Goal: Task Accomplishment & Management: Manage account settings

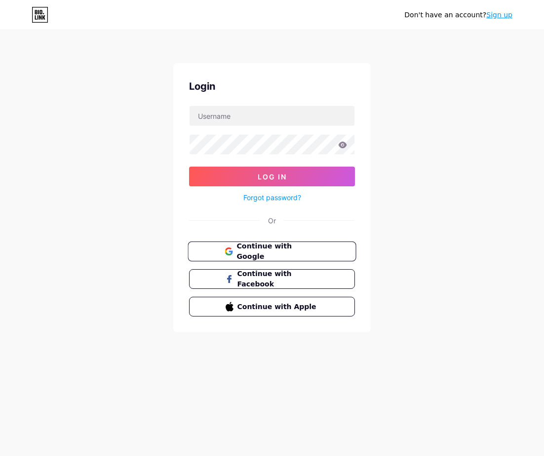
click at [277, 256] on button "Continue with Google" at bounding box center [271, 252] width 168 height 20
click at [272, 281] on span "Continue with Facebook" at bounding box center [277, 279] width 82 height 21
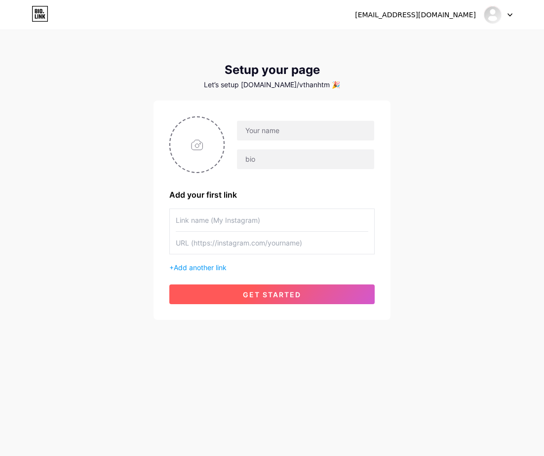
click at [258, 295] on span "get started" at bounding box center [272, 295] width 58 height 8
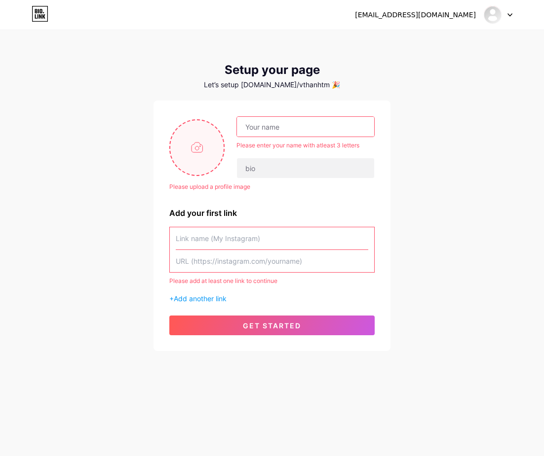
click at [192, 153] on input "file" at bounding box center [196, 147] width 53 height 55
type input "C:\fakepath\unnamed.jpg"
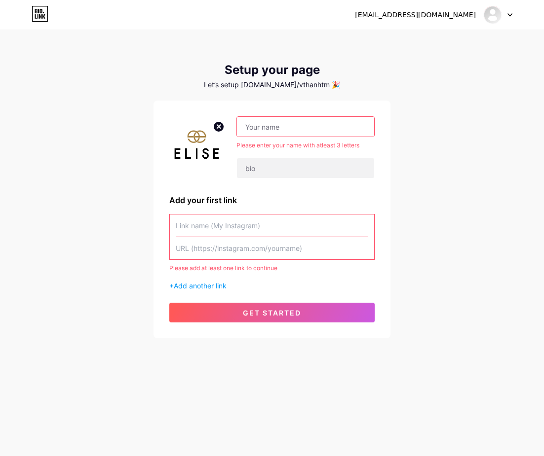
click at [230, 251] on input "text" at bounding box center [272, 248] width 192 height 22
click at [222, 250] on input "text" at bounding box center [272, 248] width 192 height 22
paste input "[URL][DOMAIN_NAME]"
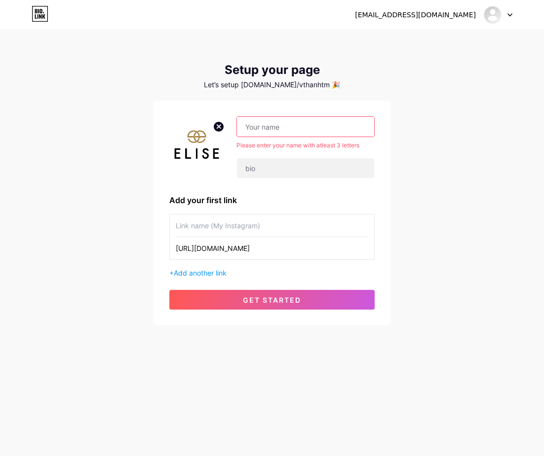
type input "[URL][DOMAIN_NAME]"
click at [253, 221] on input "text" at bounding box center [272, 226] width 192 height 22
click at [210, 271] on span "Add another link" at bounding box center [200, 273] width 53 height 8
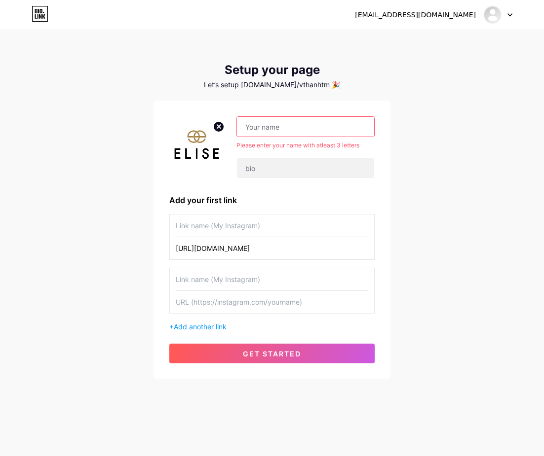
click at [234, 226] on input "text" at bounding box center [272, 226] width 192 height 22
type input "t"
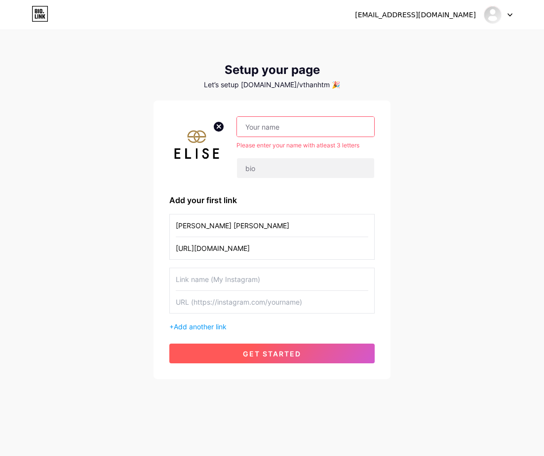
type input "THỜI TRANG ELISE"
click at [269, 352] on span "get started" at bounding box center [272, 354] width 58 height 8
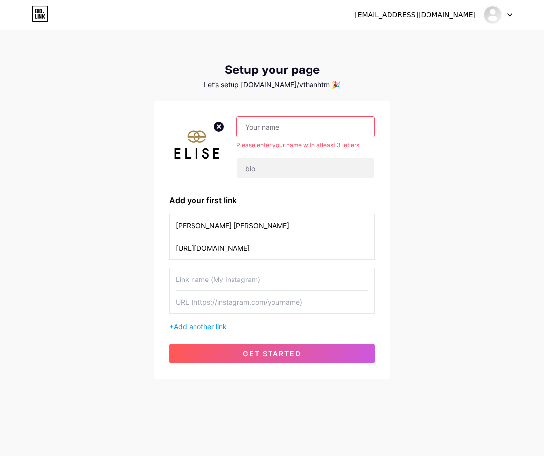
click at [269, 352] on div "routrauyeuwaje-2570@yopmail.com Dashboard Logout Setup your page Let’s setup bi…" at bounding box center [272, 205] width 544 height 411
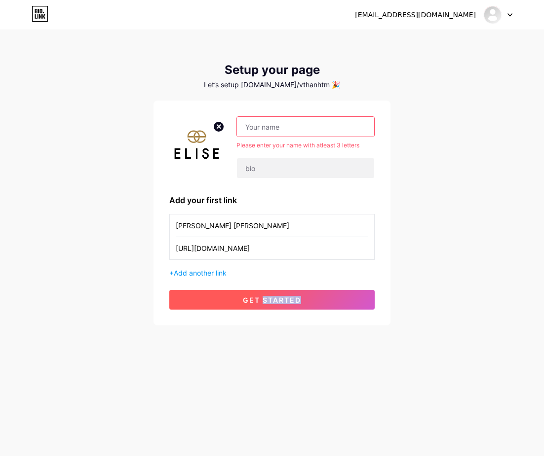
click at [246, 306] on button "get started" at bounding box center [271, 300] width 205 height 20
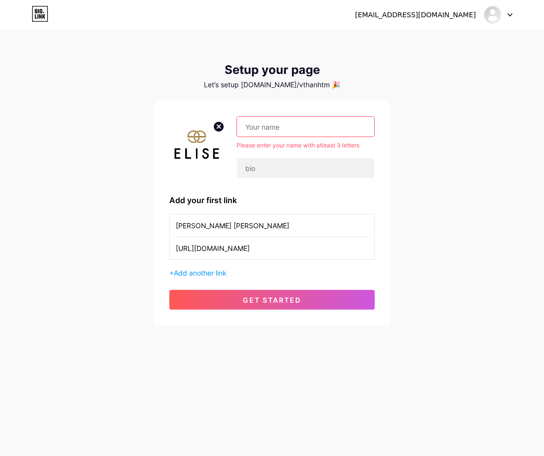
click at [263, 218] on input "THỜI TRANG ELISE" at bounding box center [272, 226] width 192 height 22
click at [287, 127] on input "text" at bounding box center [305, 127] width 137 height 20
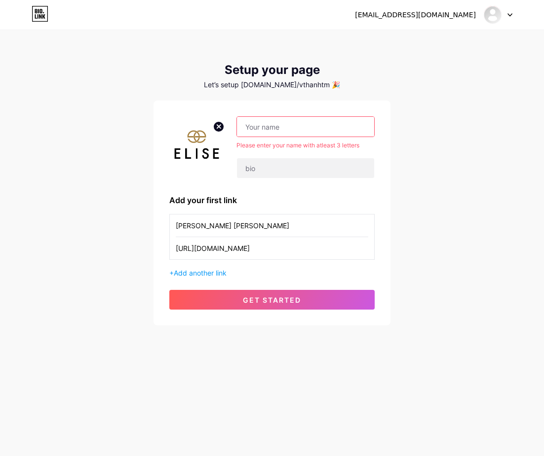
paste input "THỜI TRANG ELISE"
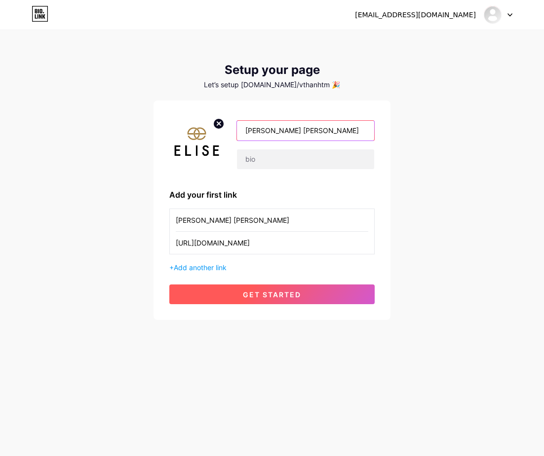
type input "THỜI TRANG ELISE"
click at [249, 298] on span "get started" at bounding box center [272, 295] width 58 height 8
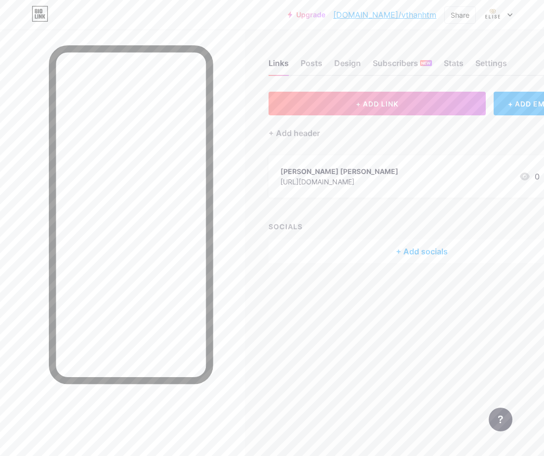
click at [250, 277] on icon at bounding box center [252, 276] width 7 height 7
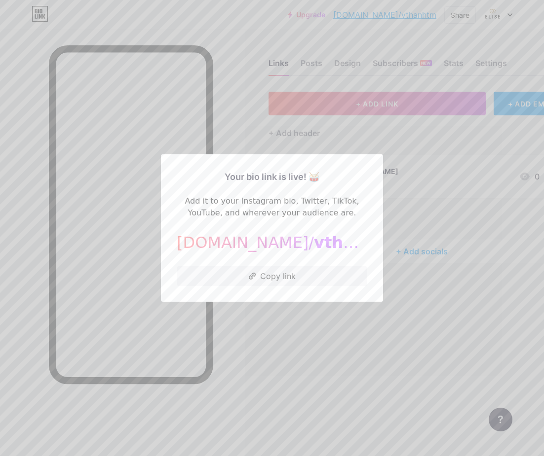
drag, startPoint x: 442, startPoint y: 185, endPoint x: 445, endPoint y: 177, distance: 9.1
click at [442, 185] on div at bounding box center [272, 228] width 544 height 456
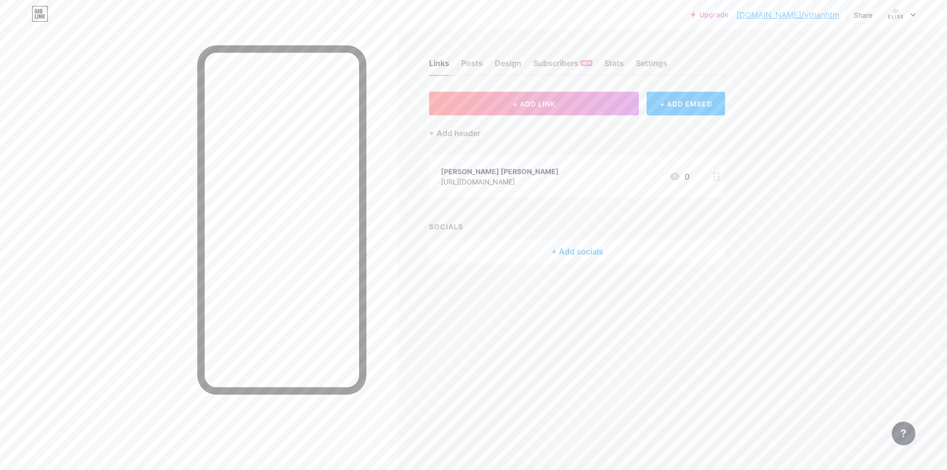
click at [543, 256] on div "+ Add socials" at bounding box center [577, 252] width 296 height 24
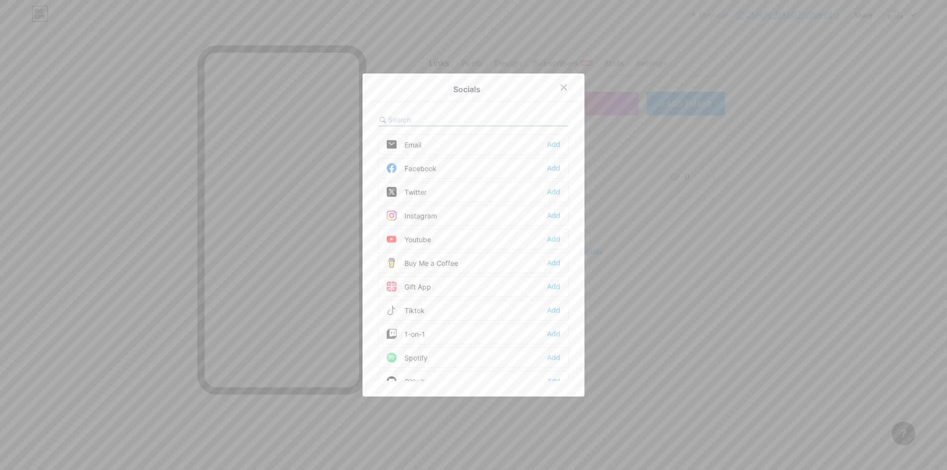
click at [543, 251] on div at bounding box center [473, 235] width 947 height 470
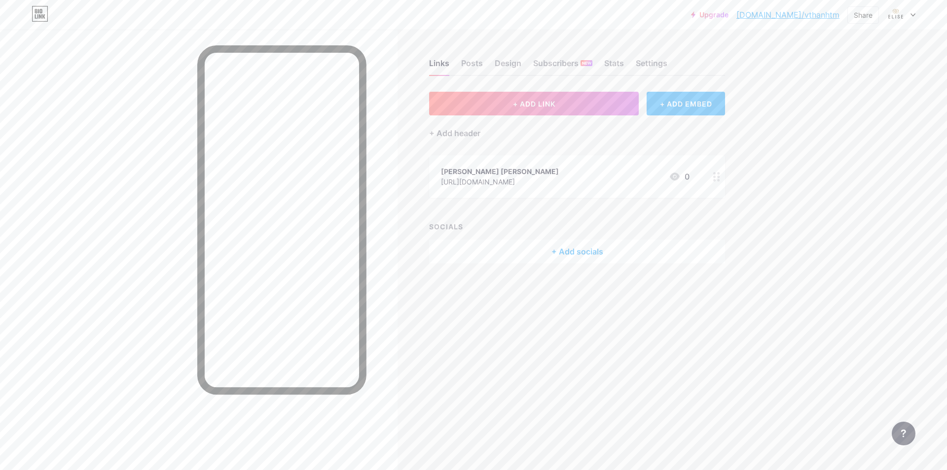
click at [543, 100] on div "+ ADD EMBED" at bounding box center [686, 104] width 78 height 24
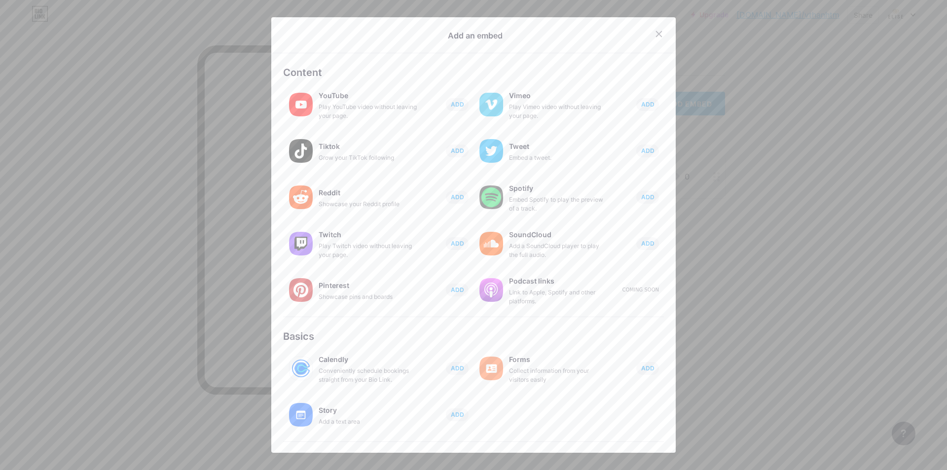
click at [543, 257] on div at bounding box center [473, 235] width 947 height 470
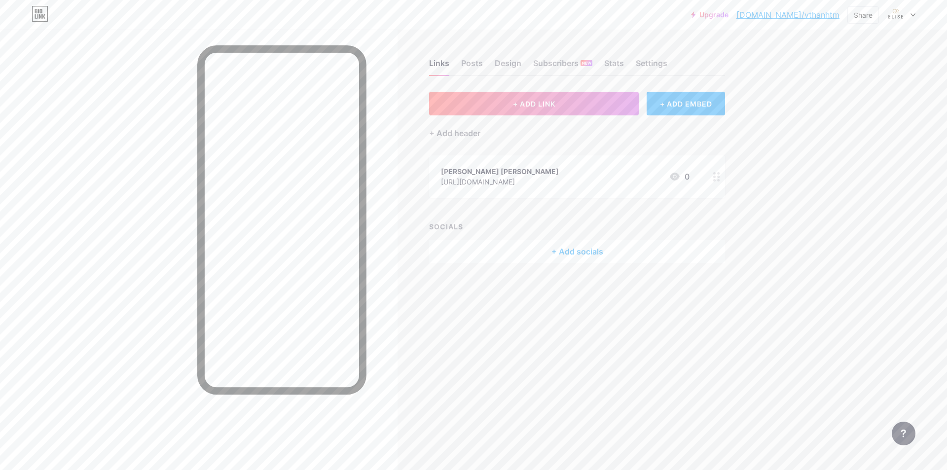
click at [543, 175] on div at bounding box center [716, 176] width 17 height 42
click at [541, 208] on icon at bounding box center [545, 200] width 20 height 18
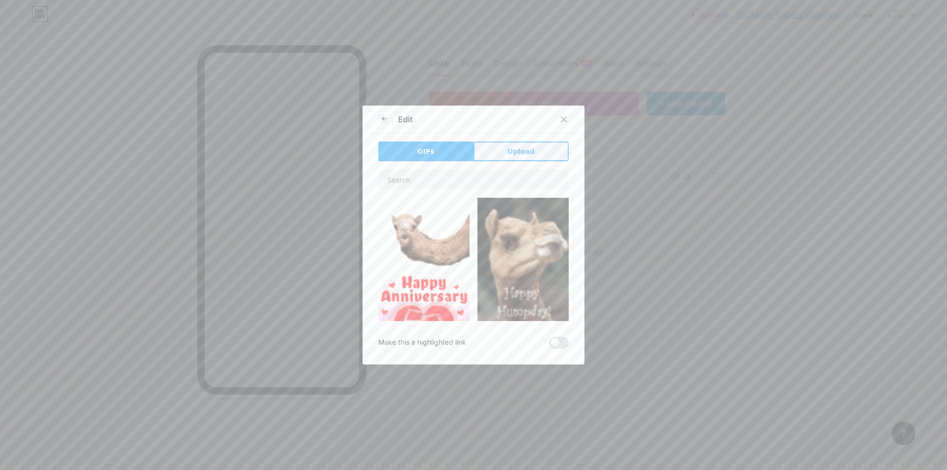
click at [497, 156] on button "Upload" at bounding box center [521, 152] width 95 height 20
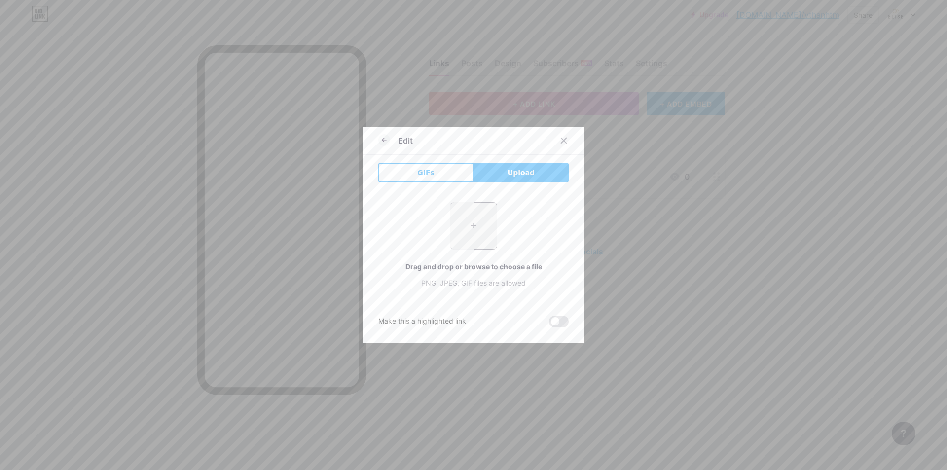
click at [473, 236] on input "file" at bounding box center [473, 226] width 46 height 46
type input "C:\fakepath\photo_2025-08-13_21-34-16.jpg"
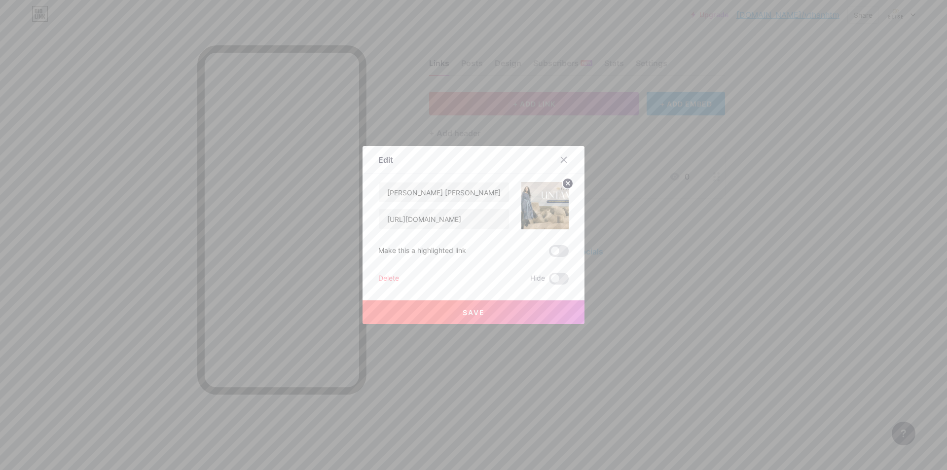
click at [454, 314] on button "Save" at bounding box center [474, 312] width 222 height 24
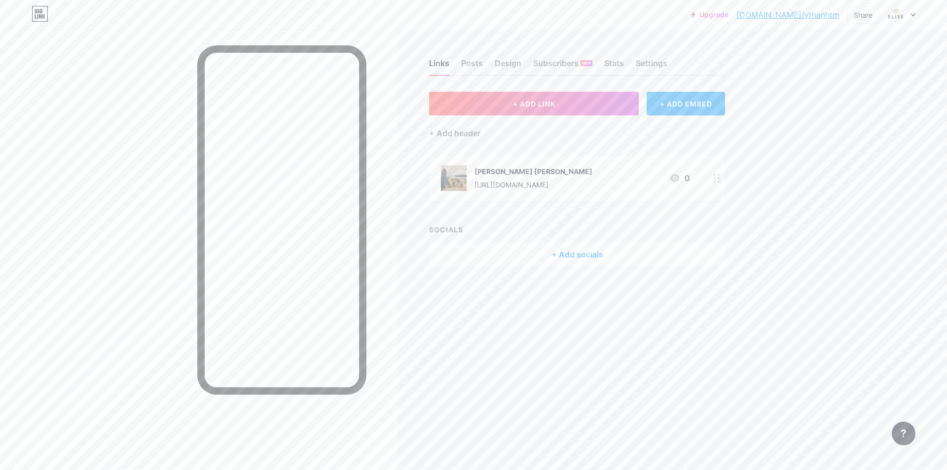
click at [543, 102] on div "+ ADD EMBED" at bounding box center [686, 104] width 78 height 24
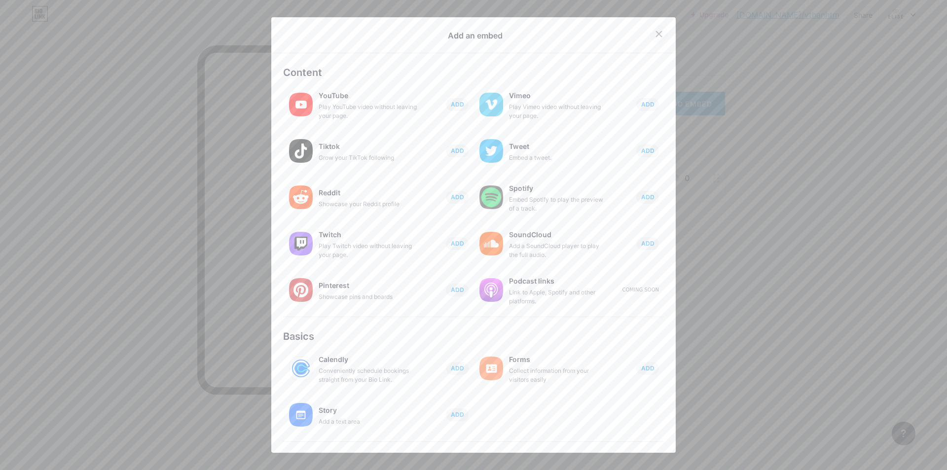
click at [543, 39] on div at bounding box center [659, 34] width 18 height 18
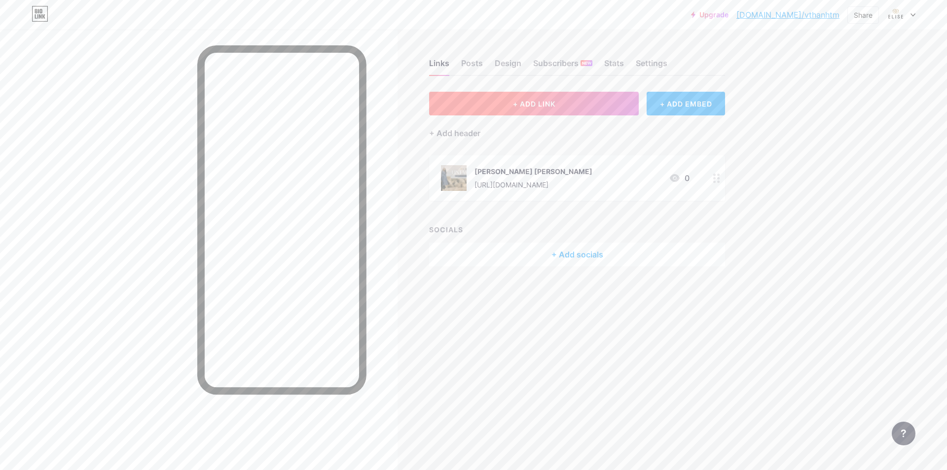
click at [543, 102] on button "+ ADD LINK" at bounding box center [534, 104] width 210 height 24
click at [543, 169] on icon at bounding box center [564, 170] width 8 height 8
click at [543, 181] on icon at bounding box center [675, 178] width 10 height 8
click at [543, 161] on icon at bounding box center [563, 159] width 5 height 5
click at [543, 181] on circle at bounding box center [714, 182] width 2 height 2
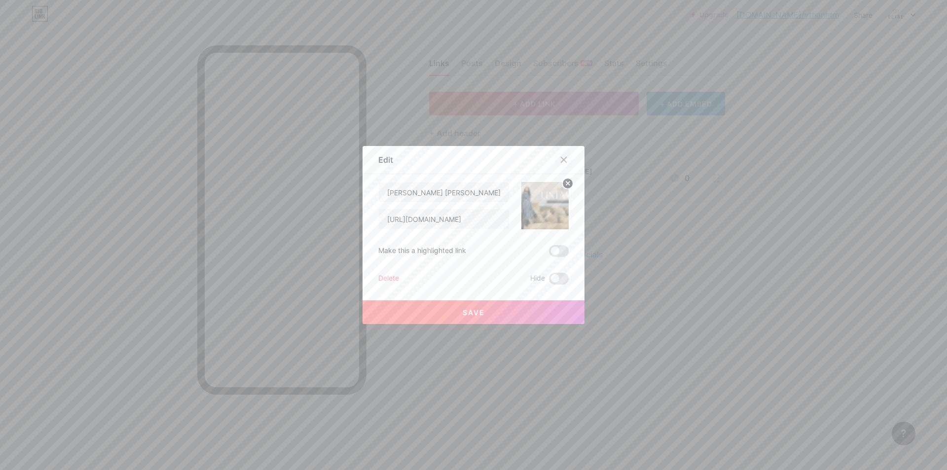
click at [543, 158] on div at bounding box center [564, 160] width 18 height 18
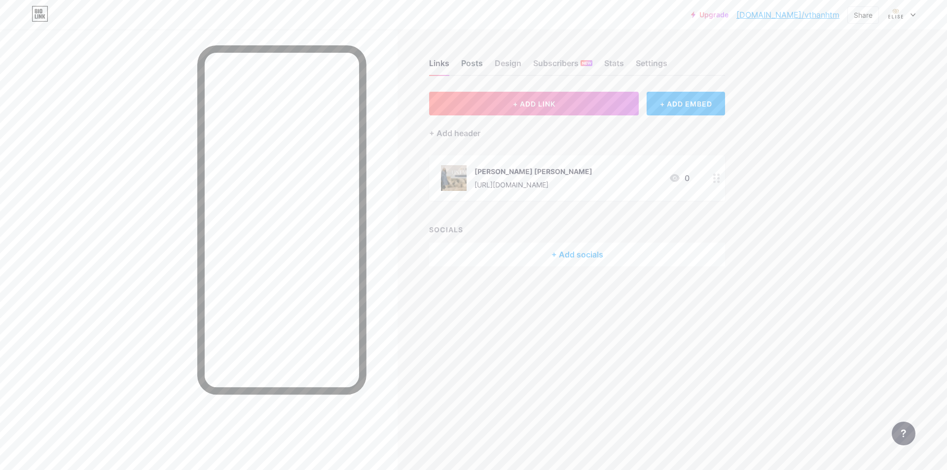
click at [470, 67] on div "Posts" at bounding box center [472, 66] width 22 height 18
click at [516, 64] on div "Design" at bounding box center [508, 66] width 27 height 18
click at [543, 61] on div "Stats" at bounding box center [614, 66] width 20 height 18
click at [543, 66] on div "Settings" at bounding box center [652, 66] width 32 height 18
click at [439, 61] on div "Links" at bounding box center [439, 66] width 20 height 18
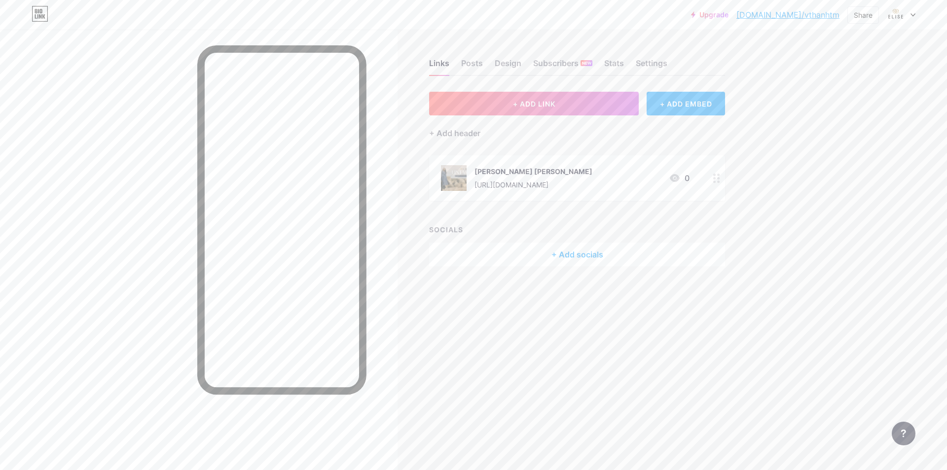
click at [543, 16] on link "bio.link/vthanhtm" at bounding box center [787, 15] width 103 height 12
click at [543, 255] on div "+ Add socials" at bounding box center [577, 255] width 296 height 24
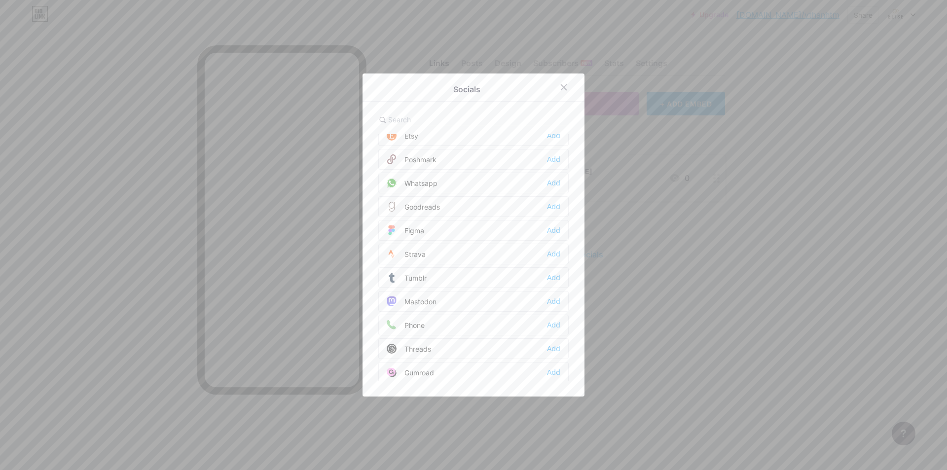
scroll to position [890, 0]
click at [543, 88] on icon at bounding box center [564, 87] width 8 height 8
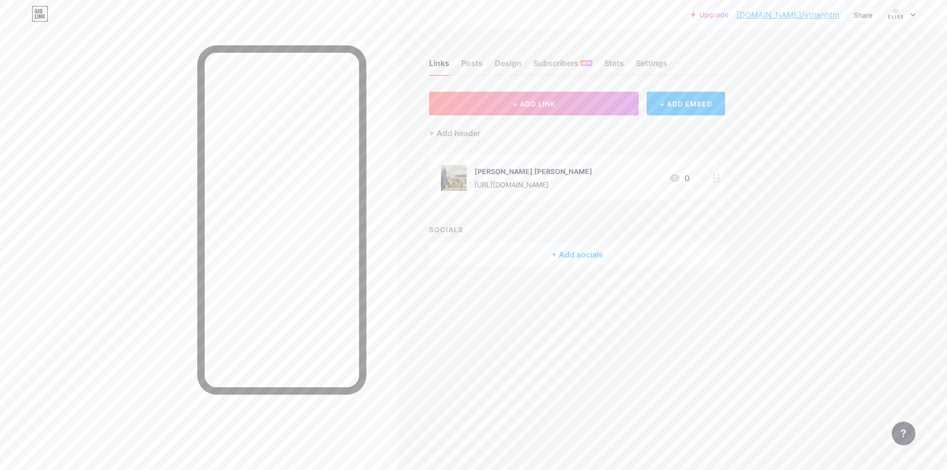
click at [543, 19] on div at bounding box center [901, 15] width 29 height 18
click at [543, 183] on div at bounding box center [716, 177] width 17 height 45
click at [543, 181] on circle at bounding box center [719, 182] width 2 height 2
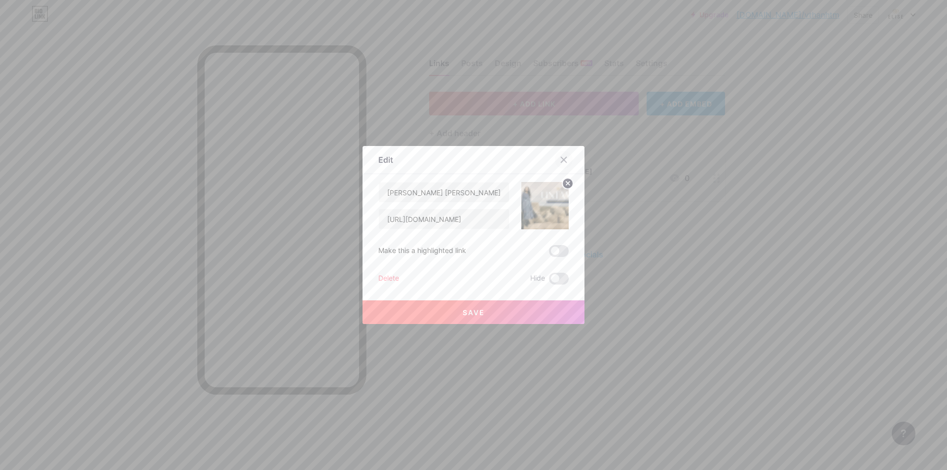
click at [543, 155] on div at bounding box center [564, 160] width 18 height 18
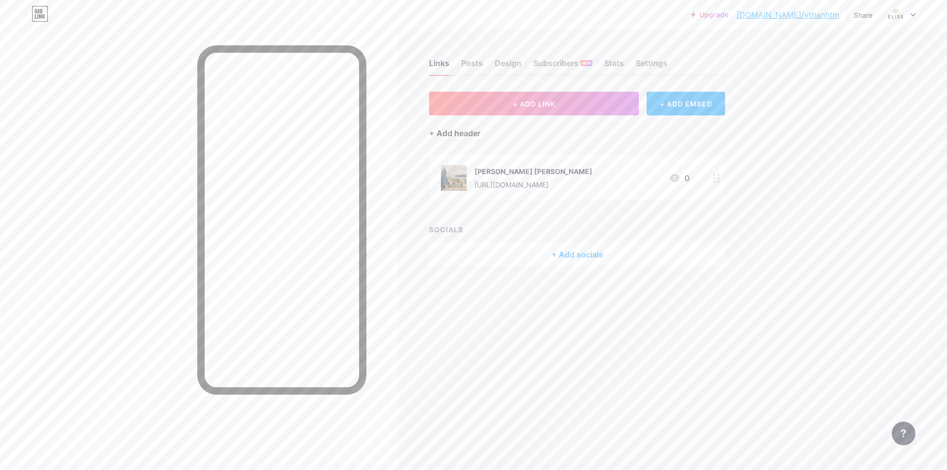
click at [442, 132] on div "+ Add header" at bounding box center [454, 133] width 51 height 12
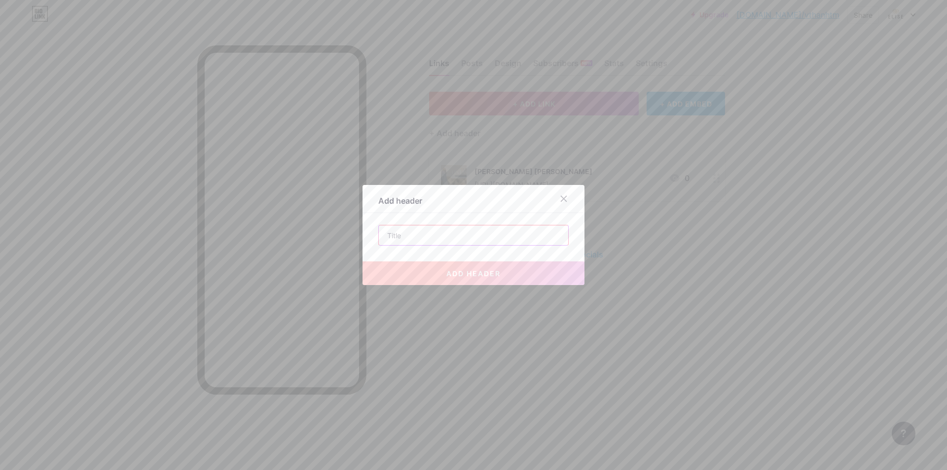
click at [419, 237] on input "text" at bounding box center [473, 235] width 189 height 20
paste input "[URL][DOMAIN_NAME]"
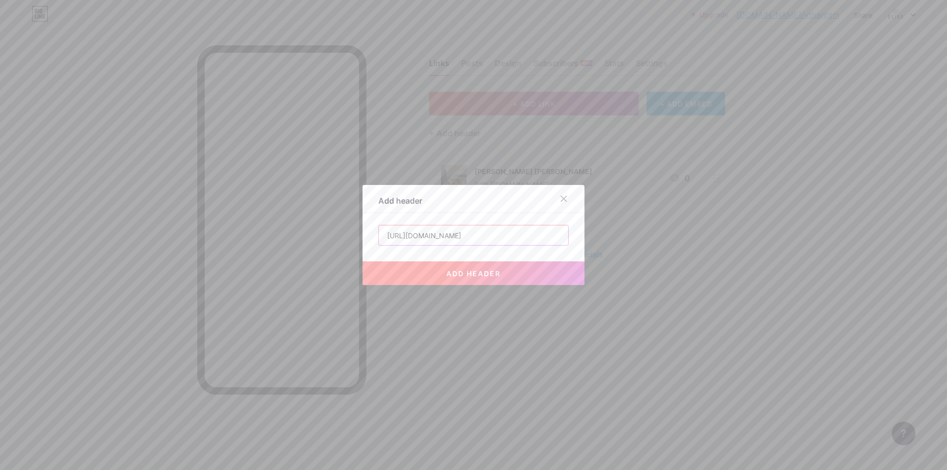
type input "[URL][DOMAIN_NAME]"
click at [462, 275] on span "add header" at bounding box center [473, 273] width 54 height 8
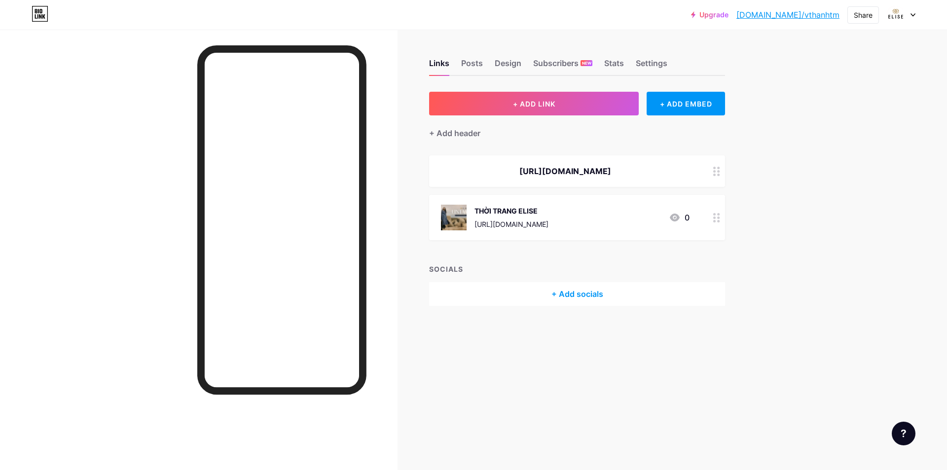
click at [710, 170] on div at bounding box center [716, 171] width 17 height 32
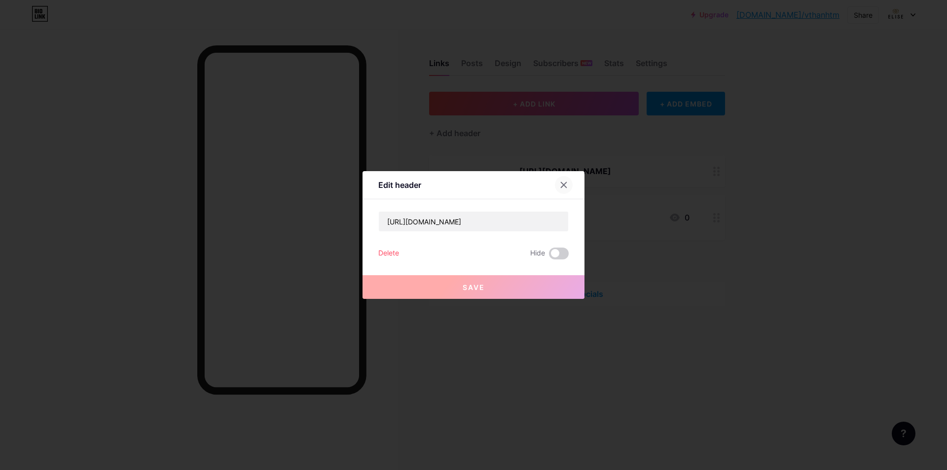
click at [562, 188] on icon at bounding box center [564, 185] width 8 height 8
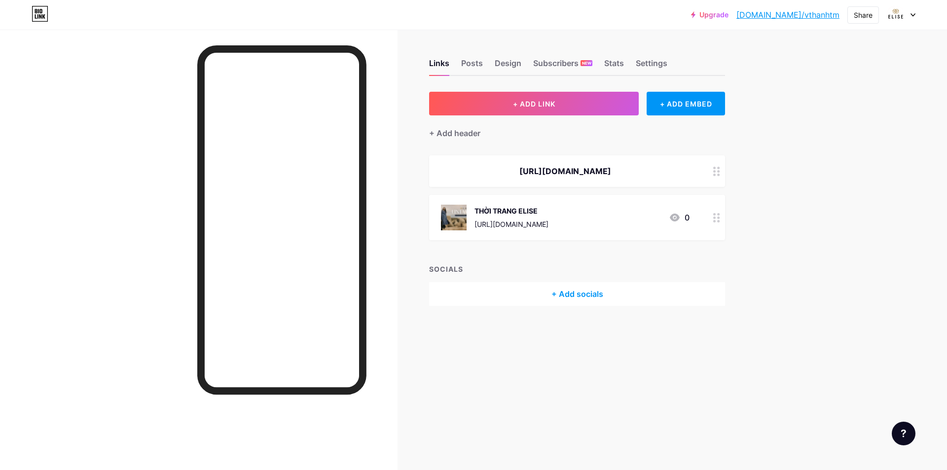
click at [719, 216] on icon at bounding box center [716, 217] width 7 height 9
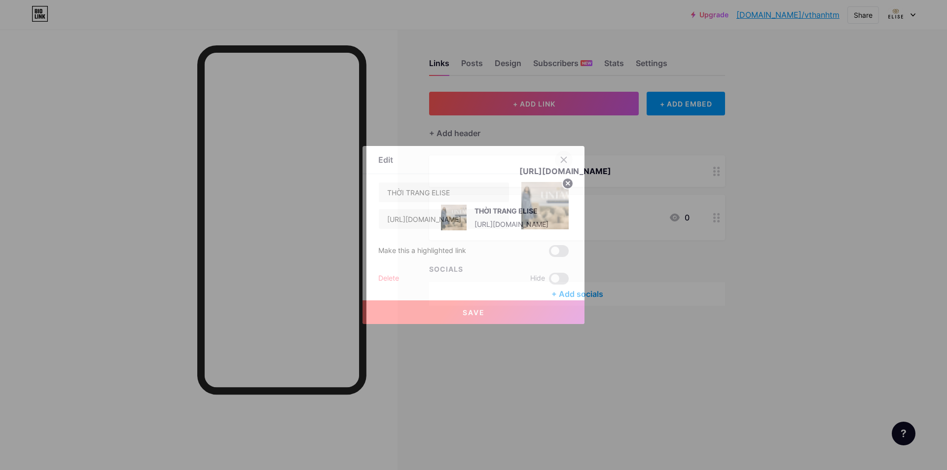
click at [562, 163] on icon at bounding box center [564, 160] width 8 height 8
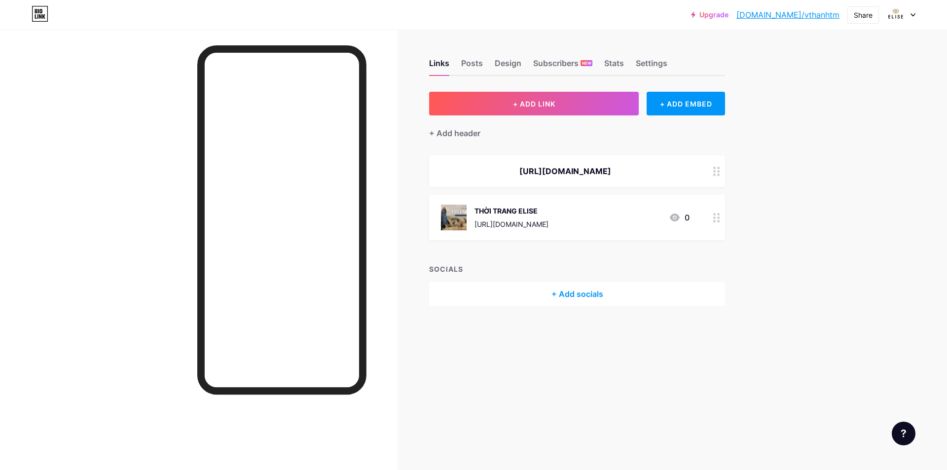
click at [773, 141] on div "Upgrade bio.link/vthanh... bio.link/vthanhtm Share Switch accounts THỜI TRANG E…" at bounding box center [473, 235] width 947 height 470
click at [863, 16] on div "Share" at bounding box center [863, 15] width 19 height 10
click at [577, 20] on div "Upgrade bio.link/vthanh... bio.link/vthanhtm Share Copy link https://bio.link/v…" at bounding box center [473, 15] width 947 height 18
click at [475, 68] on div "Posts" at bounding box center [472, 66] width 22 height 18
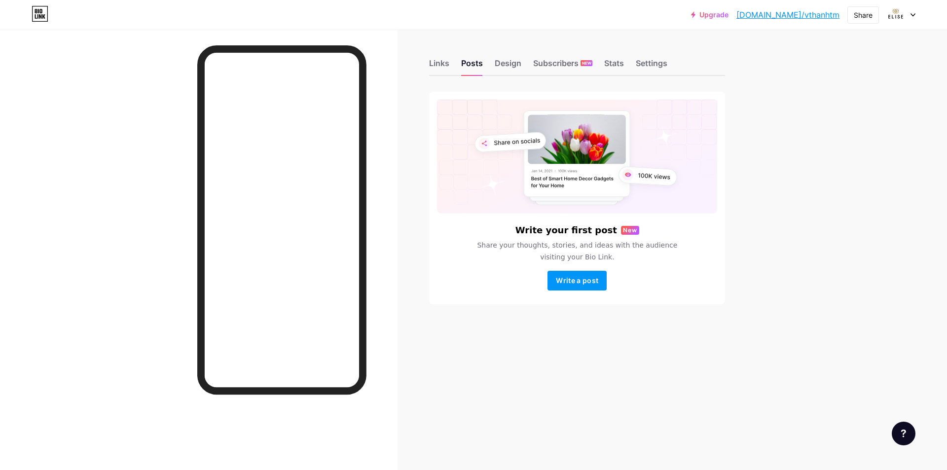
click at [573, 291] on div "Write your first post New Share your thoughts, stories, and ideas with the audi…" at bounding box center [577, 198] width 296 height 213
click at [572, 287] on button "Write a post" at bounding box center [577, 281] width 59 height 20
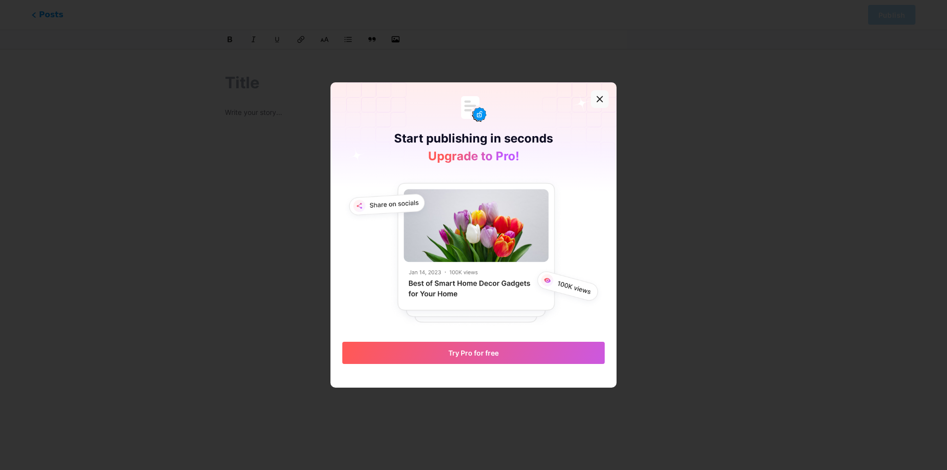
click at [596, 105] on div at bounding box center [600, 99] width 18 height 18
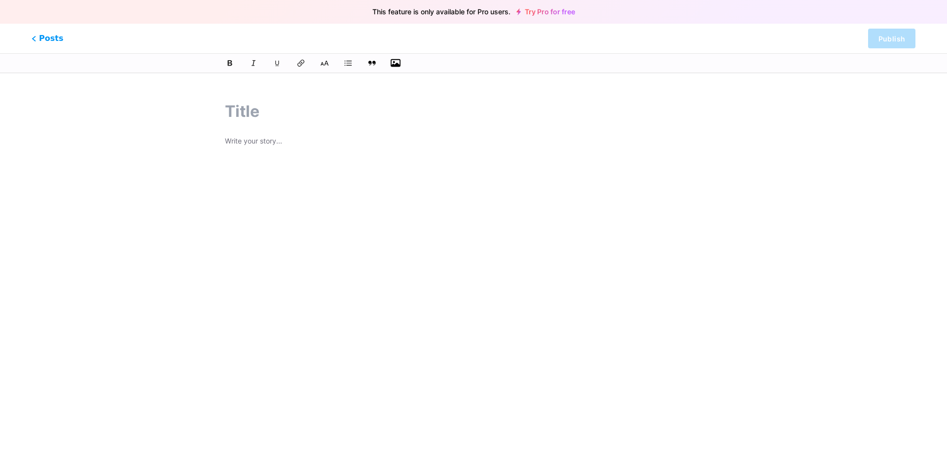
click at [391, 60] on icon "button" at bounding box center [396, 63] width 10 height 8
click at [0, 0] on input "file" at bounding box center [0, 0] width 0 height 0
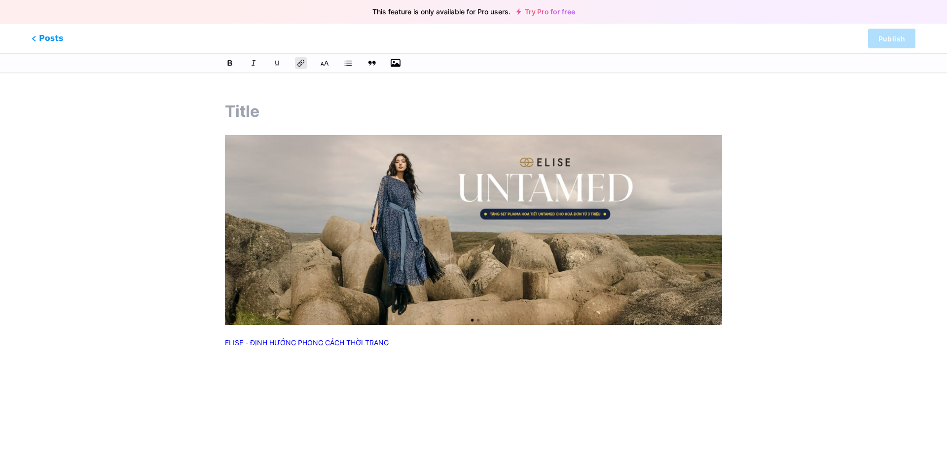
click at [251, 112] on input "text" at bounding box center [473, 112] width 497 height 24
paste input "ELISE - ĐỊNH HƯỚNG PHONG CÁCH THỜI TRANG"
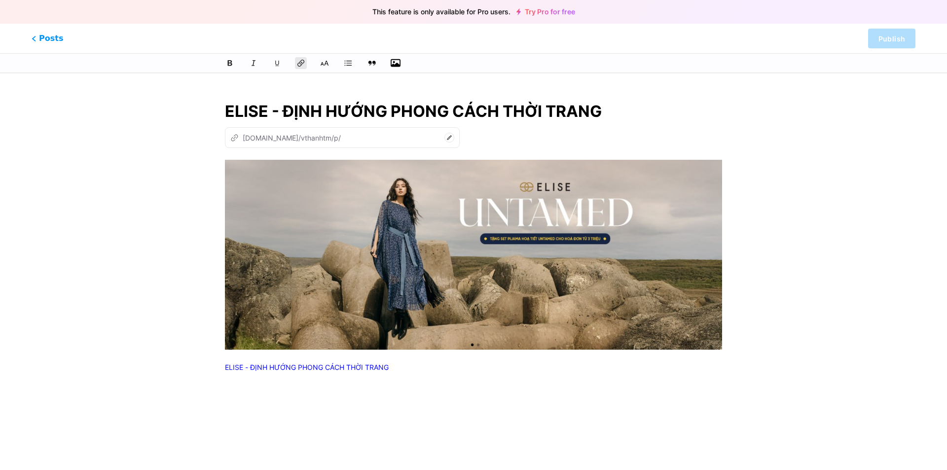
type input "ELISE - ĐỊNH HƯỚNG PHONG CÁCH THỜI TRANG"
click at [343, 368] on link "ELISE - ĐỊNH HƯỚNG PHONG CÁCH THỜI TRANG" at bounding box center [307, 367] width 164 height 8
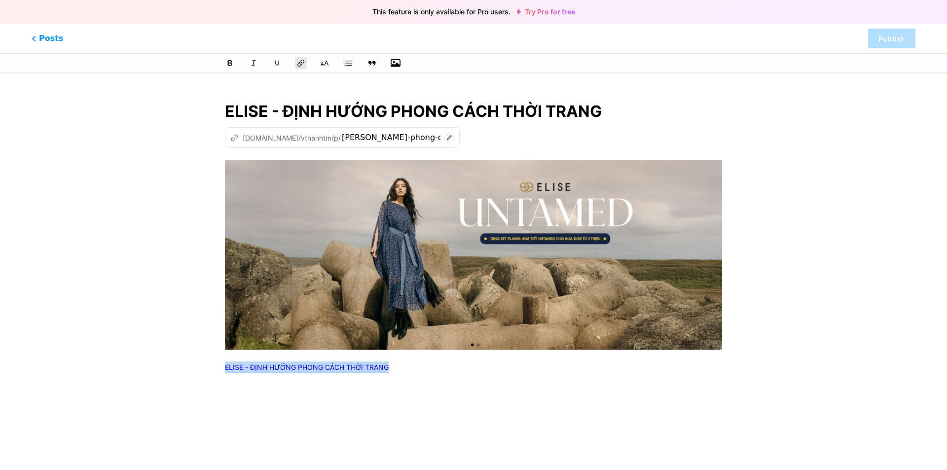
drag, startPoint x: 400, startPoint y: 368, endPoint x: 222, endPoint y: 364, distance: 177.6
click at [222, 364] on div "ELISE - ĐỊNH HƯỚNG PHONG CÁCH THỜI TRANG z bio.link/vthanhtm/p/ elise-dinh-huon…" at bounding box center [473, 267] width 525 height 359
click at [444, 139] on icon at bounding box center [449, 138] width 10 height 10
drag, startPoint x: 310, startPoint y: 139, endPoint x: 255, endPoint y: 137, distance: 55.3
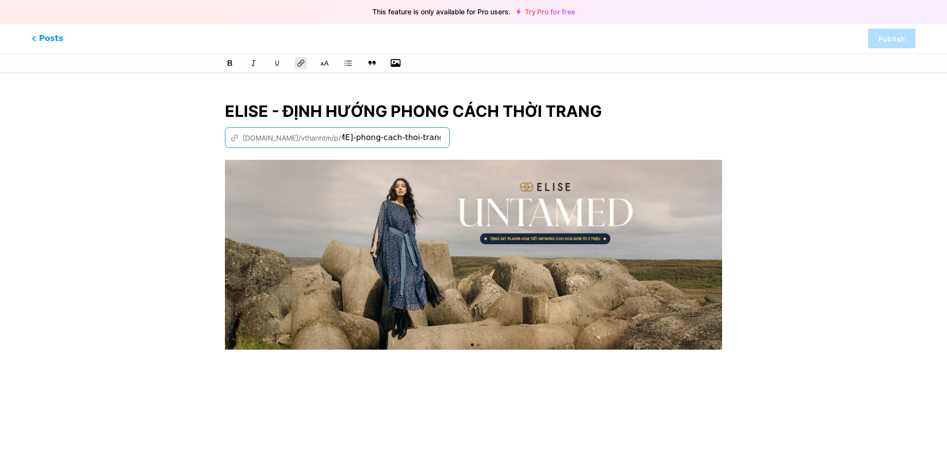
click at [255, 137] on div "z bio.link/vthanhtm/p/ elise-dinh-huong-phong-cach-thoi-trang" at bounding box center [337, 137] width 225 height 21
type input "e"
click at [324, 144] on div "z bio.link/vthanhtm/p/" at bounding box center [342, 137] width 235 height 21
click at [444, 140] on icon at bounding box center [449, 138] width 10 height 10
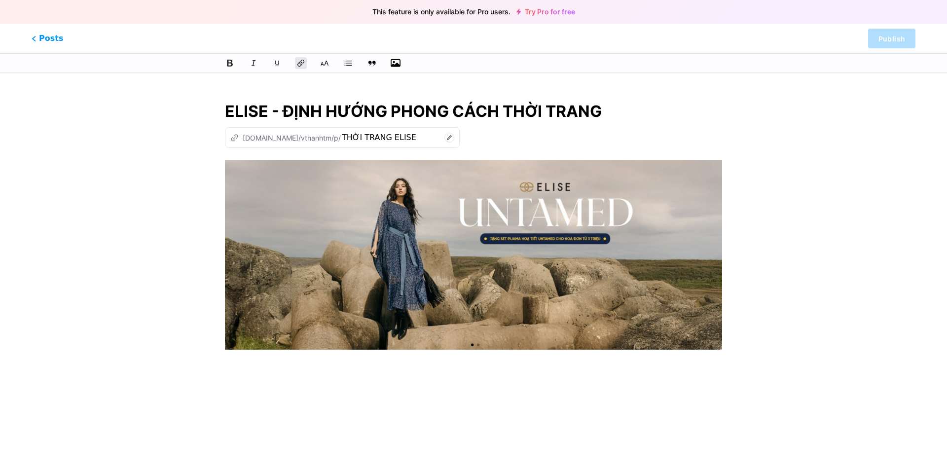
click at [229, 60] on icon at bounding box center [230, 63] width 6 height 7
click at [530, 209] on img at bounding box center [473, 255] width 497 height 190
click at [364, 410] on p at bounding box center [473, 416] width 497 height 14
click at [227, 67] on icon at bounding box center [229, 63] width 7 height 7
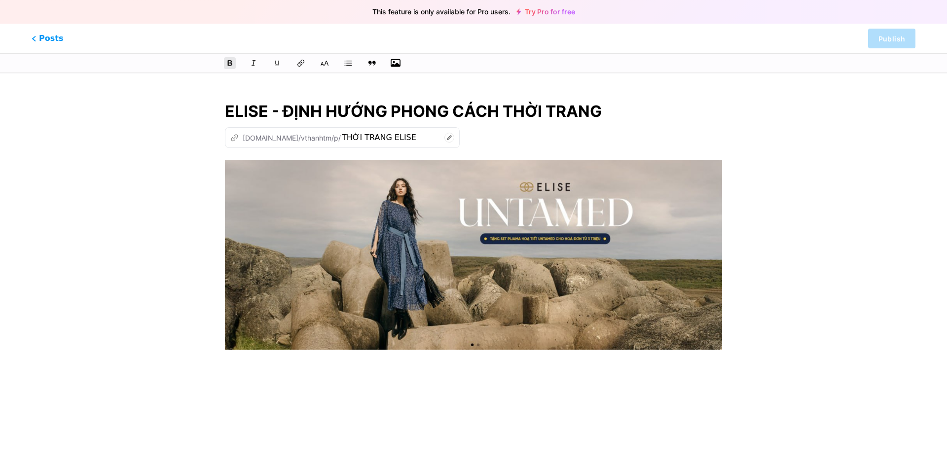
type input "thoi-trang-elise"
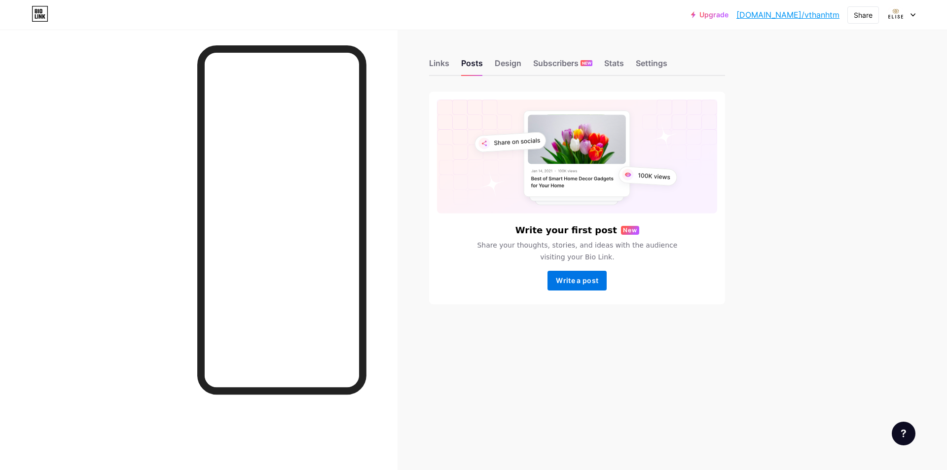
click at [584, 273] on button "Write a post" at bounding box center [577, 281] width 59 height 20
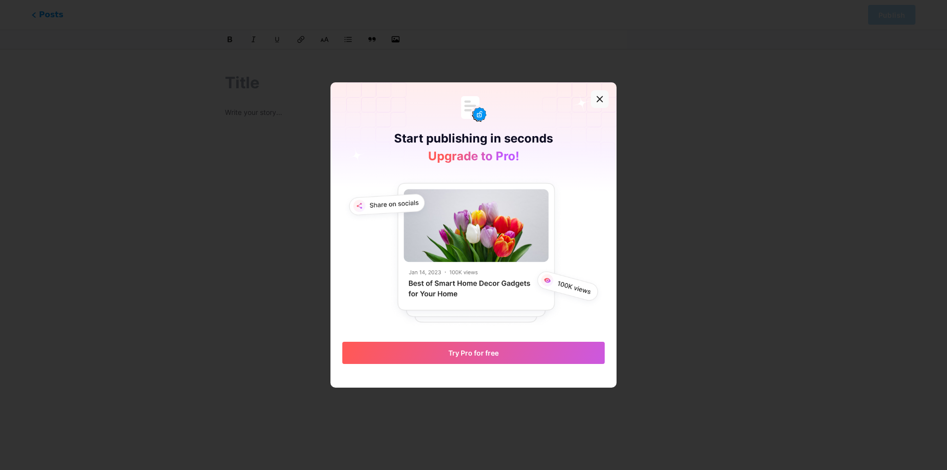
click at [596, 99] on icon at bounding box center [600, 99] width 8 height 8
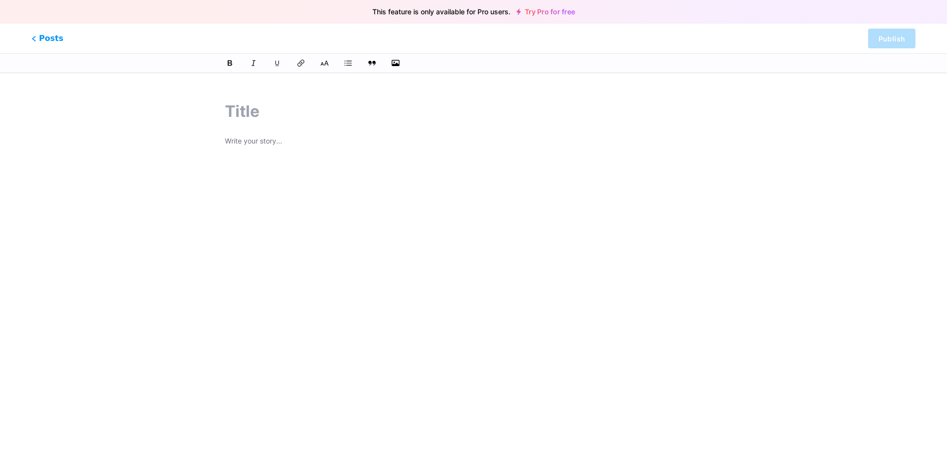
click at [551, 13] on link "Try Pro for free" at bounding box center [545, 12] width 59 height 8
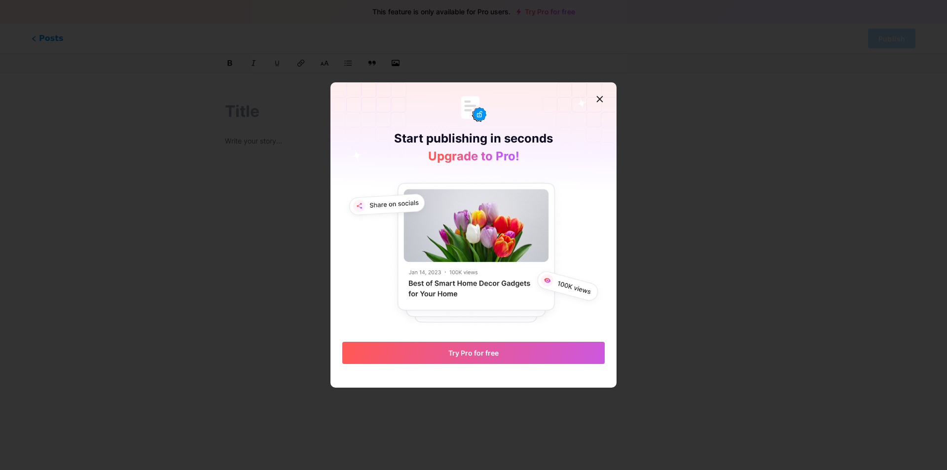
click at [516, 249] on img at bounding box center [473, 252] width 262 height 152
click at [474, 352] on span "Try Pro for free" at bounding box center [473, 353] width 50 height 8
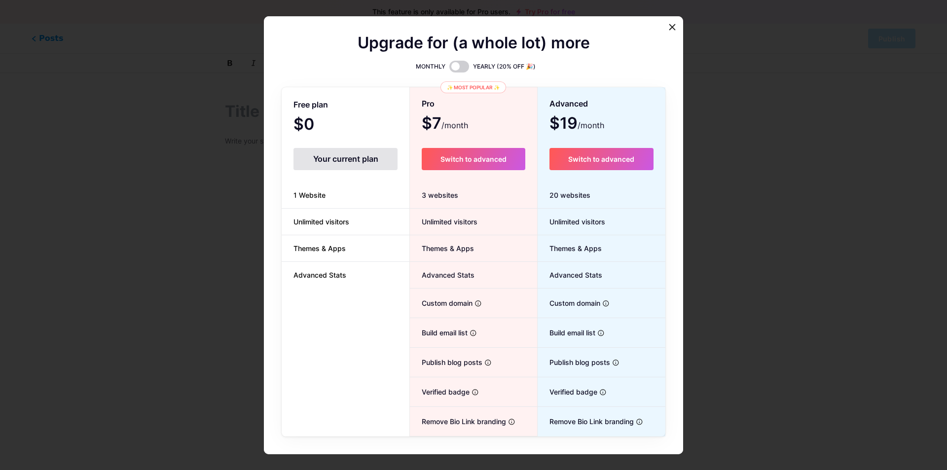
click at [363, 188] on li "1 Website" at bounding box center [346, 195] width 128 height 27
click at [304, 179] on div "Free plan $0 /month Your current plan 1 Website Unlimited visitors Themes & App…" at bounding box center [346, 262] width 128 height 348
click at [452, 64] on span at bounding box center [459, 67] width 20 height 12
click at [449, 69] on input "checkbox" at bounding box center [449, 69] width 0 height 0
click at [332, 248] on span "Themes & Apps" at bounding box center [320, 248] width 76 height 10
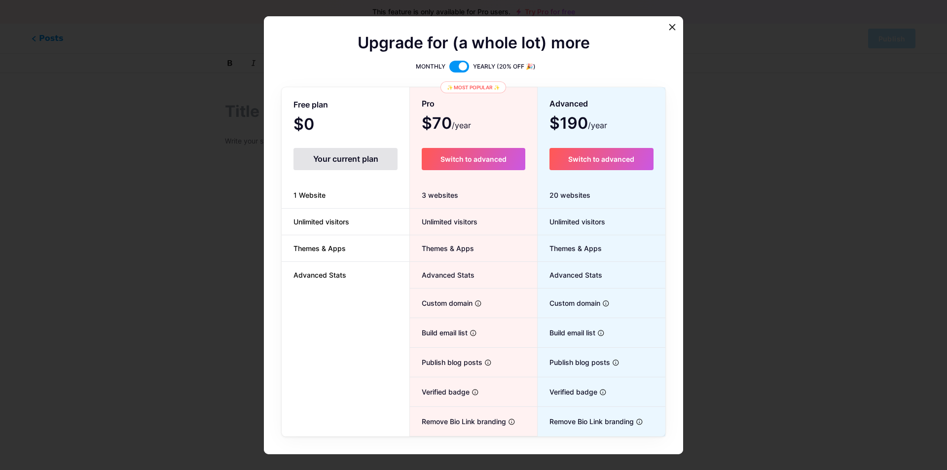
click at [334, 282] on li "Advanced Stats" at bounding box center [346, 275] width 128 height 26
click at [332, 286] on li "Advanced Stats" at bounding box center [346, 275] width 128 height 26
drag, startPoint x: 309, startPoint y: 225, endPoint x: 572, endPoint y: 39, distance: 322.0
click at [310, 222] on span "Unlimited visitors" at bounding box center [321, 222] width 79 height 10
click at [669, 26] on icon at bounding box center [672, 27] width 8 height 8
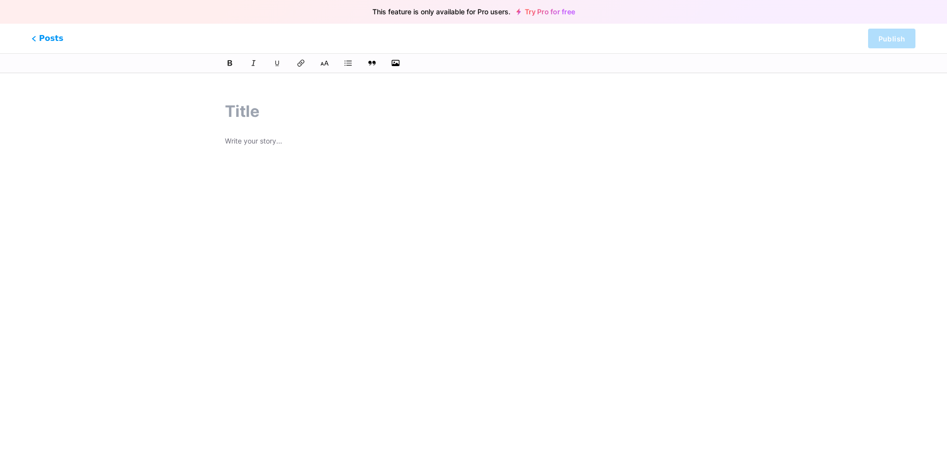
click at [525, 11] on link "Try Pro for free" at bounding box center [545, 12] width 59 height 8
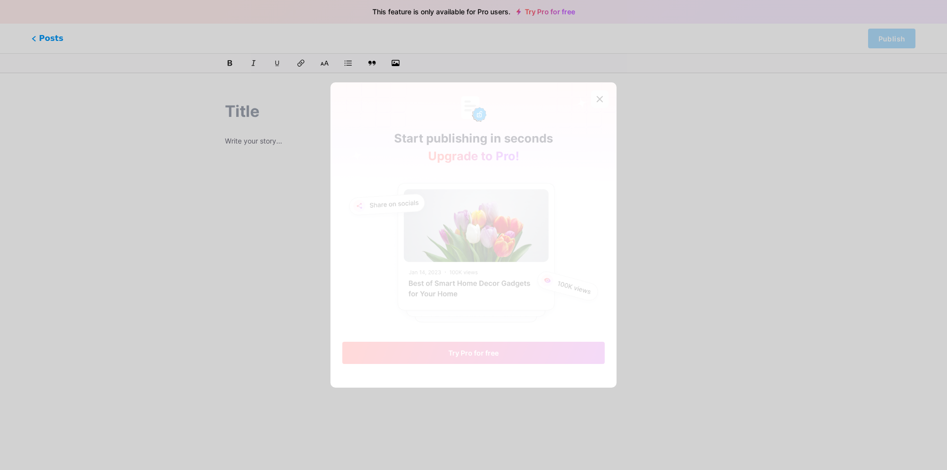
click at [596, 102] on icon at bounding box center [600, 99] width 8 height 8
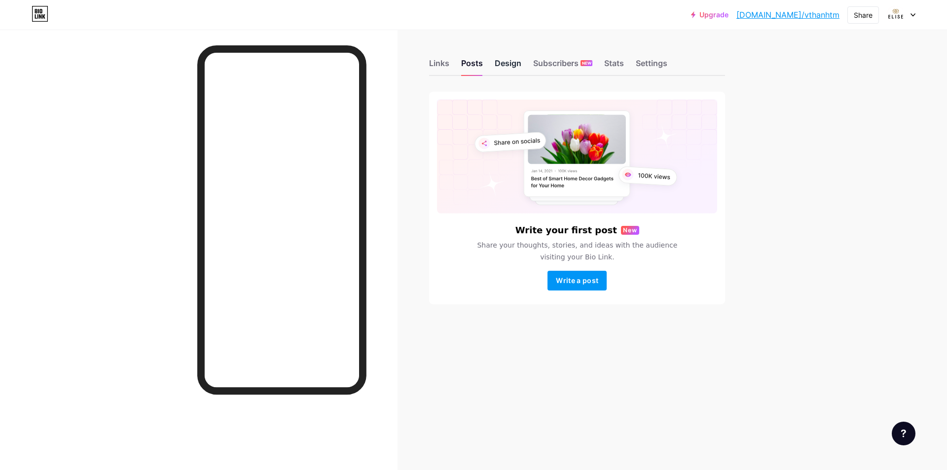
click at [501, 68] on div "Design" at bounding box center [508, 66] width 27 height 18
click at [476, 63] on div "Posts" at bounding box center [472, 66] width 22 height 18
click at [513, 67] on div "Design" at bounding box center [508, 66] width 27 height 18
click at [605, 66] on div "Stats" at bounding box center [614, 66] width 20 height 18
click at [641, 60] on div "Settings" at bounding box center [652, 66] width 32 height 18
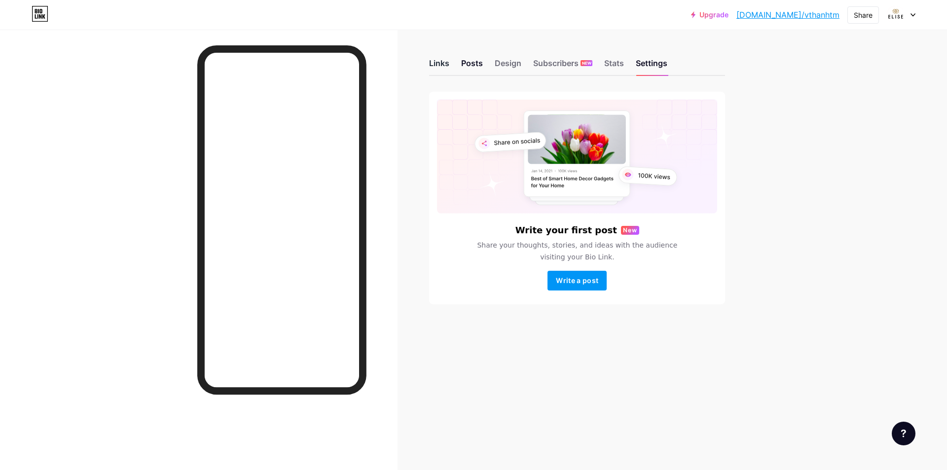
click at [445, 66] on div "Links" at bounding box center [439, 66] width 20 height 18
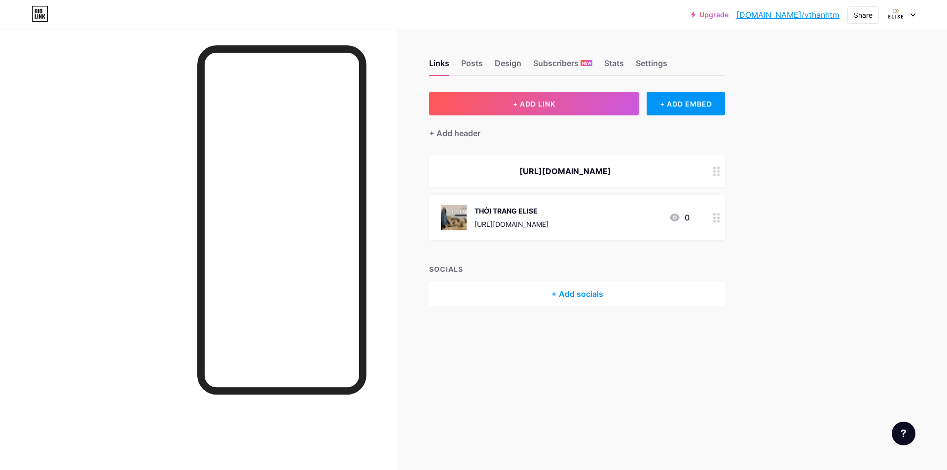
click at [717, 218] on icon at bounding box center [716, 217] width 7 height 9
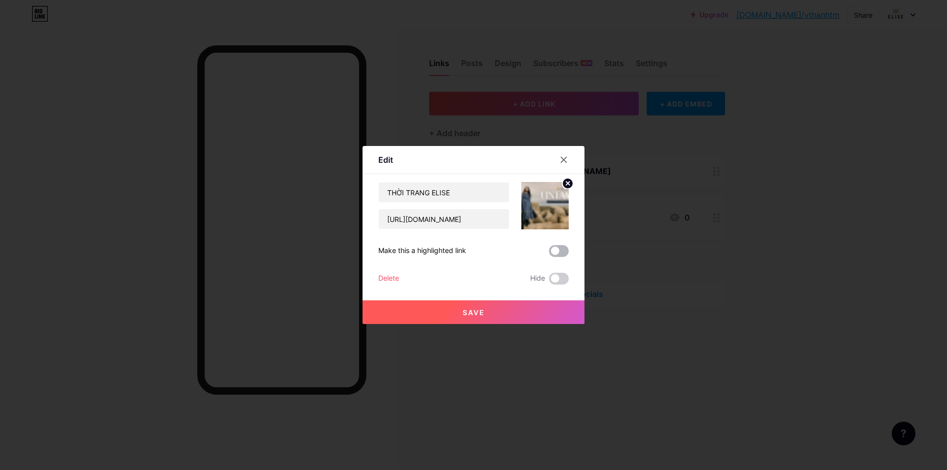
click at [557, 252] on span at bounding box center [559, 251] width 20 height 12
click at [549, 254] on input "checkbox" at bounding box center [549, 254] width 0 height 0
click at [554, 276] on span at bounding box center [559, 279] width 20 height 12
click at [549, 281] on input "checkbox" at bounding box center [549, 281] width 0 height 0
click at [504, 312] on button "Save" at bounding box center [474, 312] width 222 height 24
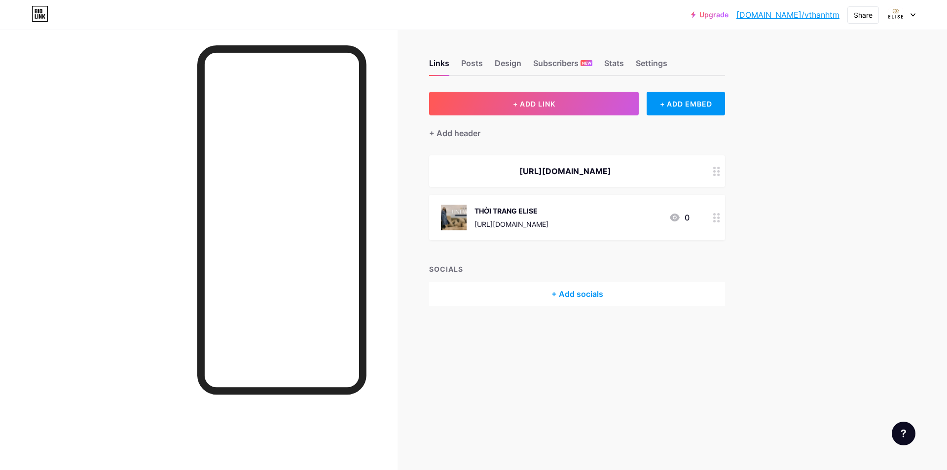
click at [713, 177] on div at bounding box center [716, 171] width 17 height 32
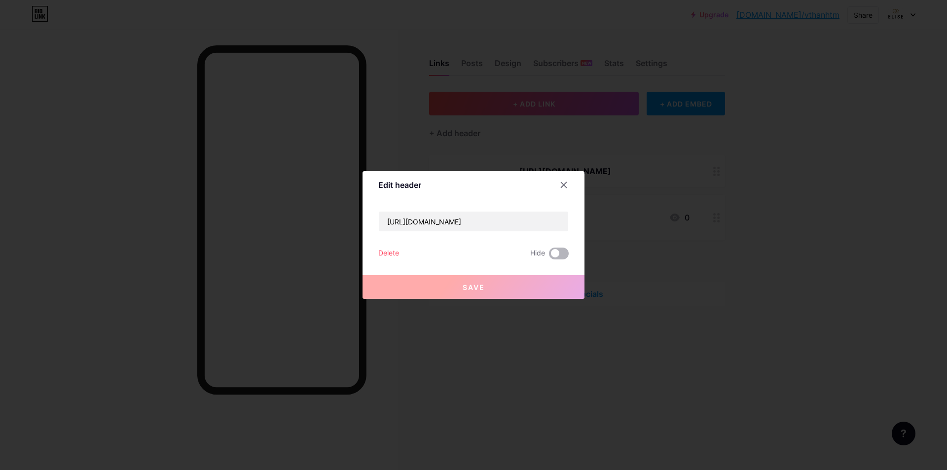
click at [559, 255] on span at bounding box center [559, 254] width 20 height 12
click at [549, 256] on input "checkbox" at bounding box center [549, 256] width 0 height 0
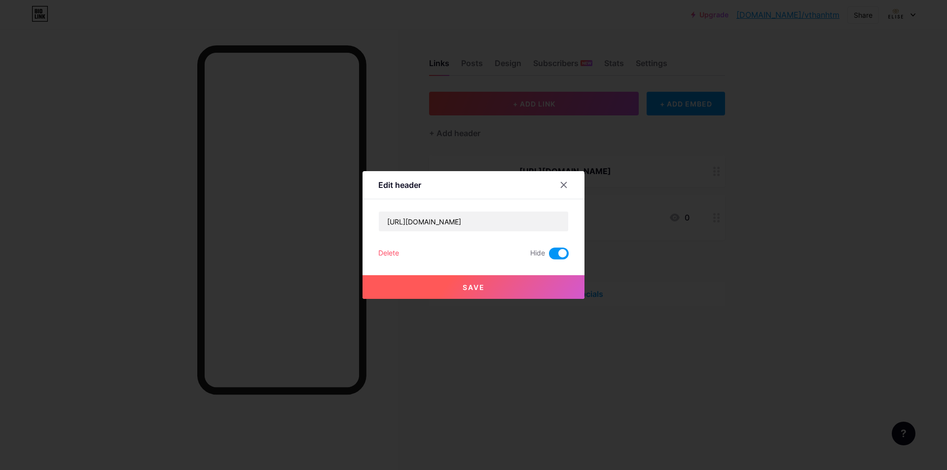
click at [499, 278] on button "Save" at bounding box center [474, 287] width 222 height 24
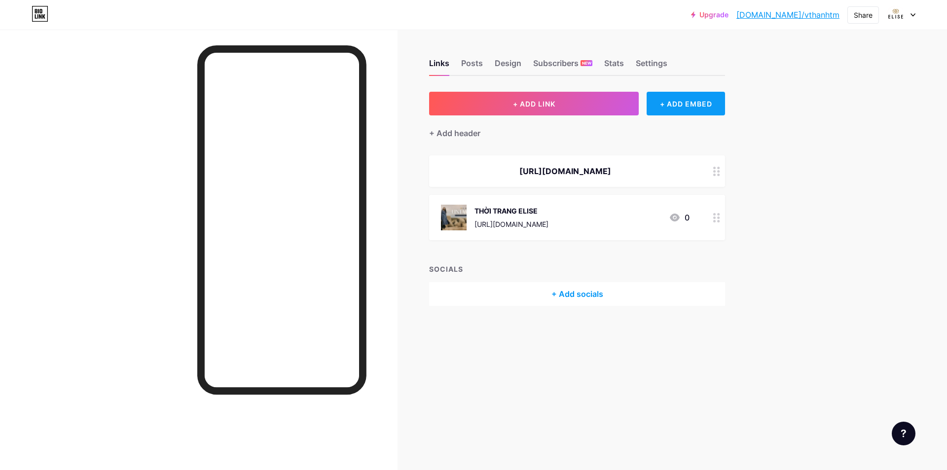
click at [692, 99] on div "+ ADD EMBED" at bounding box center [686, 104] width 78 height 24
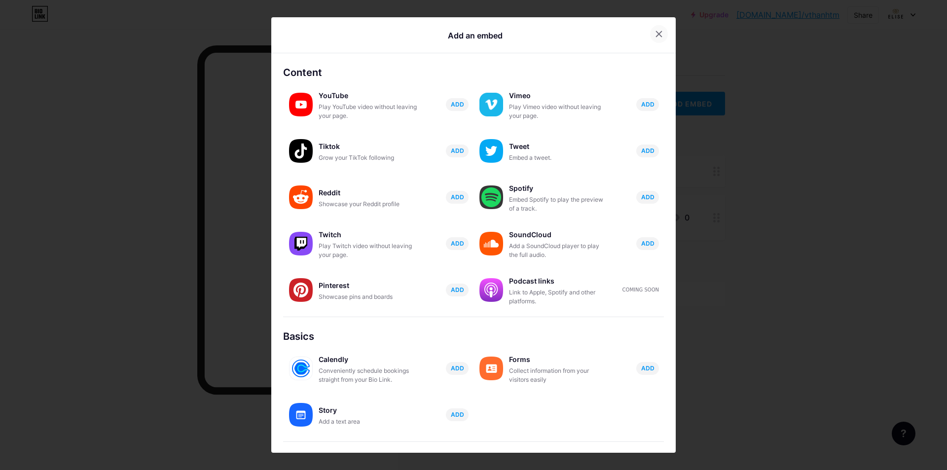
click at [657, 33] on icon at bounding box center [659, 33] width 5 height 5
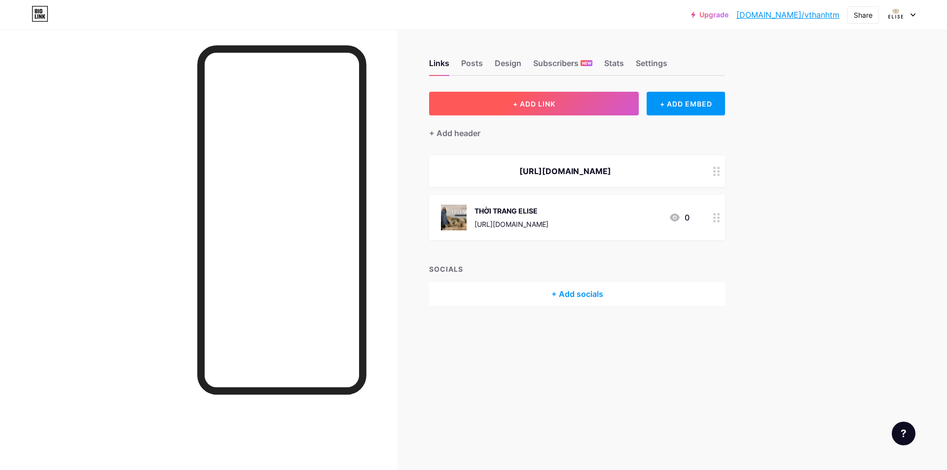
click at [554, 101] on span "+ ADD LINK" at bounding box center [534, 104] width 42 height 8
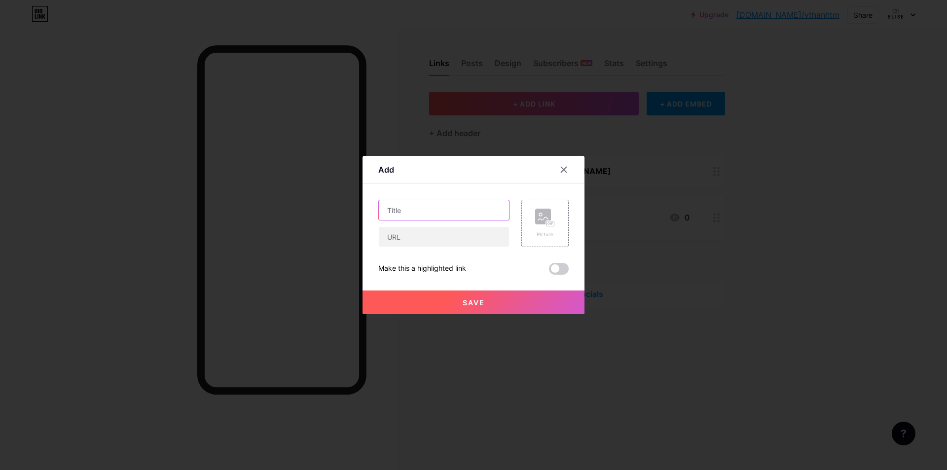
click at [460, 209] on input "text" at bounding box center [444, 210] width 130 height 20
type input "t"
type input "THỜI TRANG"
type input "ĐĂNG KÝ"
click at [439, 234] on input "text" at bounding box center [444, 237] width 130 height 20
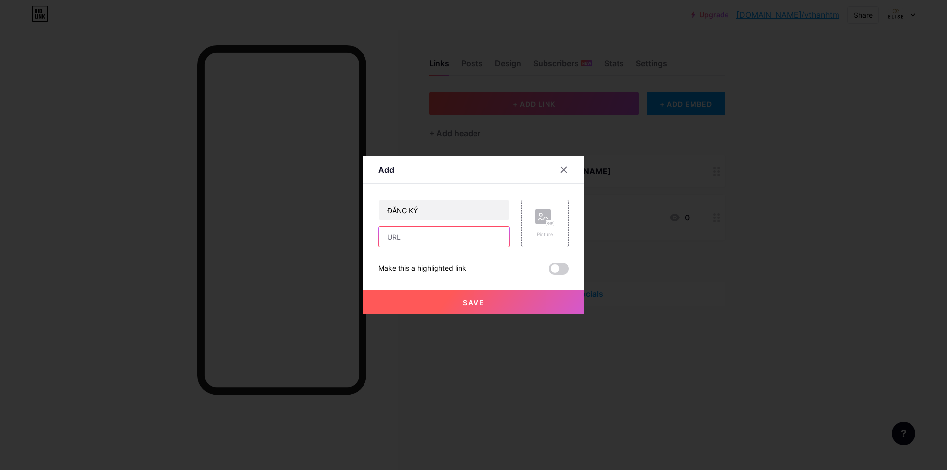
click at [389, 240] on input "text" at bounding box center [444, 237] width 130 height 20
paste input "[URL][DOMAIN_NAME]"
type input "[URL][DOMAIN_NAME]"
click at [547, 226] on rect at bounding box center [551, 223] width 8 height 5
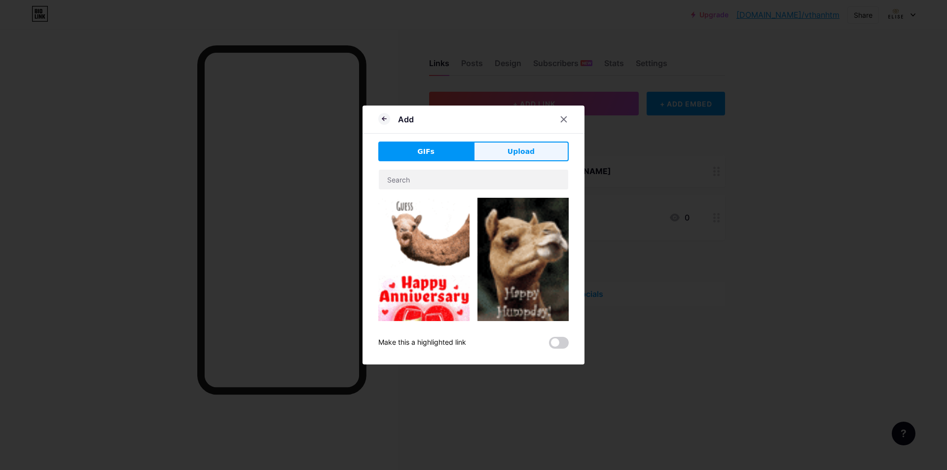
click at [512, 157] on button "Upload" at bounding box center [521, 152] width 95 height 20
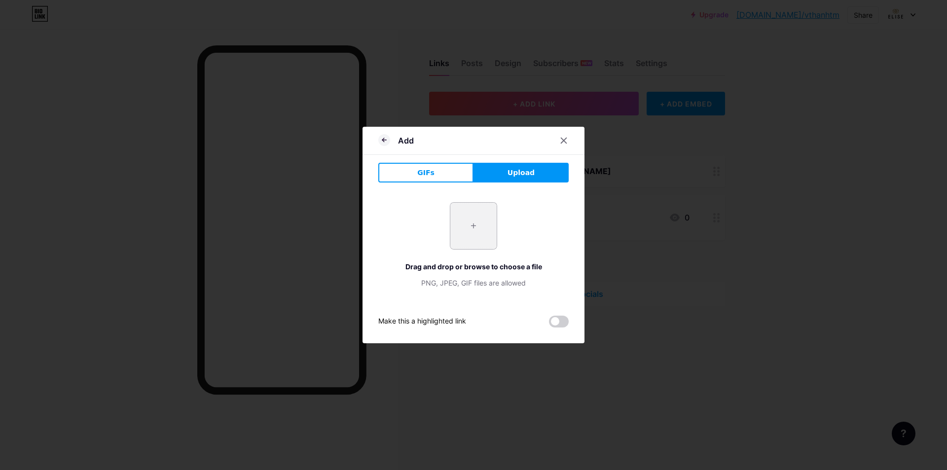
click at [466, 227] on input "file" at bounding box center [473, 226] width 46 height 46
type input "C:\fakepath\unnamed.jpg"
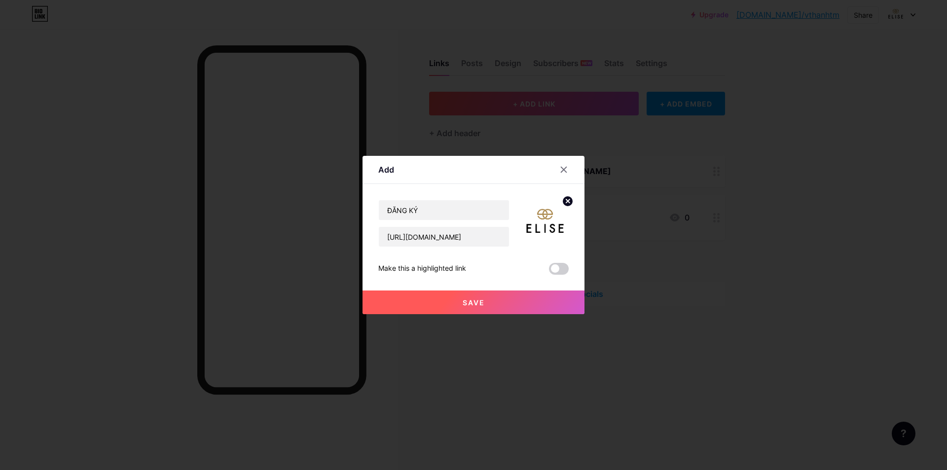
click at [554, 268] on span at bounding box center [559, 269] width 20 height 12
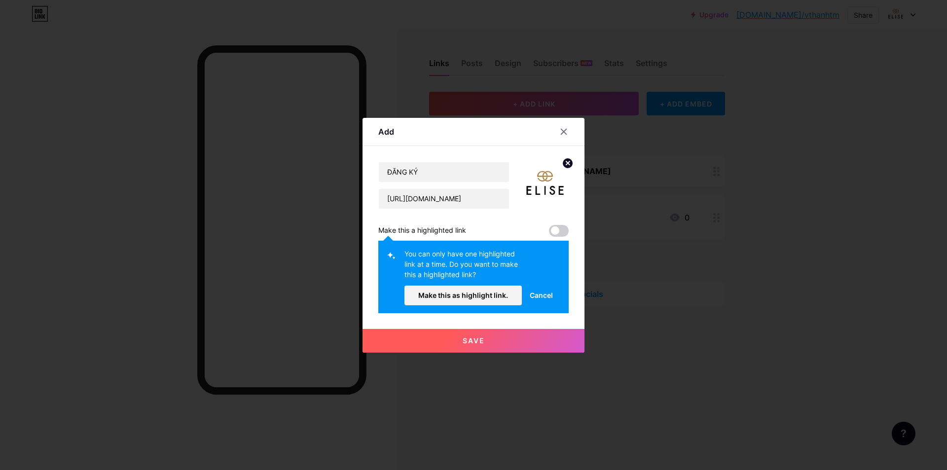
click at [559, 237] on div "ĐĂNG KÝ https://elisevip.com/auth/register Make this a highlighted link You can…" at bounding box center [473, 237] width 190 height 151
click at [539, 295] on span "Cancel" at bounding box center [541, 295] width 23 height 10
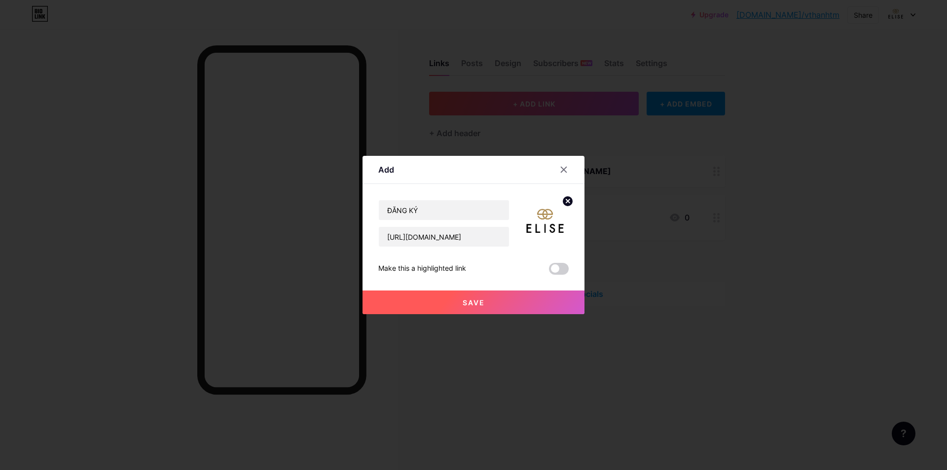
click at [558, 262] on div "ĐĂNG KÝ https://elisevip.com/auth/register Make this a highlighted link Save" at bounding box center [473, 237] width 190 height 75
click at [557, 264] on span at bounding box center [559, 269] width 20 height 12
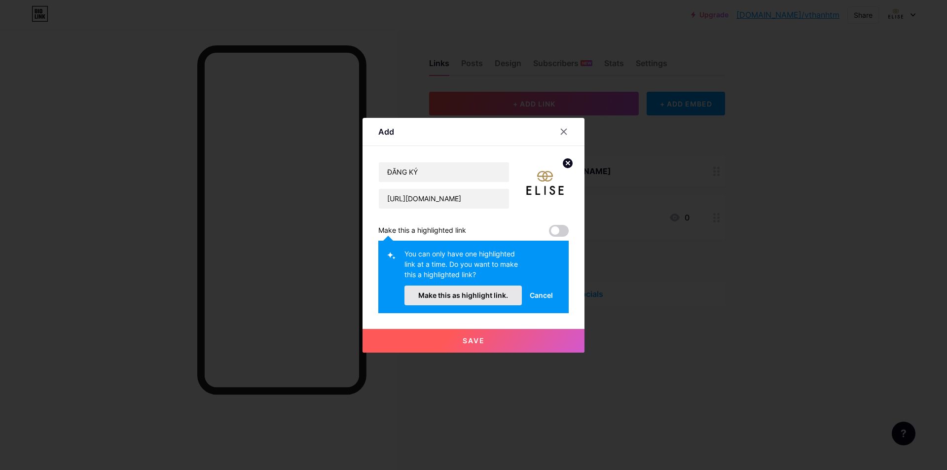
click at [470, 297] on span "Make this as highlight link." at bounding box center [463, 295] width 90 height 8
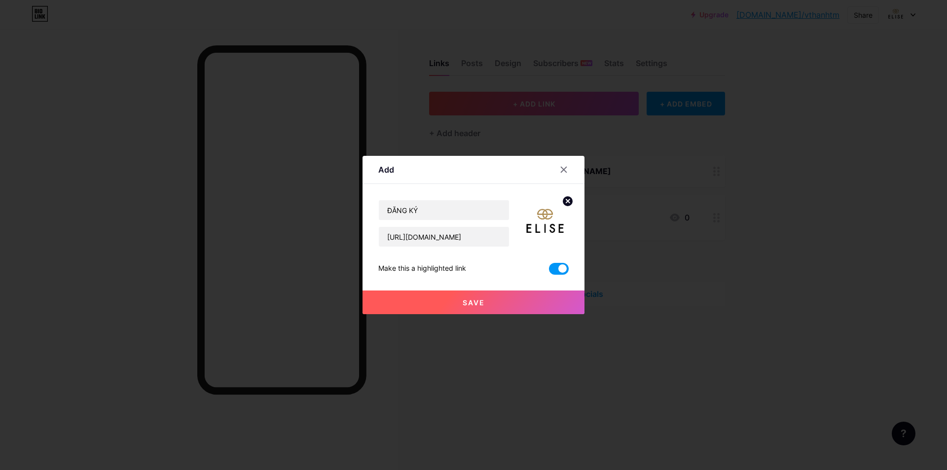
click at [468, 306] on span "Save" at bounding box center [474, 302] width 22 height 8
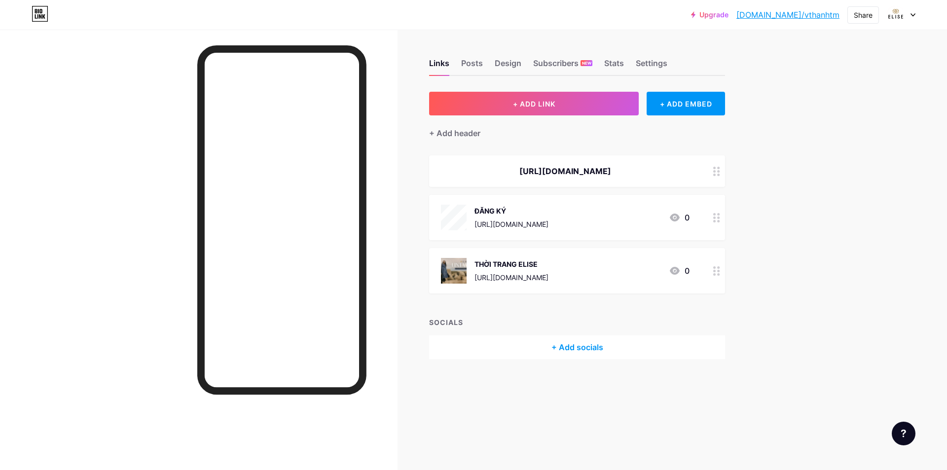
click at [671, 214] on icon at bounding box center [675, 218] width 12 height 12
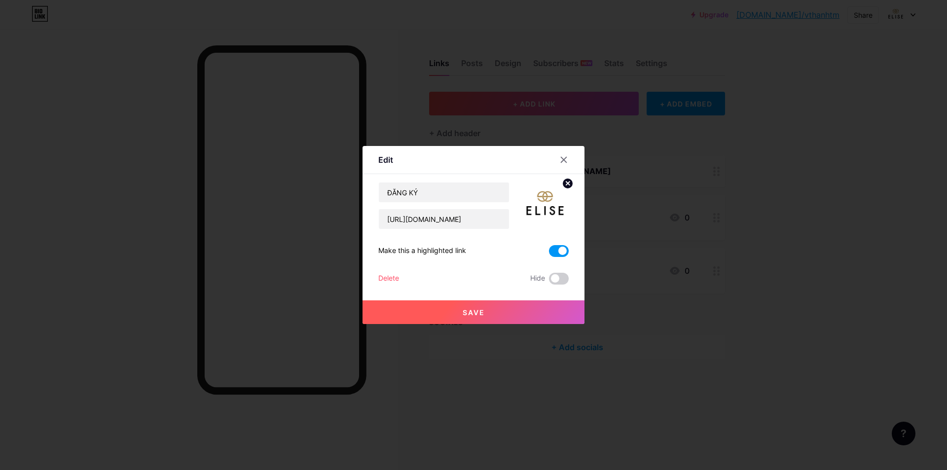
click at [547, 211] on img at bounding box center [544, 205] width 47 height 47
click at [563, 187] on circle at bounding box center [567, 183] width 11 height 11
click at [548, 201] on icon at bounding box center [545, 200] width 20 height 18
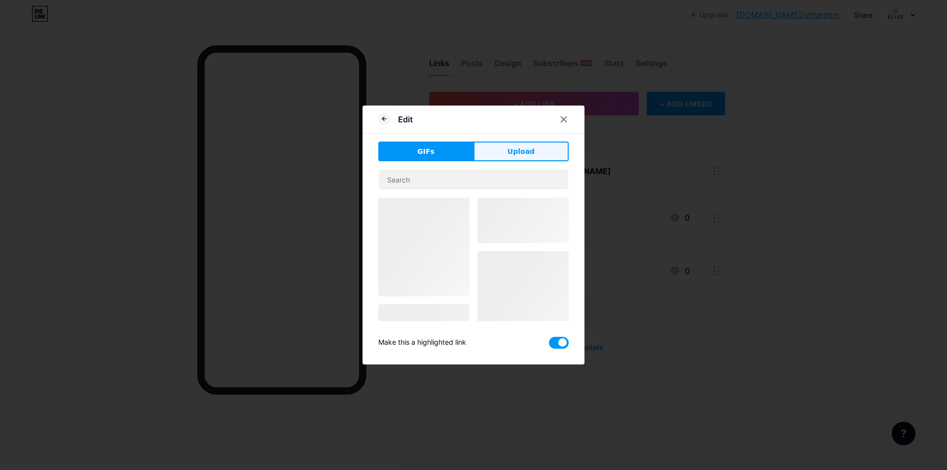
click at [481, 154] on button "Upload" at bounding box center [521, 152] width 95 height 20
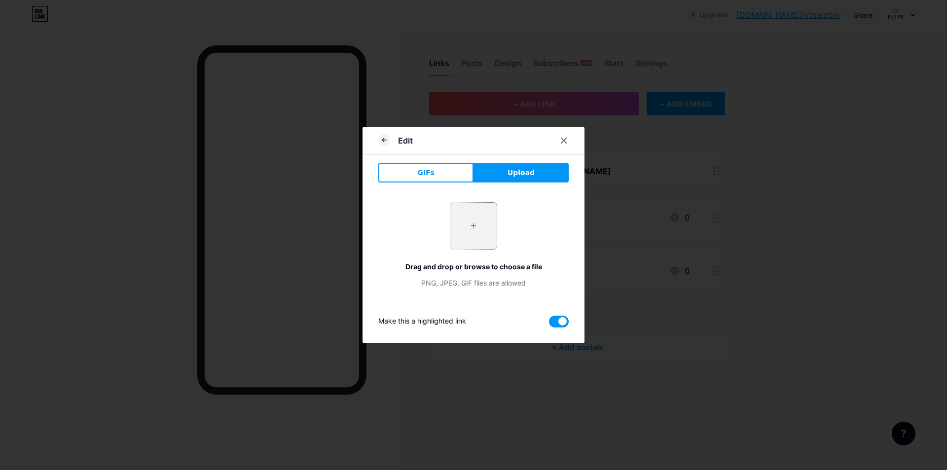
click at [465, 218] on input "file" at bounding box center [473, 226] width 46 height 46
type input "C:\fakepath\unnamed.jpg"
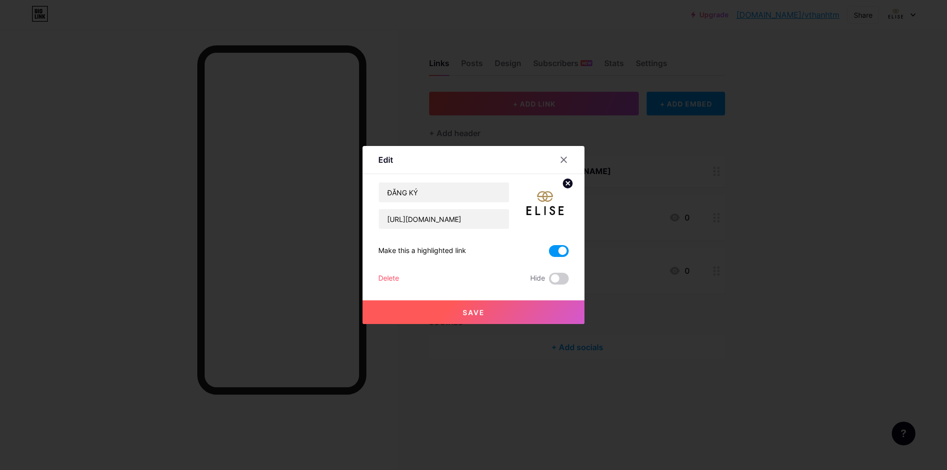
click at [562, 184] on circle at bounding box center [567, 183] width 11 height 11
click at [550, 206] on rect at bounding box center [551, 206] width 8 height 5
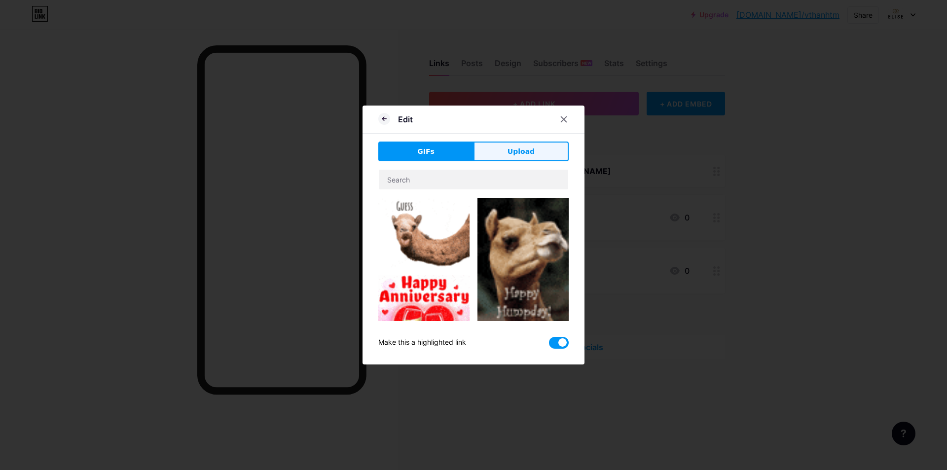
click at [511, 149] on span "Upload" at bounding box center [521, 151] width 27 height 10
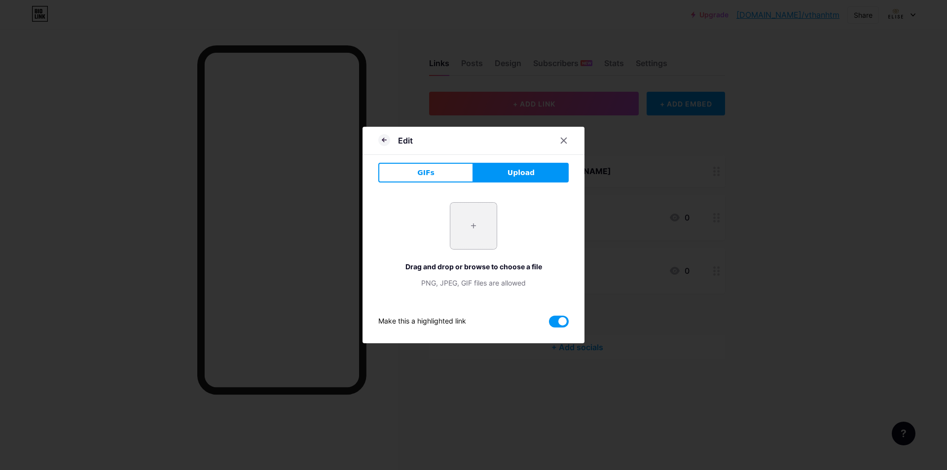
click at [460, 236] on input "file" at bounding box center [473, 226] width 46 height 46
type input "C:\fakepath\photo_2025-08-13_21-34-16.jpg"
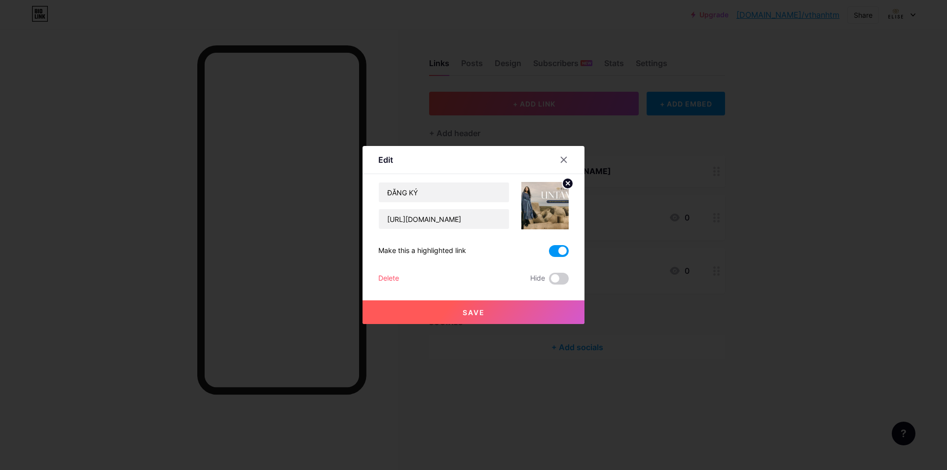
click at [562, 182] on circle at bounding box center [567, 183] width 11 height 11
click at [550, 200] on icon at bounding box center [545, 200] width 20 height 18
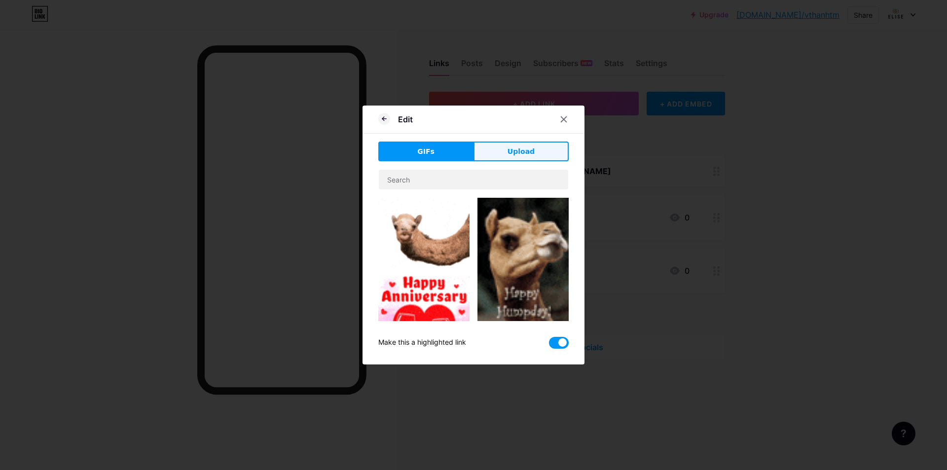
click at [524, 147] on span "Upload" at bounding box center [521, 151] width 27 height 10
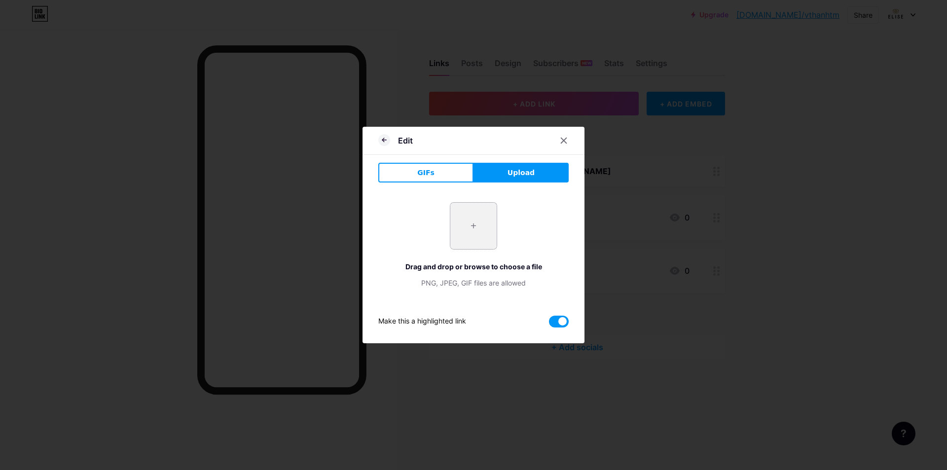
click at [474, 221] on input "file" at bounding box center [473, 226] width 46 height 46
type input "C:\fakepath\unnamed.jpg"
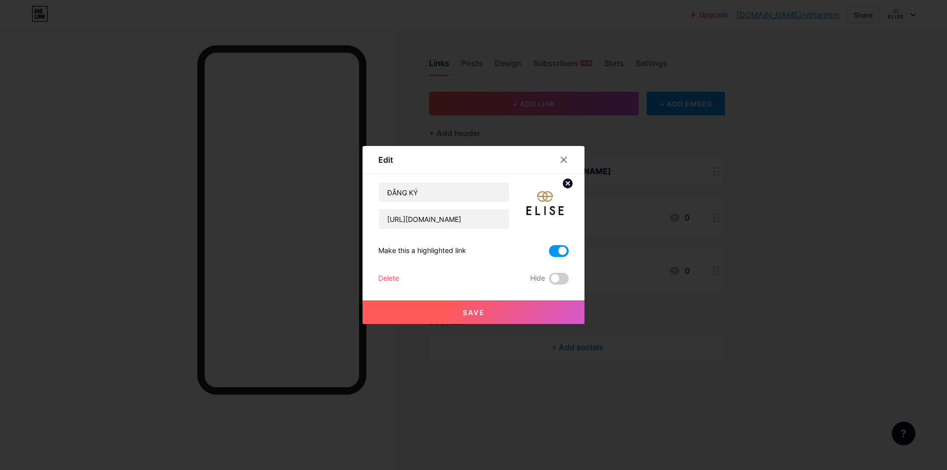
click at [490, 313] on button "Save" at bounding box center [474, 312] width 222 height 24
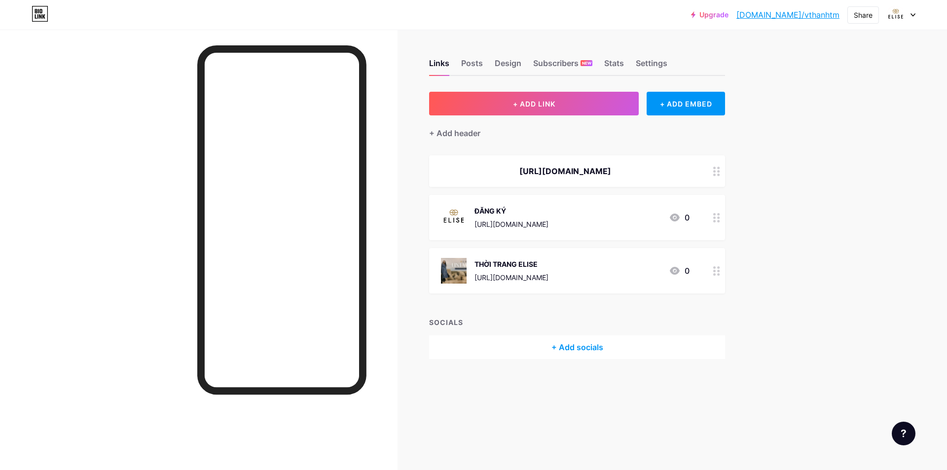
click at [715, 218] on circle at bounding box center [714, 218] width 2 height 2
click at [566, 184] on icon at bounding box center [567, 183] width 3 height 3
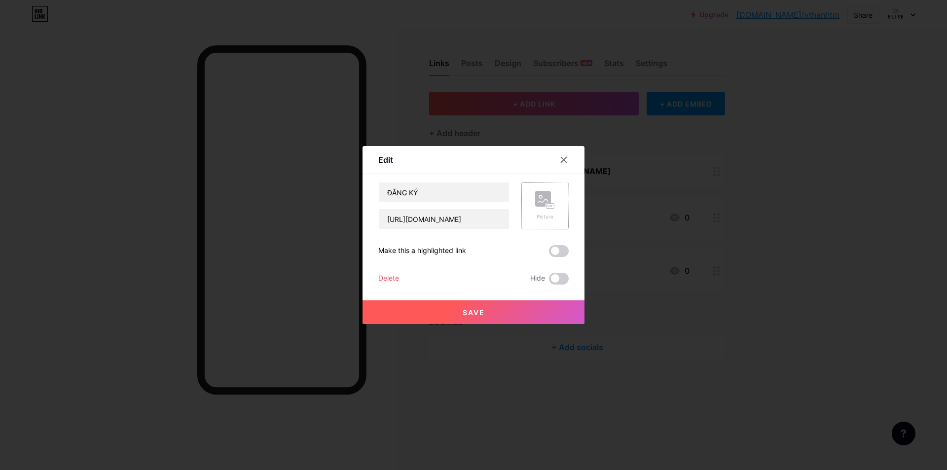
click at [536, 204] on rect at bounding box center [543, 199] width 16 height 16
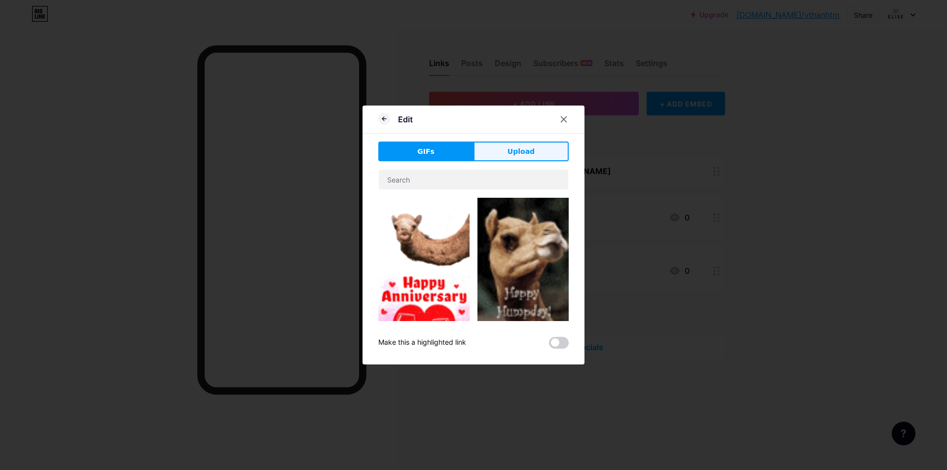
click at [513, 155] on span "Upload" at bounding box center [521, 151] width 27 height 10
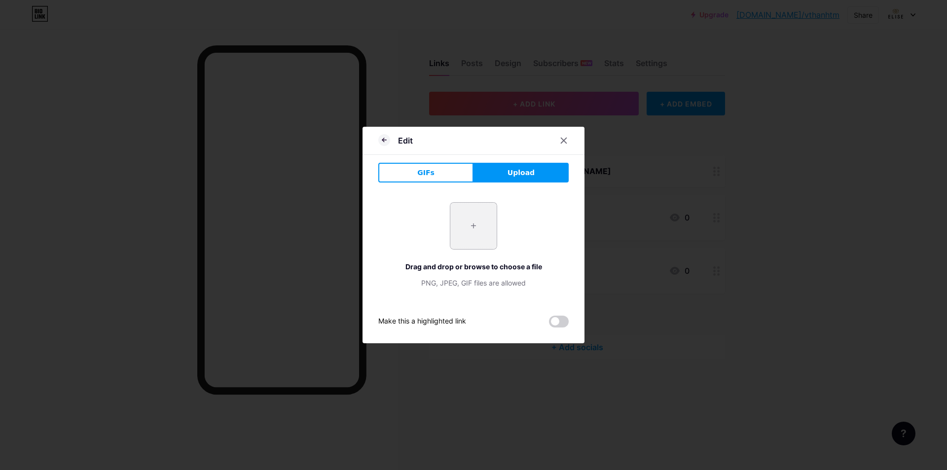
click at [457, 219] on input "file" at bounding box center [473, 226] width 46 height 46
type input "C:\fakepath\photo_2025-08-13_21-34-16.jpg"
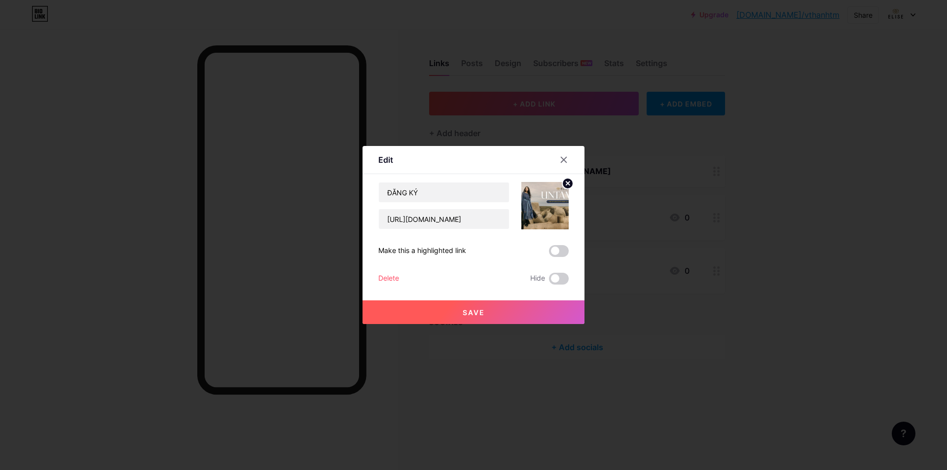
click at [510, 314] on button "Save" at bounding box center [474, 312] width 222 height 24
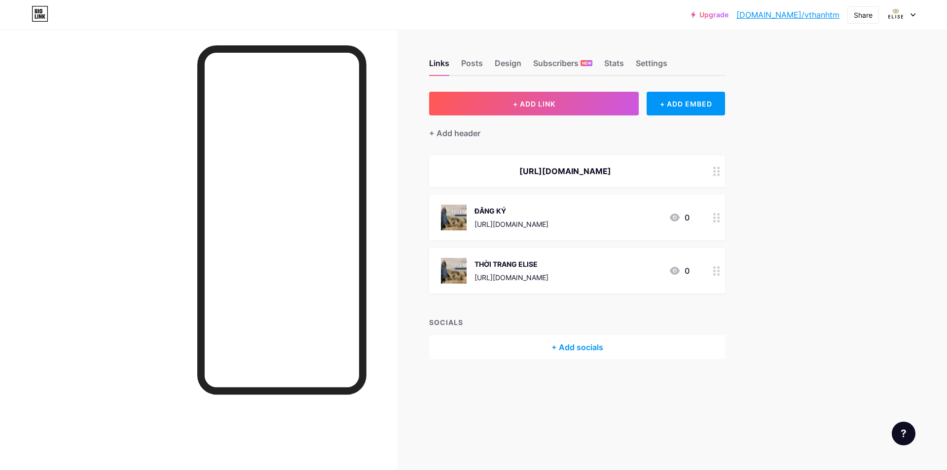
click at [717, 225] on div at bounding box center [716, 217] width 17 height 45
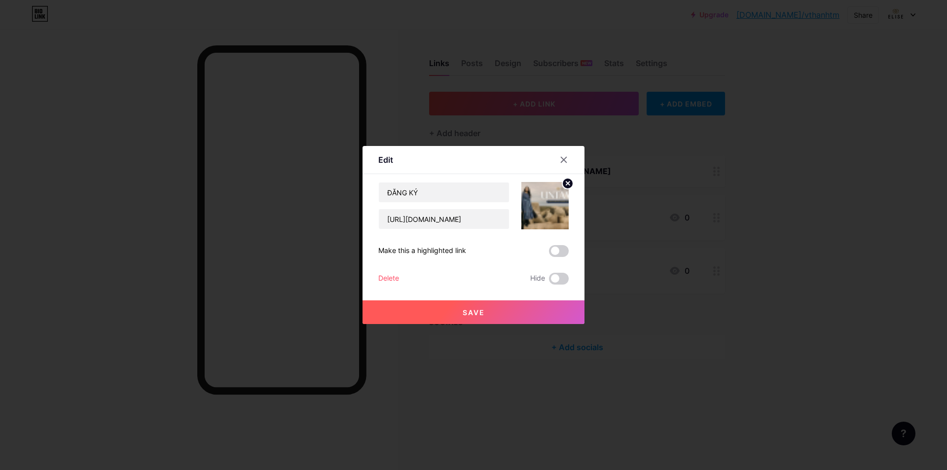
click at [563, 184] on circle at bounding box center [567, 183] width 11 height 11
click at [548, 213] on div "Picture" at bounding box center [545, 206] width 20 height 30
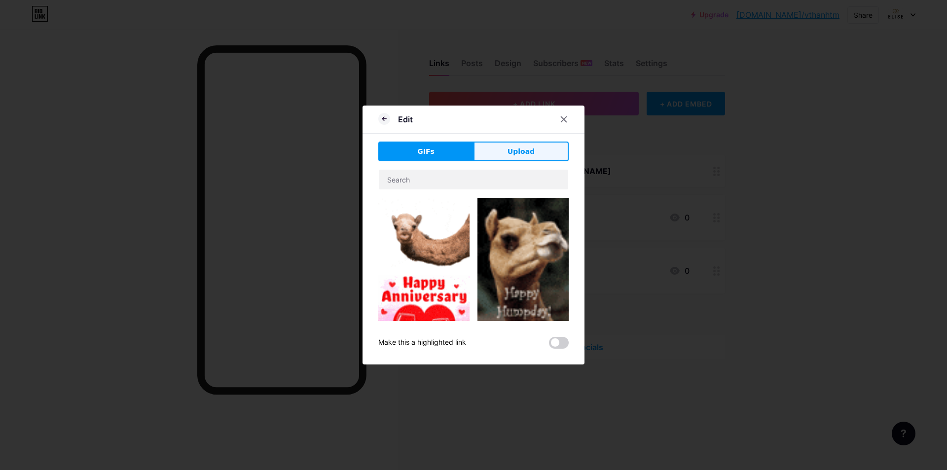
click at [498, 158] on button "Upload" at bounding box center [521, 152] width 95 height 20
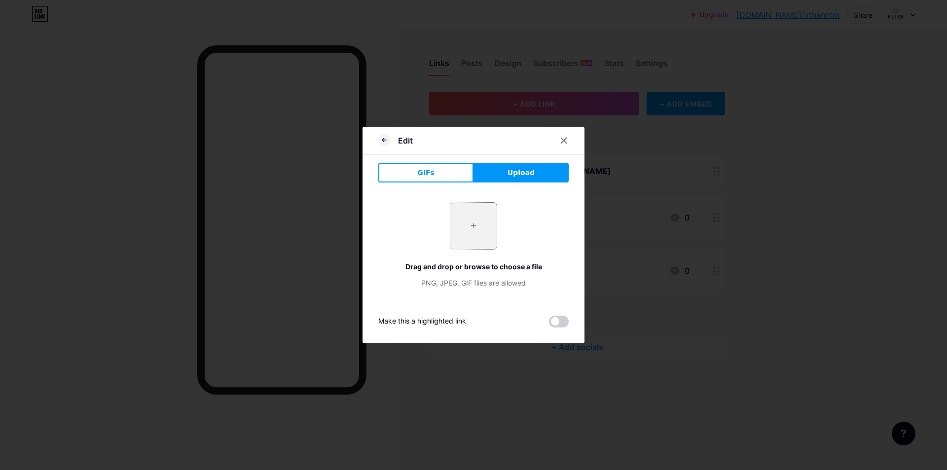
click at [450, 225] on input "file" at bounding box center [473, 226] width 46 height 46
type input "C:\fakepath\photo_2025-08-13_21-34-16.jpg"
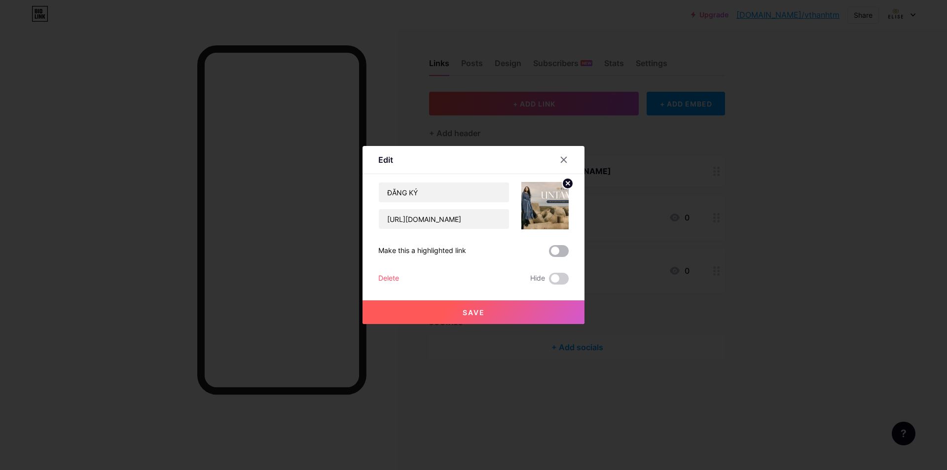
click at [554, 251] on span at bounding box center [559, 251] width 20 height 12
click at [549, 254] on input "checkbox" at bounding box center [549, 254] width 0 height 0
click at [479, 311] on span "Save" at bounding box center [474, 312] width 22 height 8
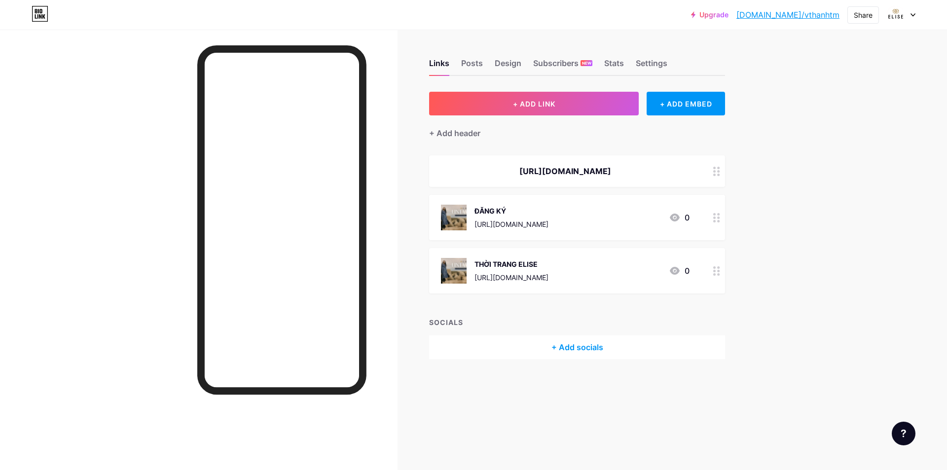
click at [553, 347] on div "+ Add socials" at bounding box center [577, 347] width 296 height 24
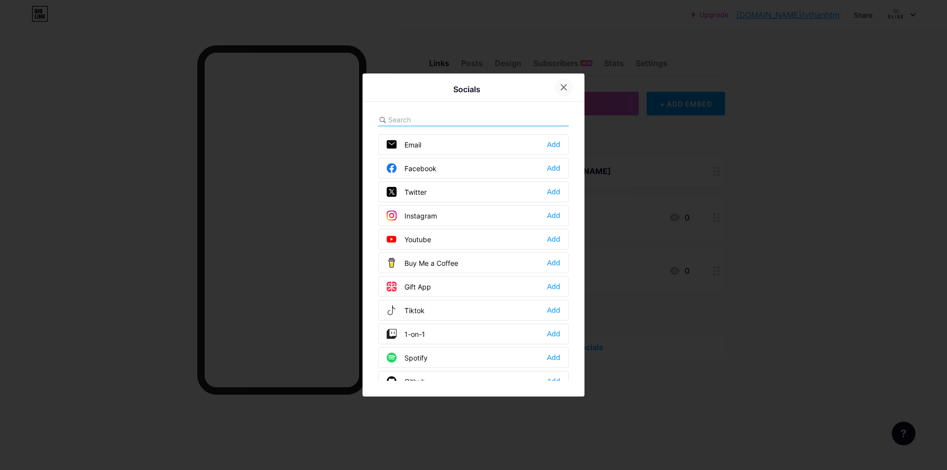
click at [560, 87] on icon at bounding box center [564, 87] width 8 height 8
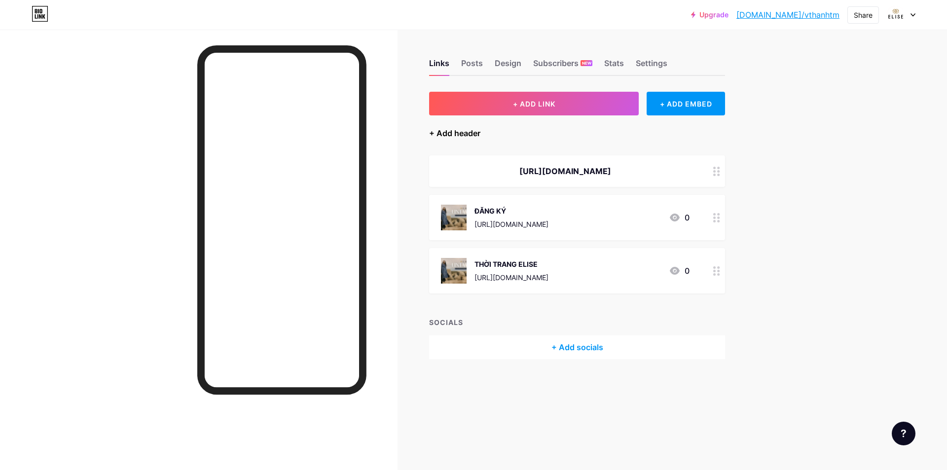
click at [434, 133] on div "+ Add header" at bounding box center [454, 133] width 51 height 12
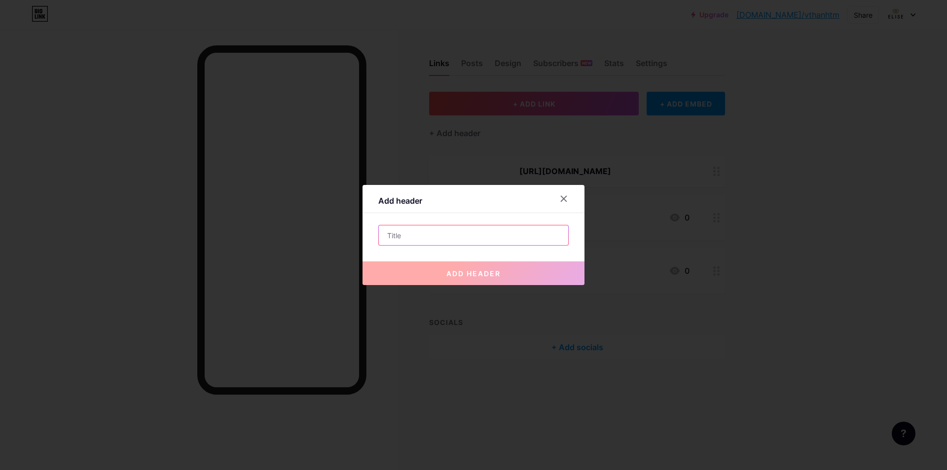
click at [463, 233] on input "text" at bounding box center [473, 235] width 189 height 20
click at [458, 270] on span "add header" at bounding box center [473, 273] width 54 height 8
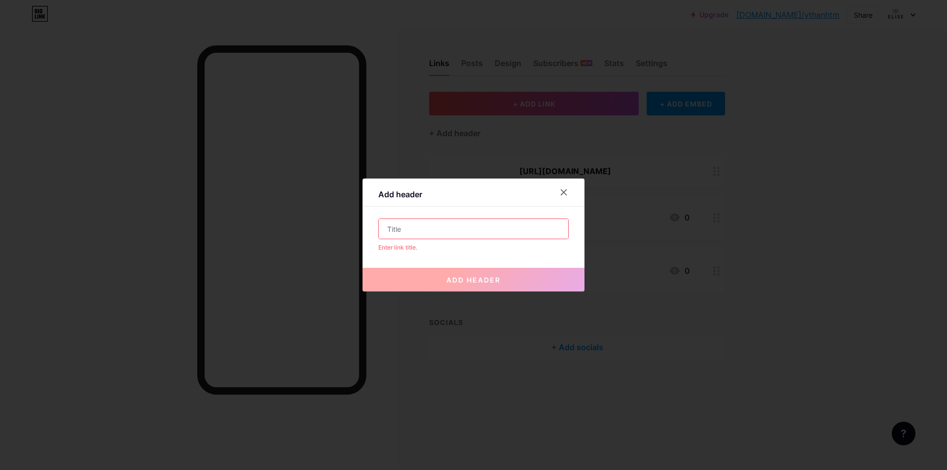
click at [457, 233] on input "text" at bounding box center [473, 229] width 189 height 20
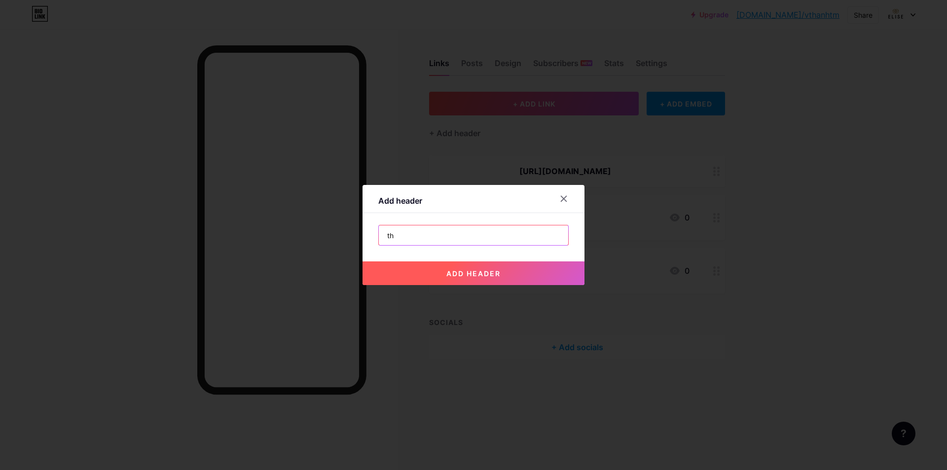
type input "t"
type input "[PERSON_NAME]"
click at [464, 272] on span "add header" at bounding box center [473, 273] width 54 height 8
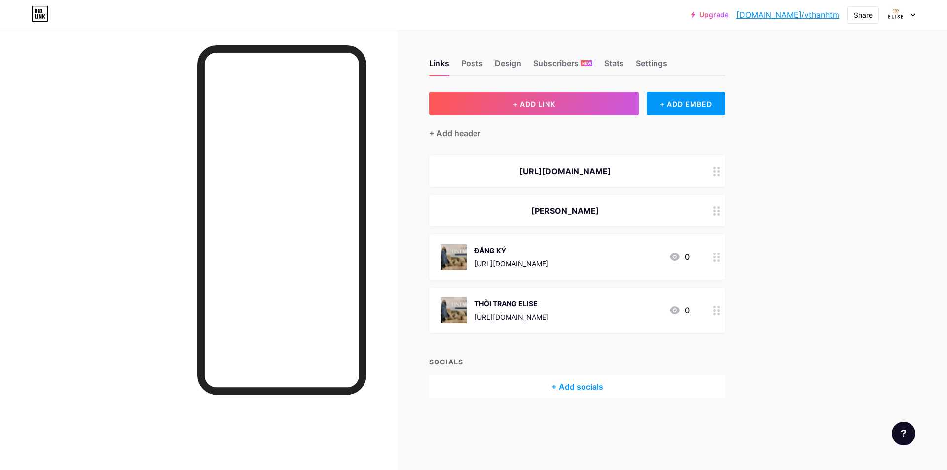
click at [714, 217] on div at bounding box center [716, 211] width 17 height 32
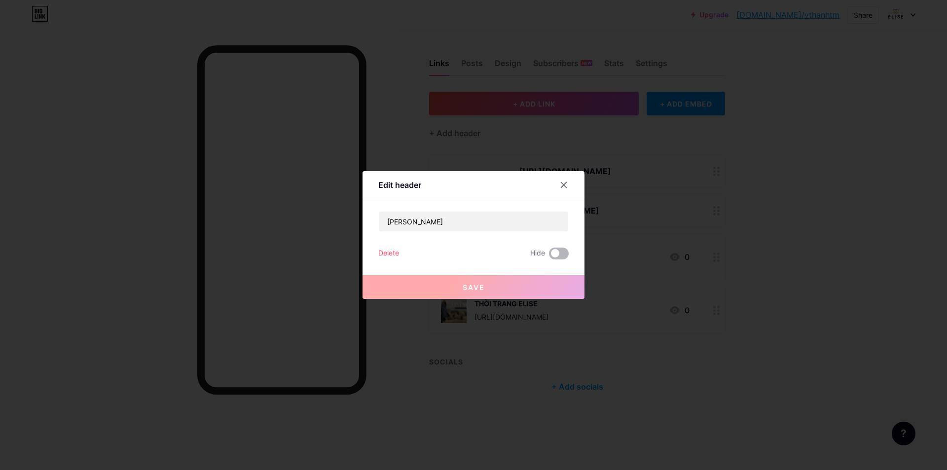
click at [553, 254] on span at bounding box center [559, 254] width 20 height 12
click at [549, 256] on input "checkbox" at bounding box center [549, 256] width 0 height 0
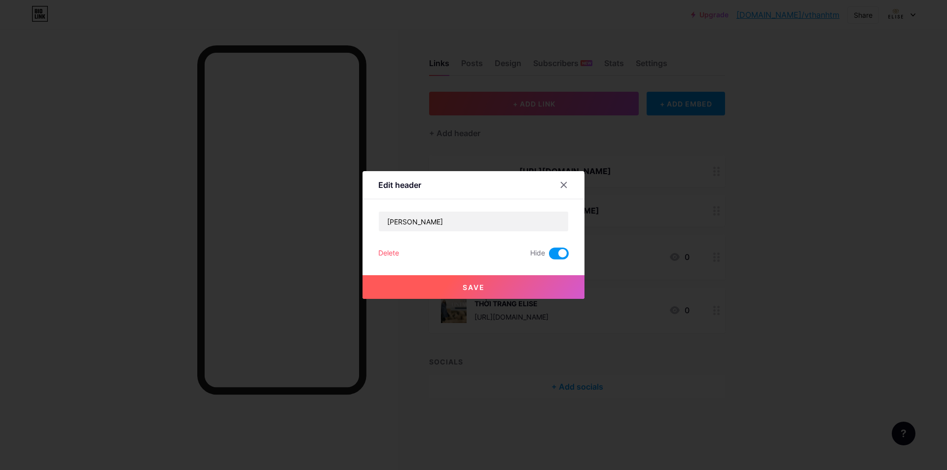
click at [534, 284] on button "Save" at bounding box center [474, 287] width 222 height 24
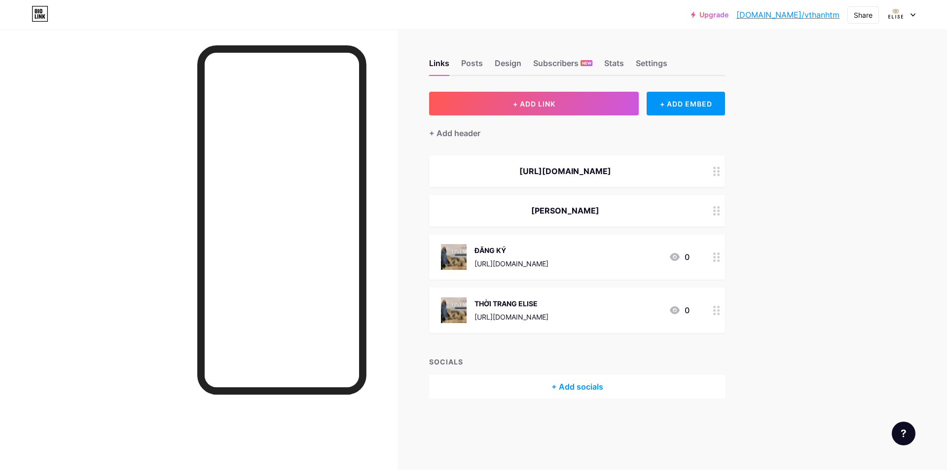
click at [715, 311] on circle at bounding box center [714, 310] width 2 height 2
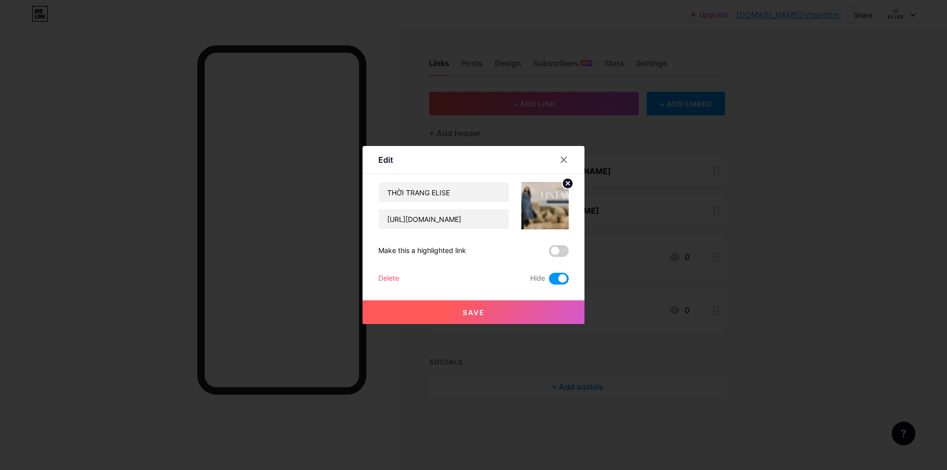
click at [469, 311] on span "Save" at bounding box center [474, 312] width 22 height 8
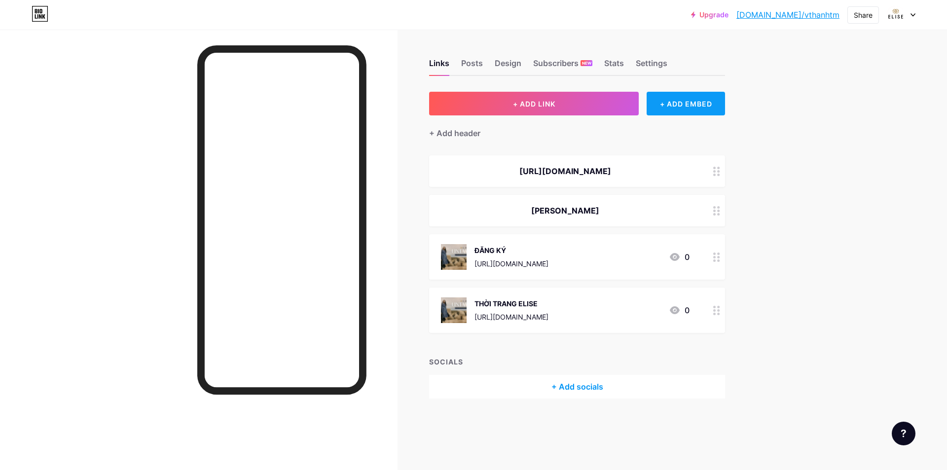
click at [672, 100] on div "+ ADD EMBED" at bounding box center [686, 104] width 78 height 24
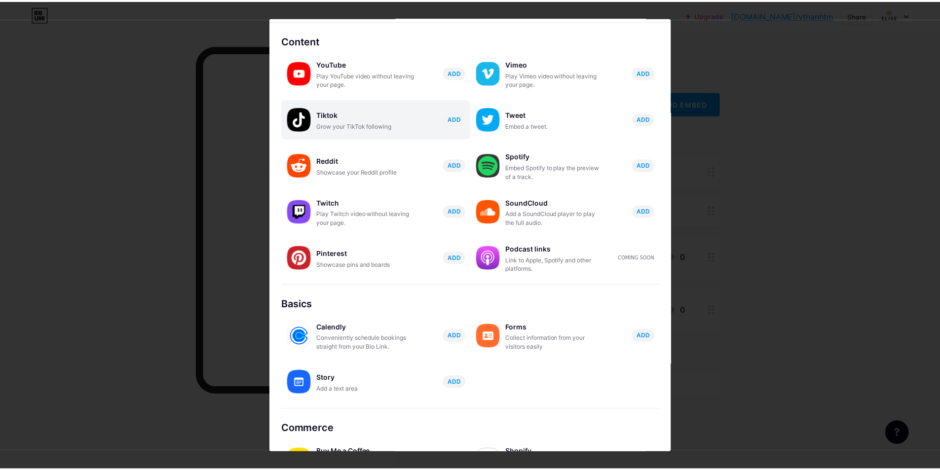
scroll to position [67, 0]
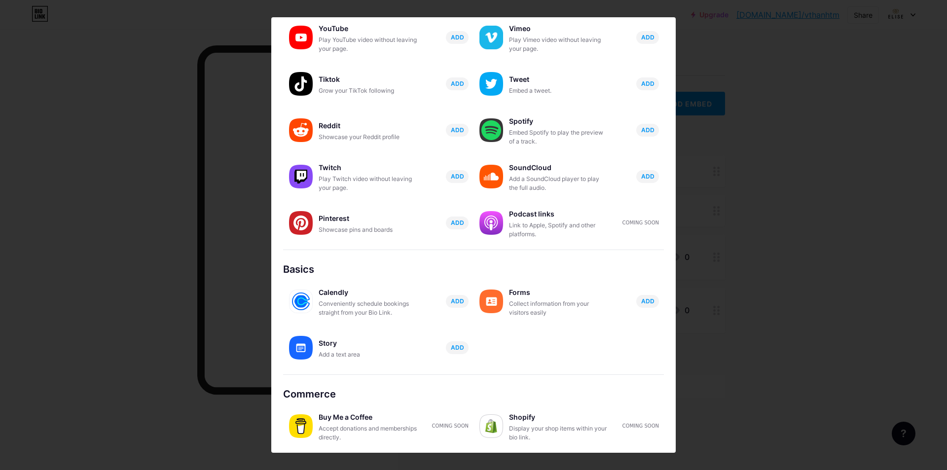
click at [816, 78] on div at bounding box center [473, 235] width 947 height 470
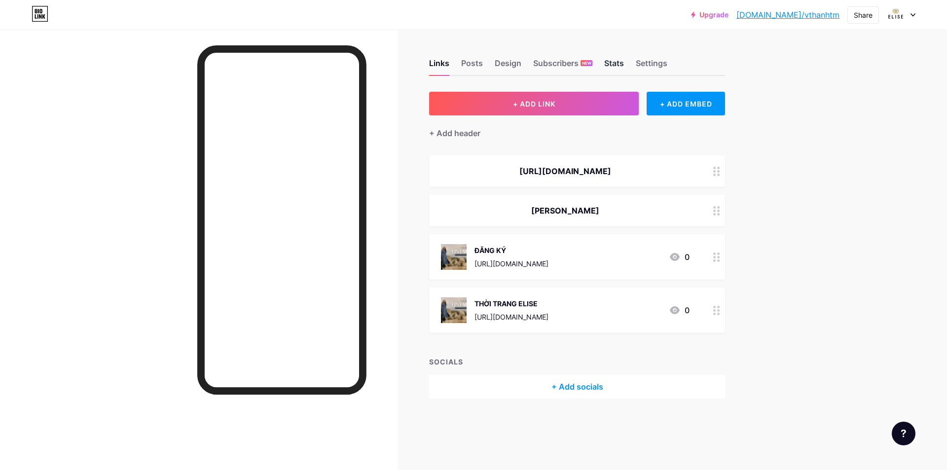
click at [615, 61] on div "Stats" at bounding box center [614, 66] width 20 height 18
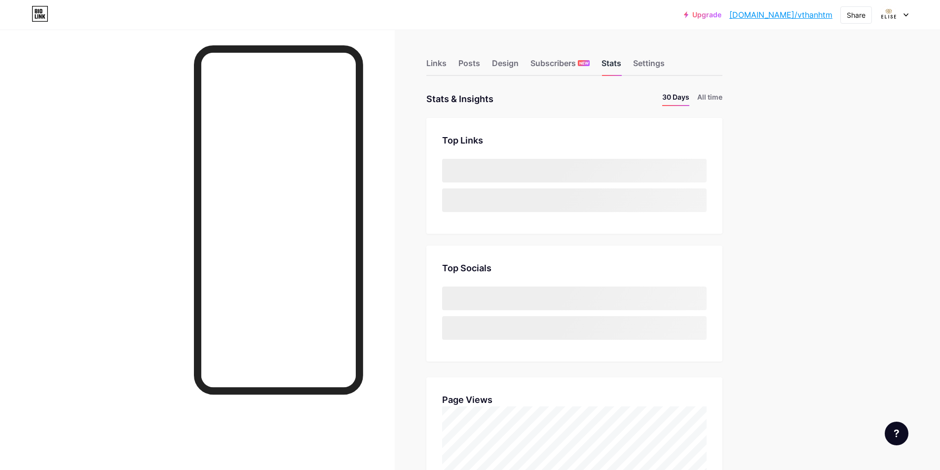
scroll to position [470, 940]
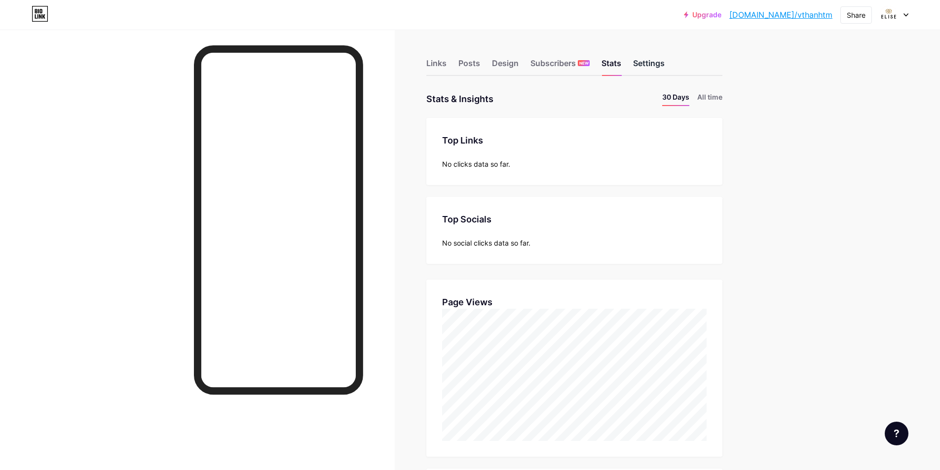
click at [638, 63] on div "Settings" at bounding box center [649, 66] width 32 height 18
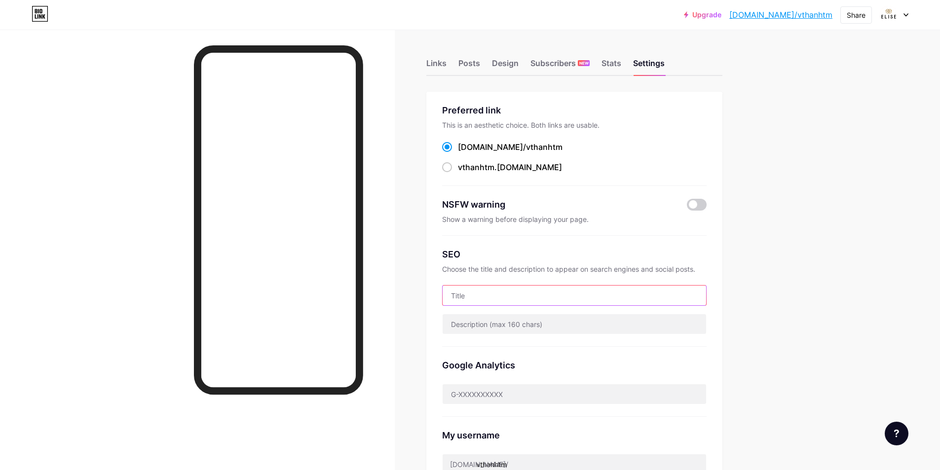
click at [486, 292] on input "text" at bounding box center [573, 296] width 263 height 20
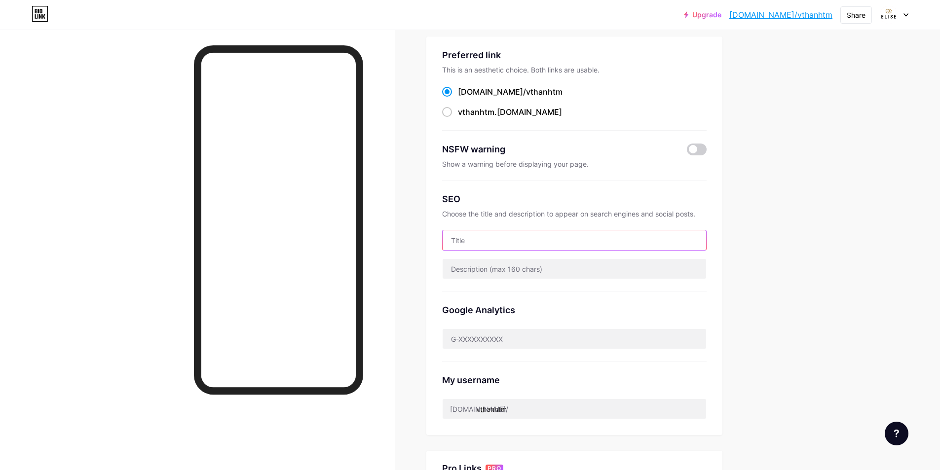
scroll to position [55, 0]
click at [695, 152] on span at bounding box center [697, 150] width 20 height 12
click at [687, 152] on input "checkbox" at bounding box center [687, 152] width 0 height 0
click at [695, 152] on span at bounding box center [697, 150] width 20 height 12
click at [687, 152] on input "checkbox" at bounding box center [687, 152] width 0 height 0
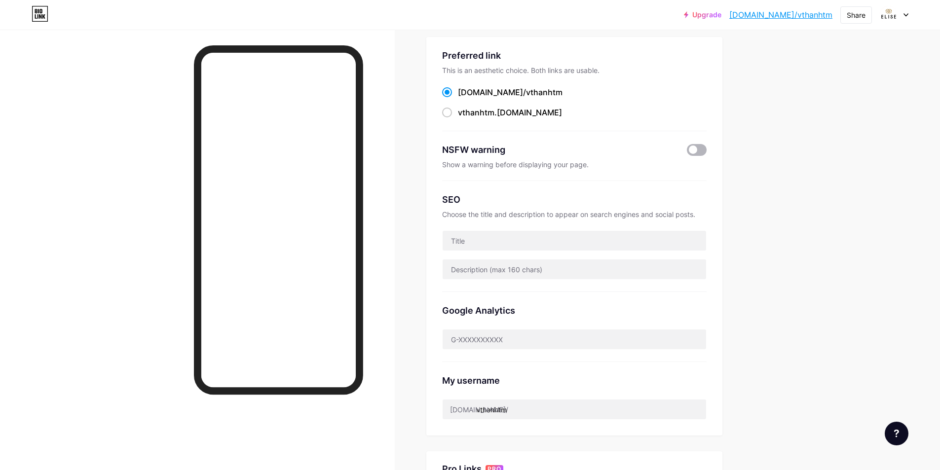
click at [695, 152] on span at bounding box center [697, 150] width 20 height 12
click at [687, 152] on input "checkbox" at bounding box center [687, 152] width 0 height 0
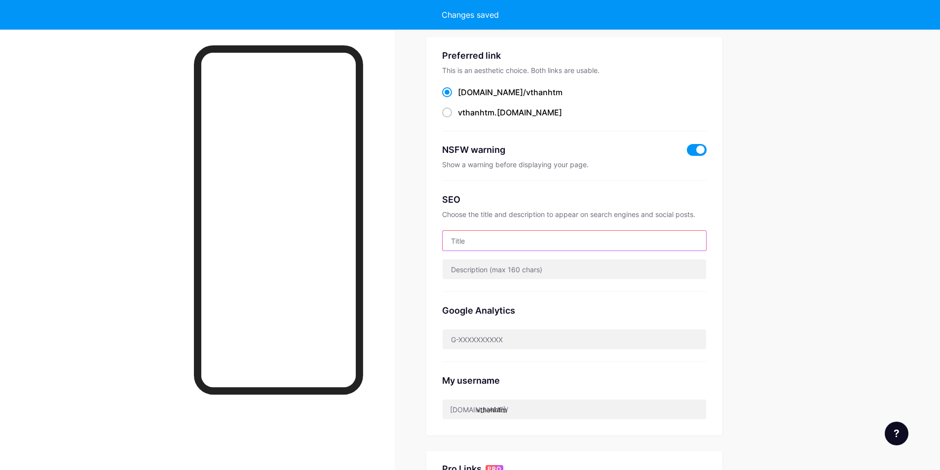
click at [508, 241] on input "text" at bounding box center [573, 241] width 263 height 20
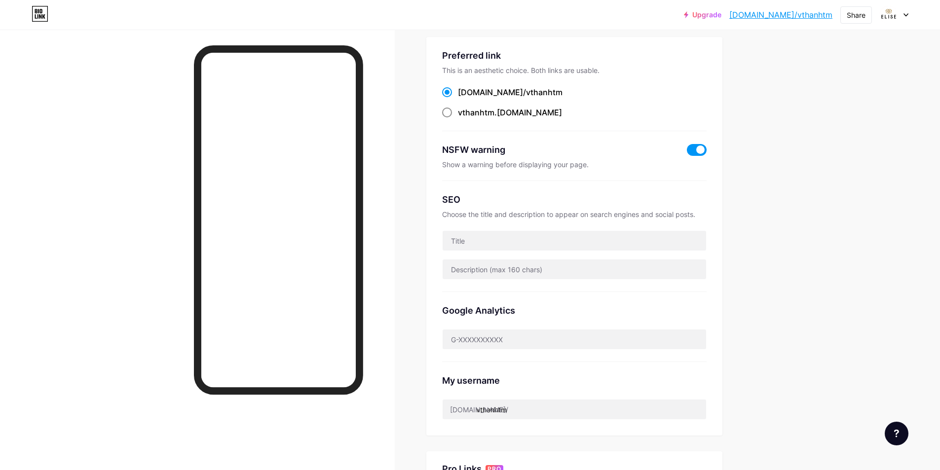
click at [452, 109] on span at bounding box center [447, 113] width 10 height 10
click at [458, 118] on input "vthanhtm .bio.link" at bounding box center [461, 121] width 6 height 6
radio input "true"
click at [452, 109] on span at bounding box center [447, 113] width 10 height 10
click at [458, 118] on input "vthanhtm .bio.link" at bounding box center [461, 121] width 6 height 6
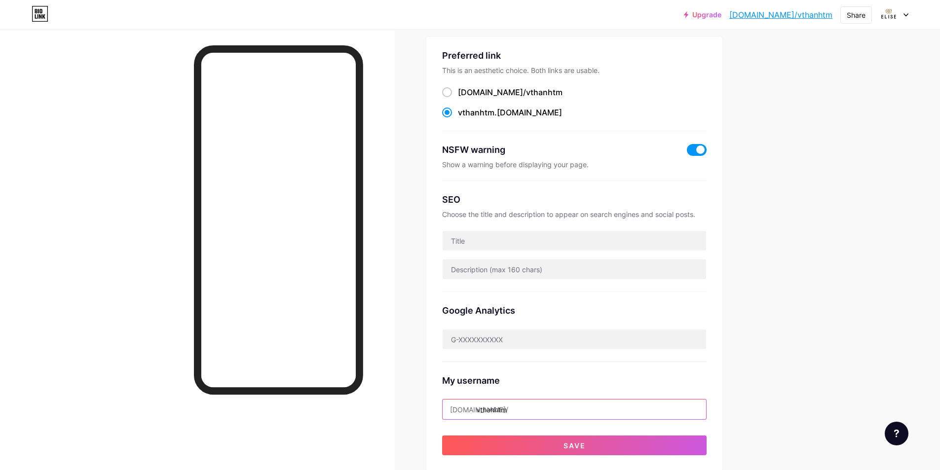
click at [534, 406] on input "vthanhtm" at bounding box center [573, 410] width 263 height 20
drag, startPoint x: 533, startPoint y: 406, endPoint x: 489, endPoint y: 405, distance: 43.4
click at [489, 405] on input "vthanhtm" at bounding box center [573, 410] width 263 height 20
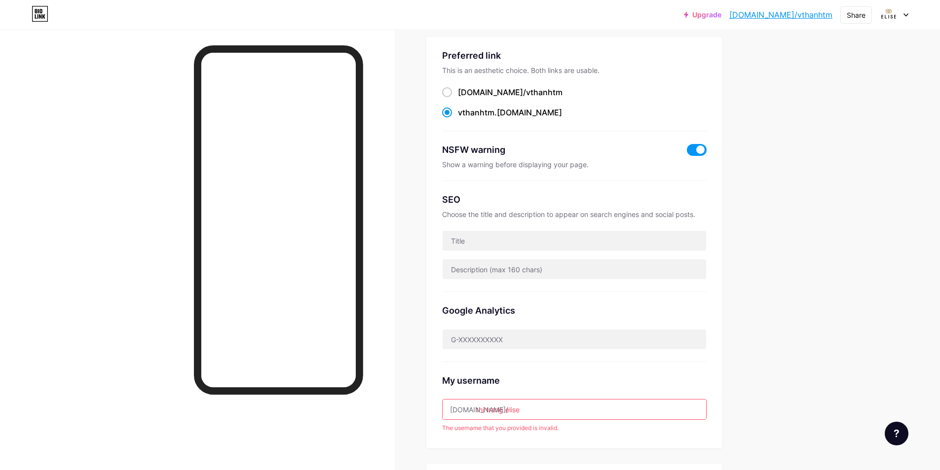
type input "th"
click at [526, 407] on input "th" at bounding box center [573, 410] width 263 height 20
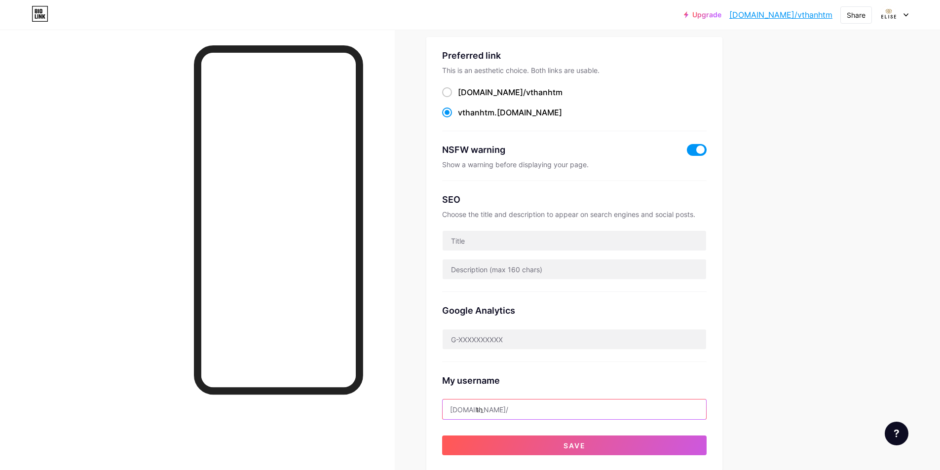
click at [526, 407] on input "th" at bounding box center [573, 410] width 263 height 20
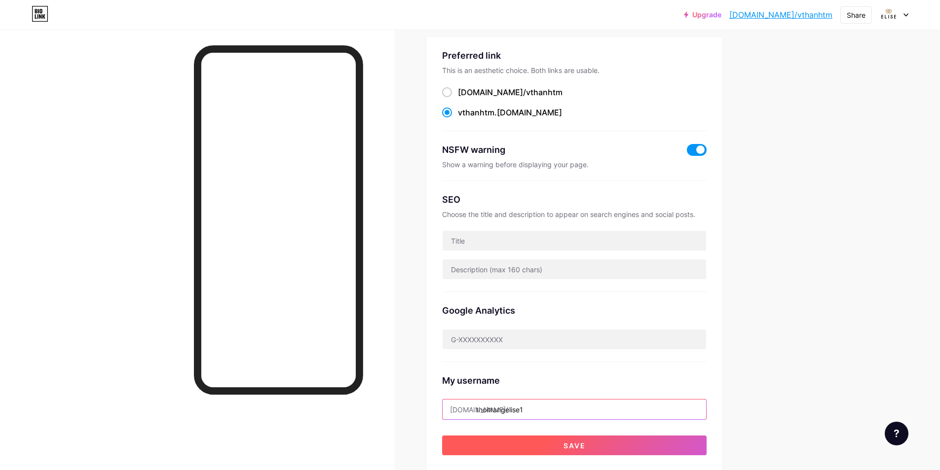
type input "thoitrangelise1"
click at [520, 448] on button "Save" at bounding box center [574, 446] width 264 height 20
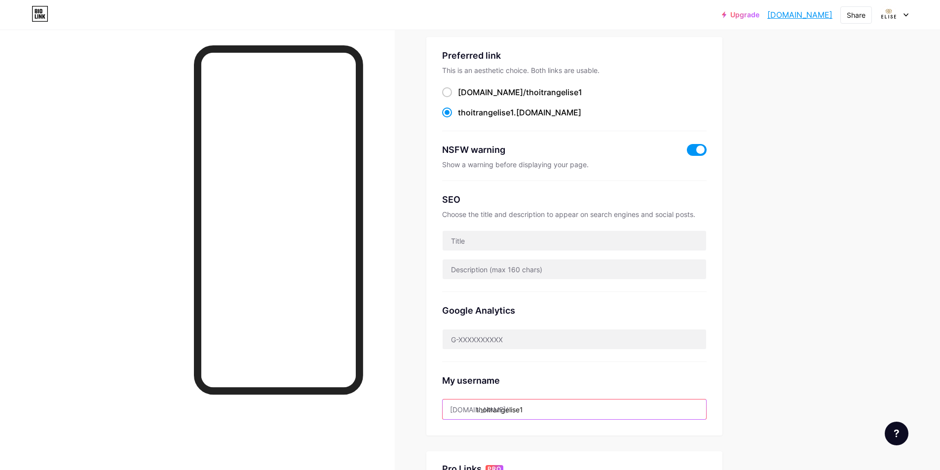
click at [533, 408] on input "thoitrangelise1" at bounding box center [573, 410] width 263 height 20
click at [477, 408] on div "[DOMAIN_NAME]/" at bounding box center [479, 409] width 58 height 10
click at [455, 95] on label "bio.link/ thoitrangelise1" at bounding box center [512, 92] width 140 height 12
click at [458, 98] on input "bio.link/ thoitrangelise1" at bounding box center [461, 101] width 6 height 6
radio input "true"
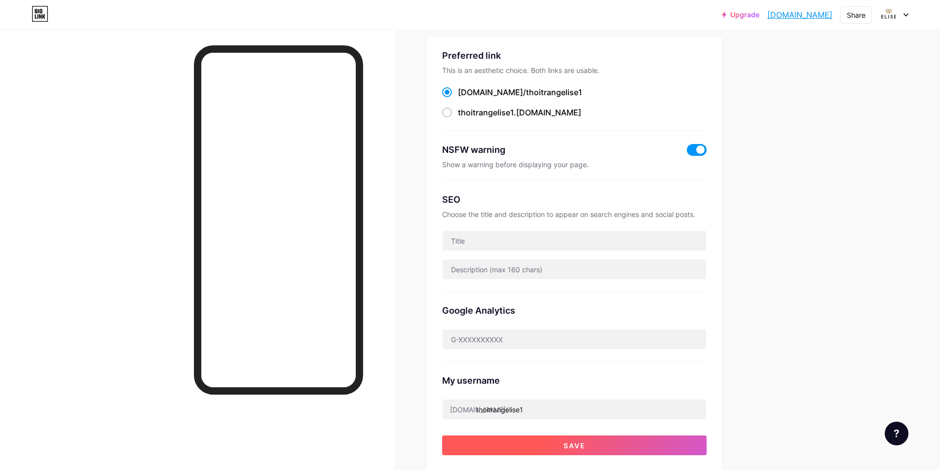
click at [581, 443] on span "Save" at bounding box center [574, 445] width 22 height 8
click at [0, 0] on span at bounding box center [0, 0] width 0 height 0
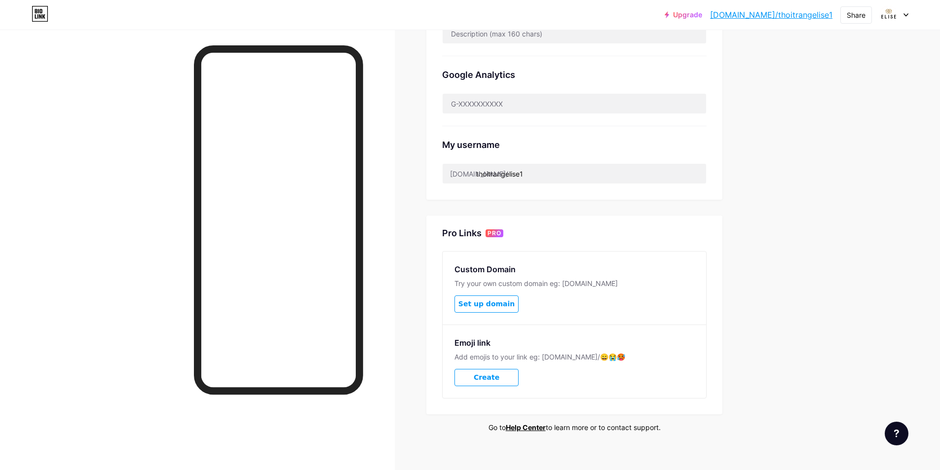
scroll to position [301, 0]
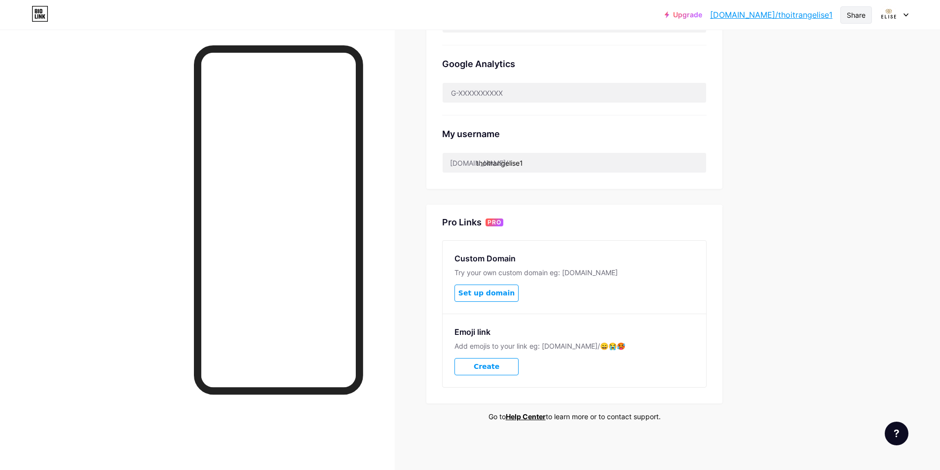
click at [855, 18] on div "Share" at bounding box center [855, 15] width 19 height 10
drag, startPoint x: 780, startPoint y: 47, endPoint x: 760, endPoint y: 64, distance: 26.3
click at [780, 47] on div "Copy link" at bounding box center [774, 51] width 37 height 12
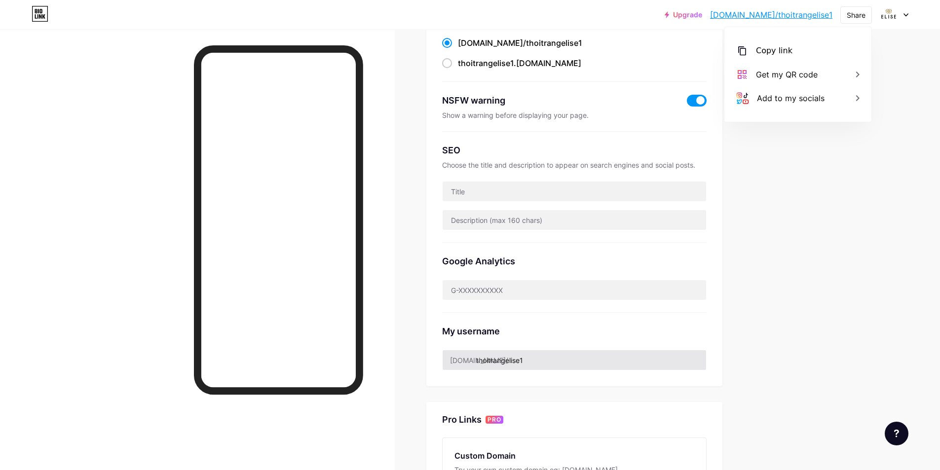
scroll to position [0, 0]
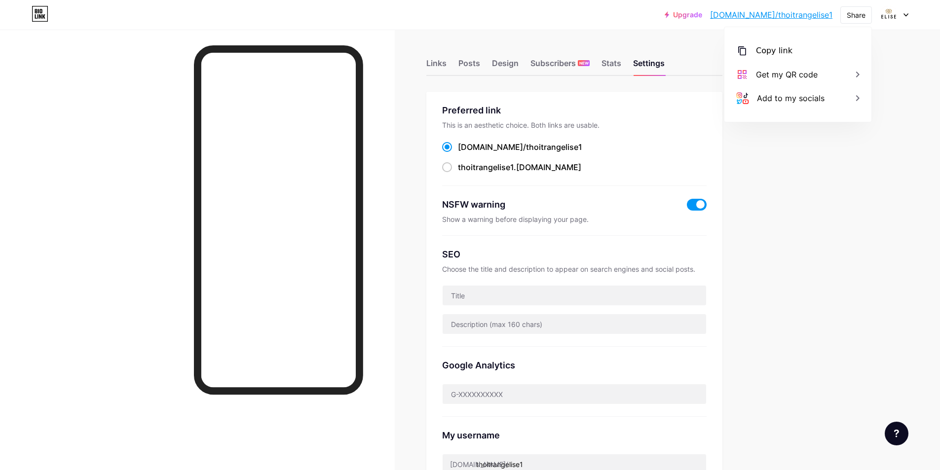
click at [704, 203] on span at bounding box center [697, 205] width 20 height 12
click at [687, 207] on input "checkbox" at bounding box center [687, 207] width 0 height 0
click at [855, 15] on div "Share" at bounding box center [855, 15] width 19 height 10
click at [776, 48] on div "Copy link" at bounding box center [774, 51] width 37 height 12
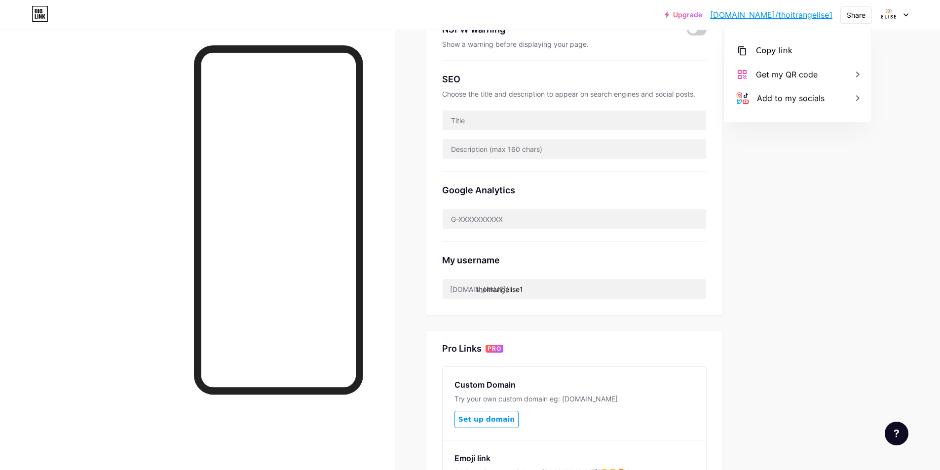
scroll to position [49, 0]
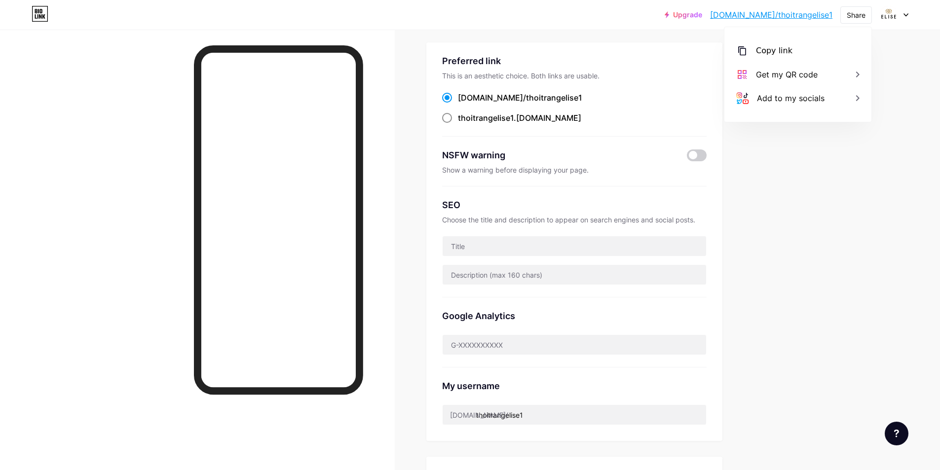
click at [483, 117] on span "thoitrangelise1" at bounding box center [486, 118] width 56 height 10
click at [464, 124] on input "thoitrangelise1 .bio.link" at bounding box center [461, 127] width 6 height 6
radio input "true"
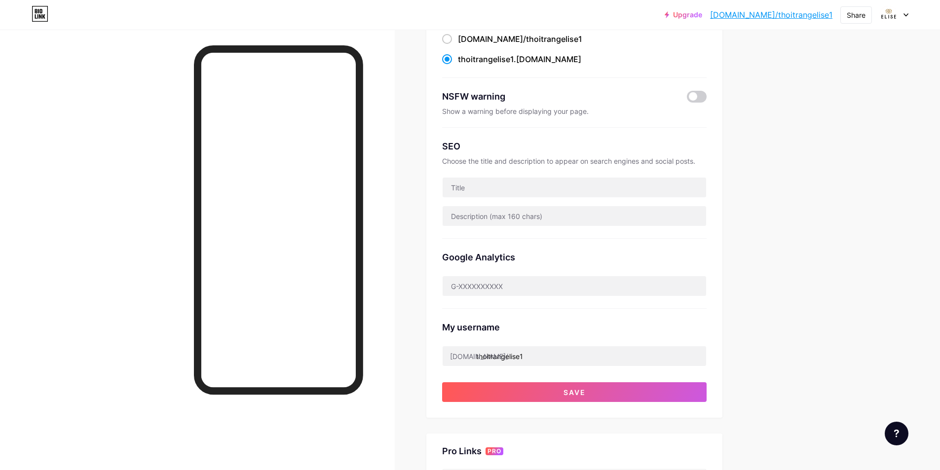
scroll to position [197, 0]
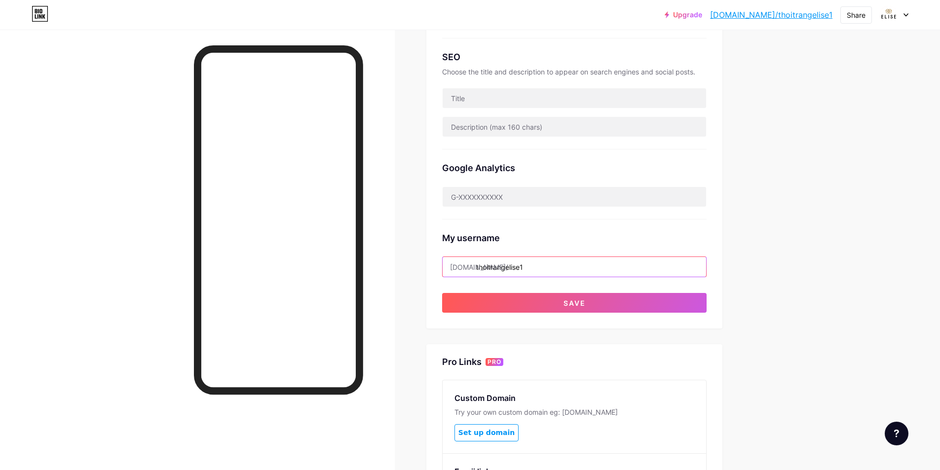
click at [531, 264] on input "thoitrangelise1" at bounding box center [573, 267] width 263 height 20
type input "phongcanh"
click at [528, 266] on input "phongcanh" at bounding box center [573, 267] width 263 height 20
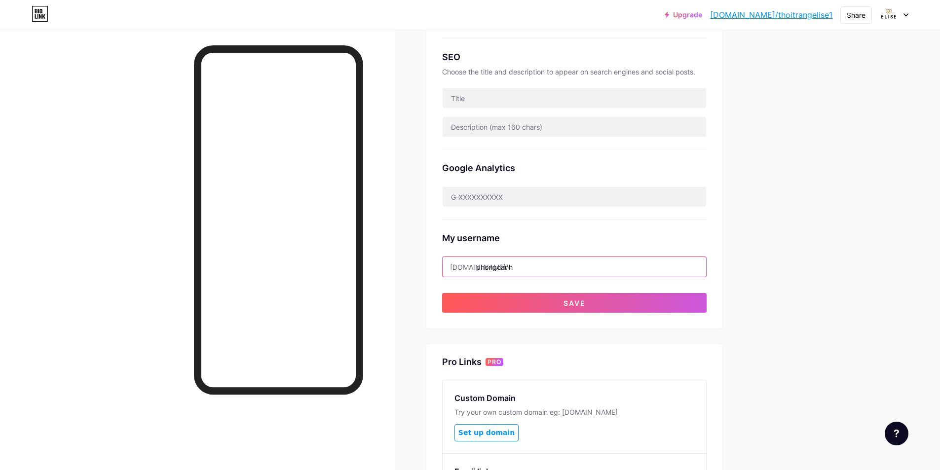
click at [528, 266] on input "phongcanh" at bounding box center [573, 267] width 263 height 20
paste input "phongcách thời trang"
click at [517, 267] on input "phongcách thời trang" at bounding box center [573, 267] width 263 height 20
type input "PHONG CÁCH THỜI TRANG"
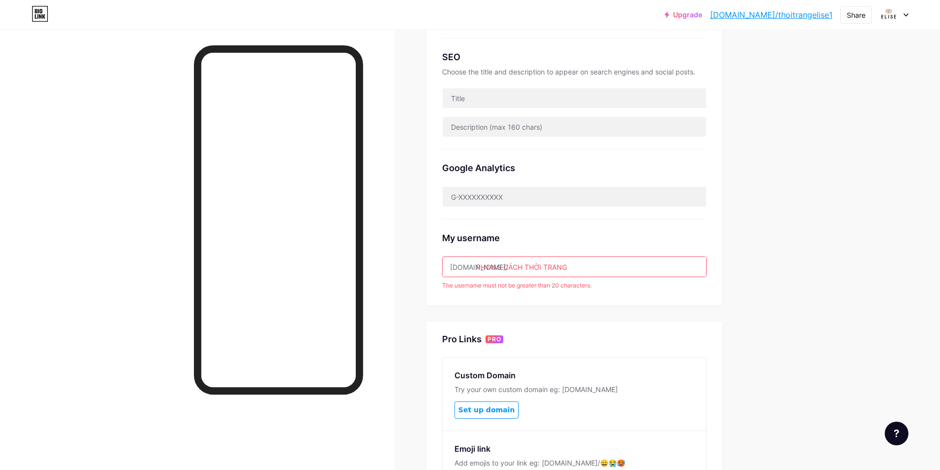
click at [594, 264] on input "PHONG CÁCH THỜI TRANG" at bounding box center [573, 267] width 263 height 20
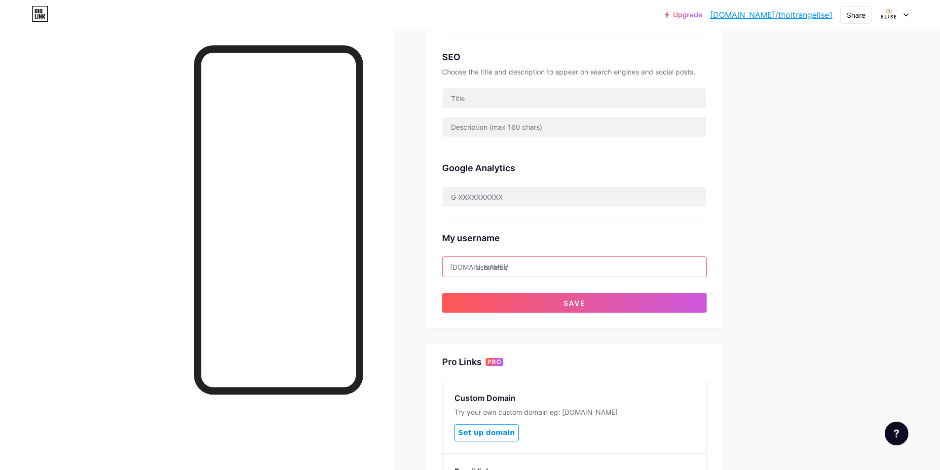
type input "p"
type input "e"
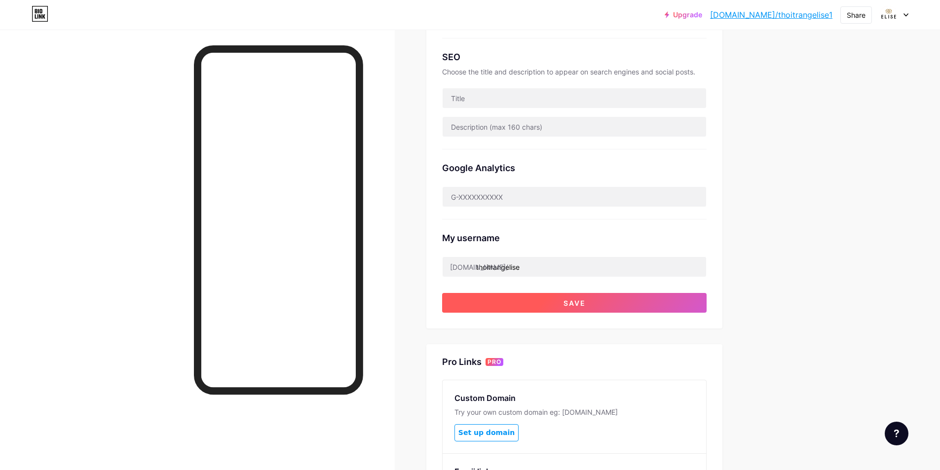
click at [583, 304] on span "Save" at bounding box center [574, 303] width 22 height 8
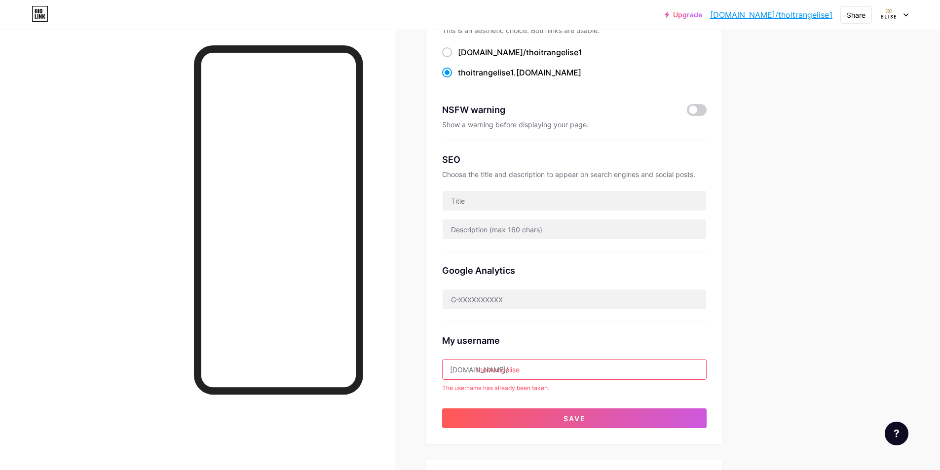
scroll to position [99, 0]
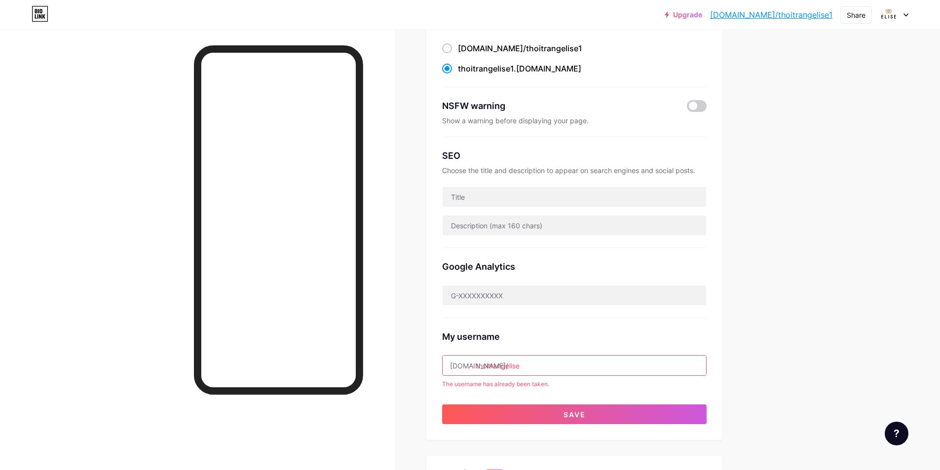
click at [556, 364] on input "thoitrangelise" at bounding box center [573, 366] width 263 height 20
click at [492, 364] on input "thoitrangelise" at bounding box center [573, 366] width 263 height 20
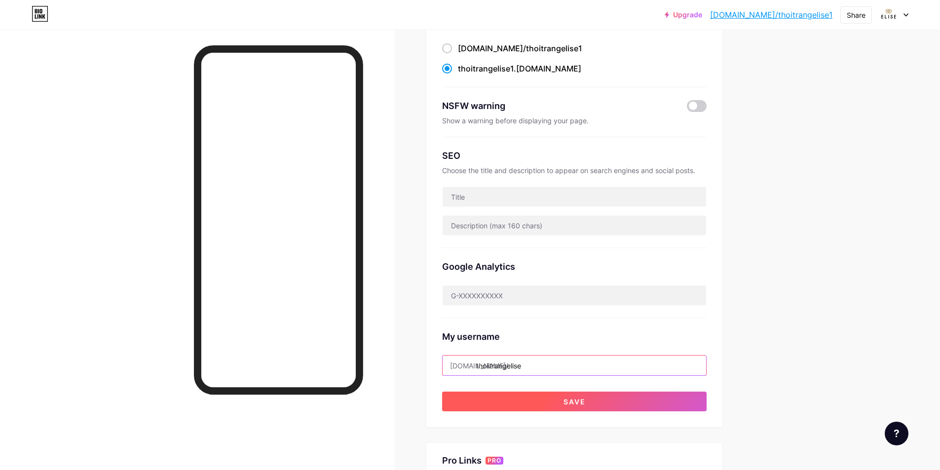
type input "thoiitrangelise"
click at [521, 403] on button "Save" at bounding box center [574, 402] width 264 height 20
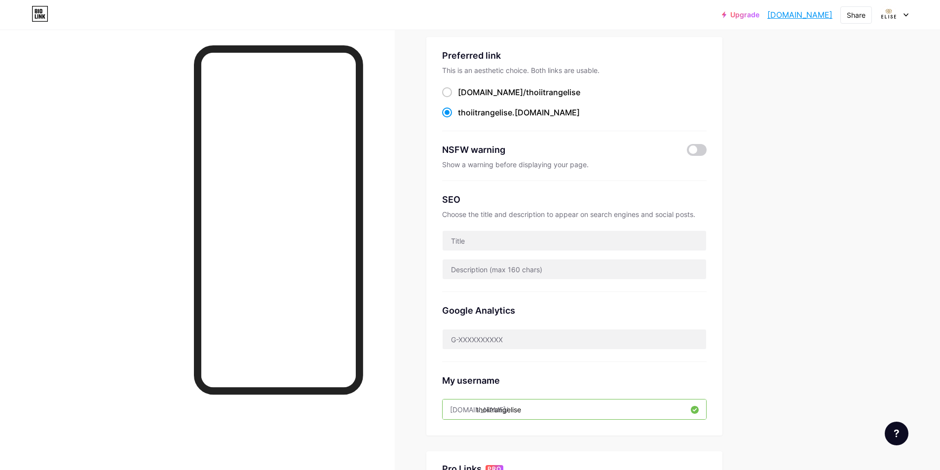
scroll to position [0, 0]
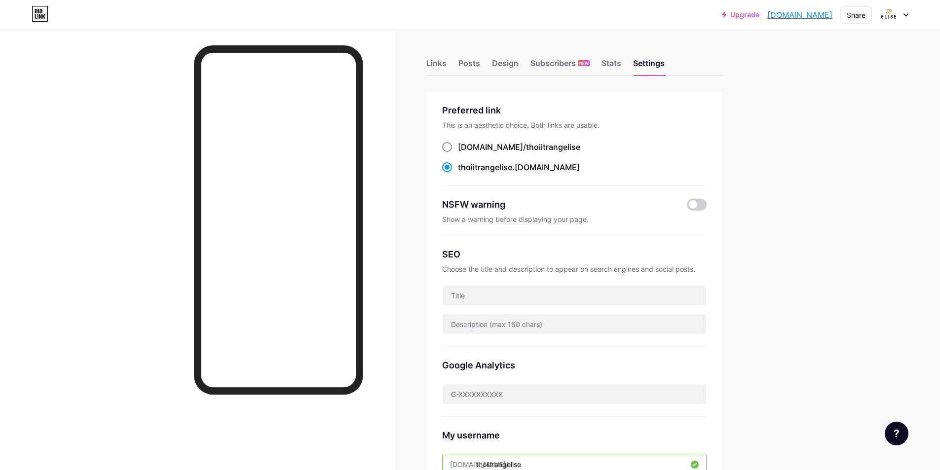
click at [449, 145] on span at bounding box center [447, 147] width 10 height 10
click at [458, 153] on input "[DOMAIN_NAME]/ thoiitrangelise" at bounding box center [461, 156] width 6 height 6
radio input "true"
drag, startPoint x: 449, startPoint y: 145, endPoint x: 460, endPoint y: 178, distance: 34.5
click at [449, 145] on span at bounding box center [447, 147] width 10 height 10
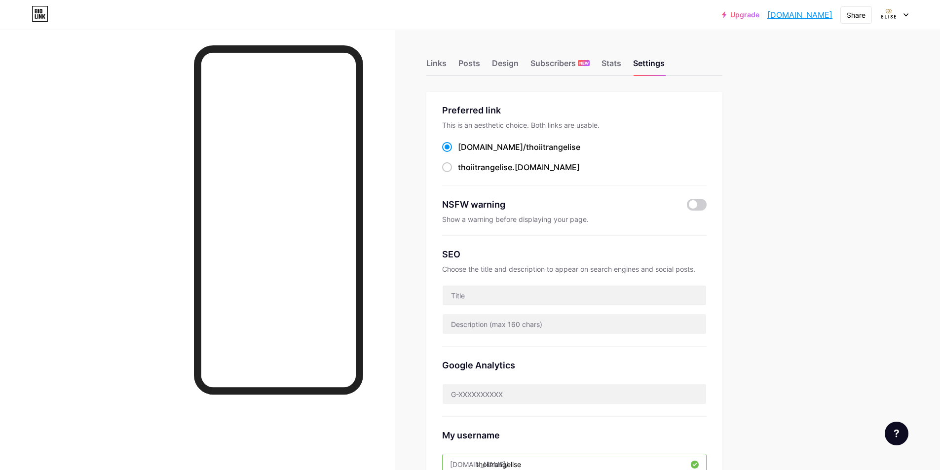
click at [458, 153] on input "[DOMAIN_NAME]/ thoiitrangelise" at bounding box center [461, 156] width 6 height 6
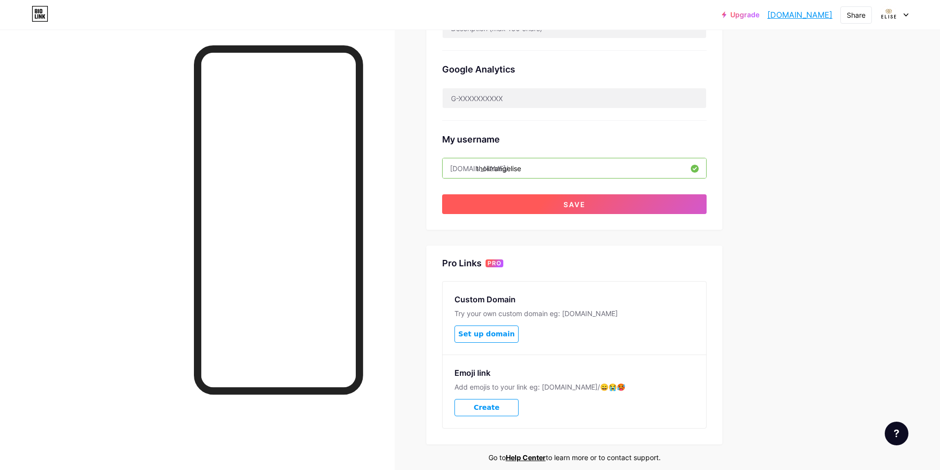
click at [584, 204] on span "Save" at bounding box center [574, 204] width 22 height 8
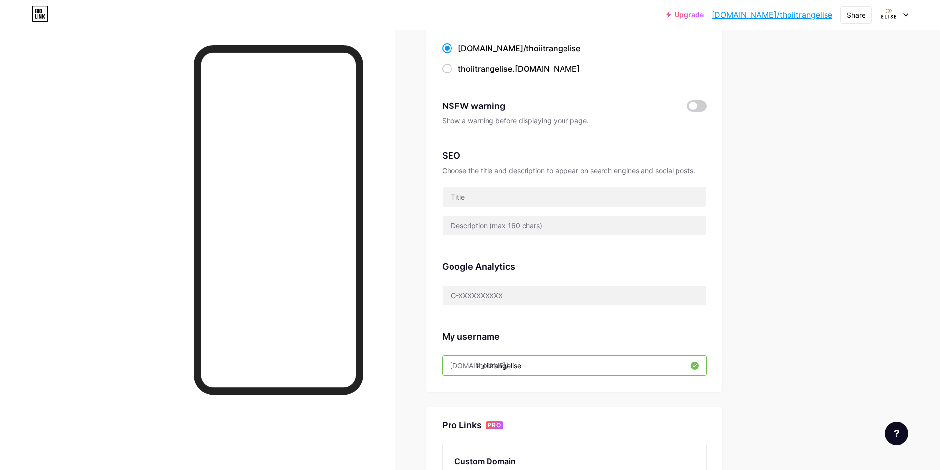
scroll to position [0, 0]
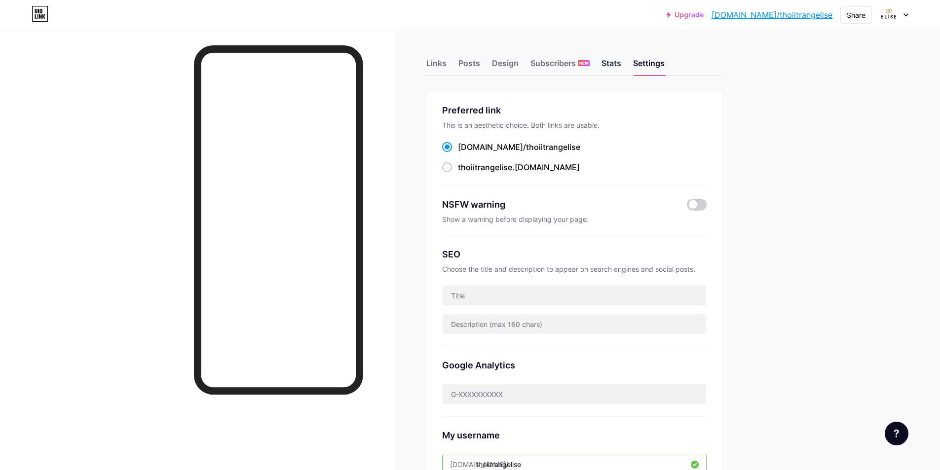
click at [613, 66] on div "Stats" at bounding box center [611, 66] width 20 height 18
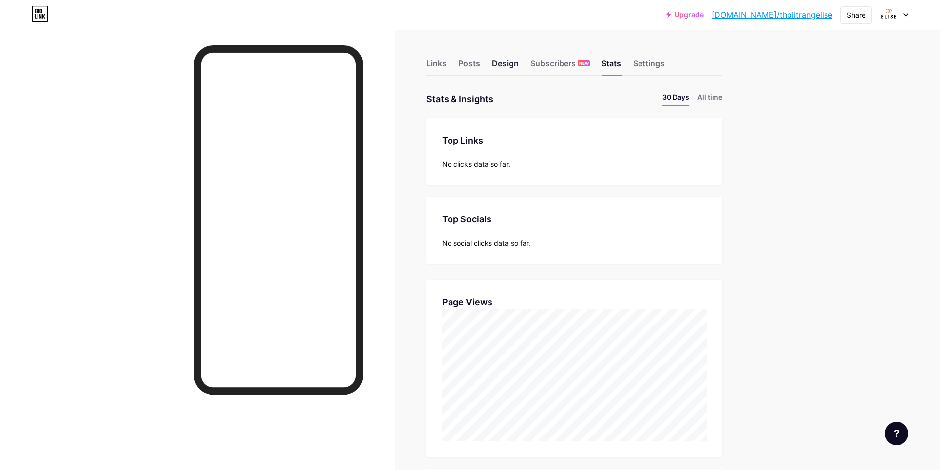
click at [512, 68] on div "Design" at bounding box center [505, 66] width 27 height 18
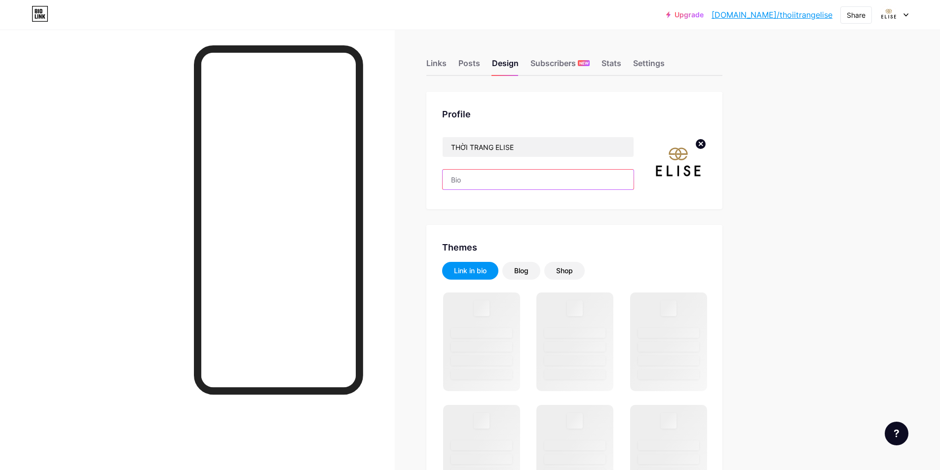
click at [486, 183] on input "text" at bounding box center [537, 180] width 191 height 20
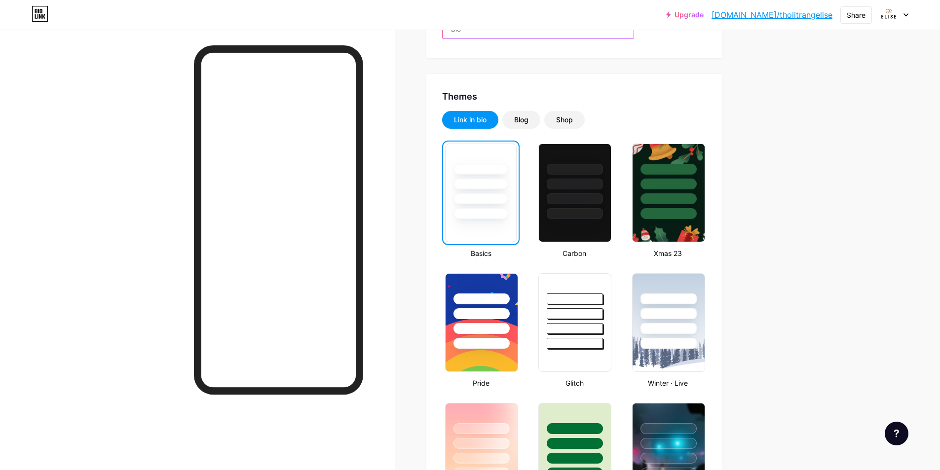
scroll to position [148, 0]
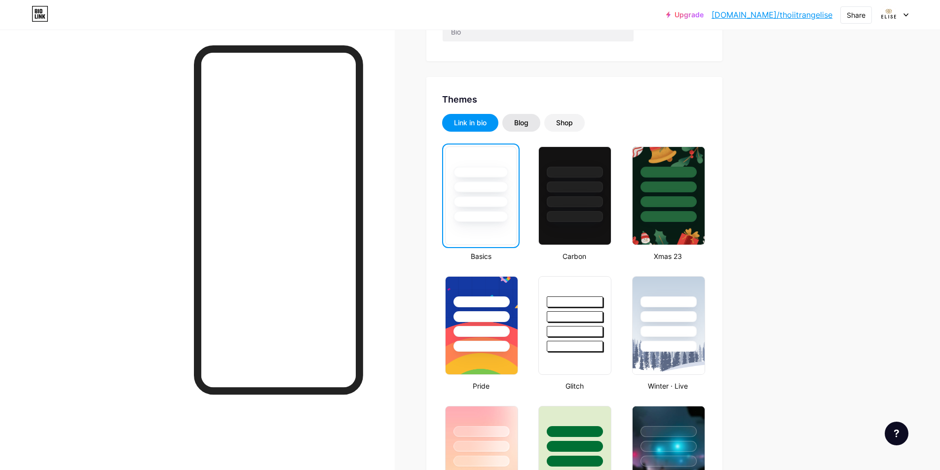
click at [525, 125] on div "Blog" at bounding box center [521, 123] width 14 height 10
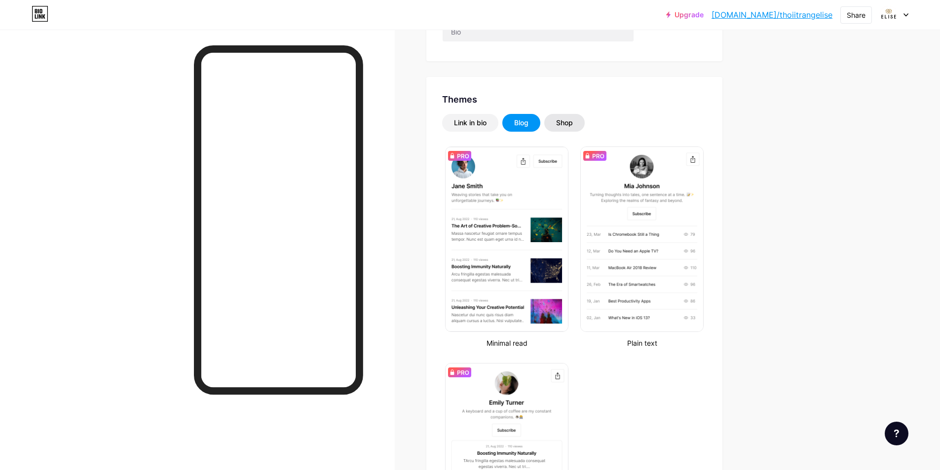
click at [559, 122] on div "Shop" at bounding box center [564, 123] width 40 height 18
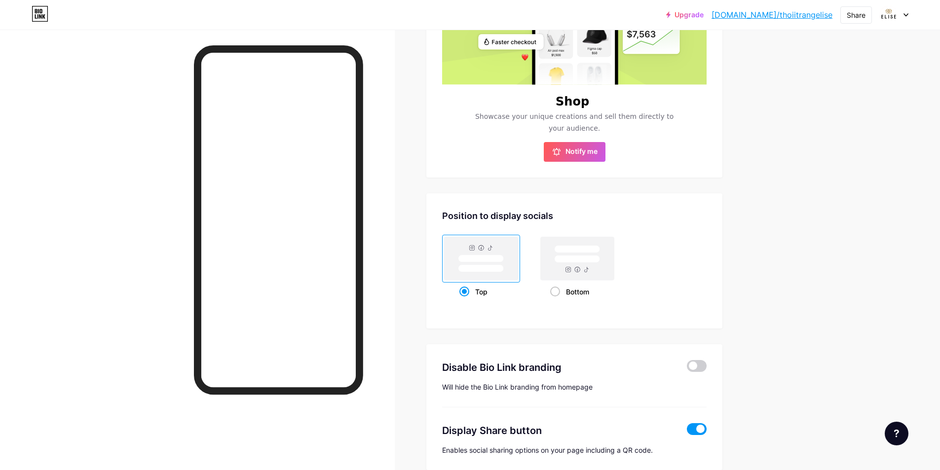
scroll to position [395, 0]
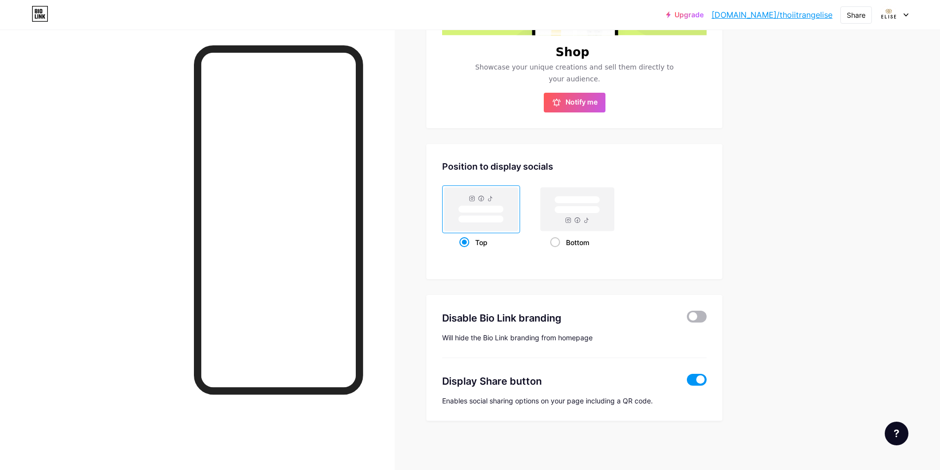
click at [698, 319] on span at bounding box center [697, 317] width 20 height 12
click at [687, 319] on input "checkbox" at bounding box center [687, 319] width 0 height 0
click at [697, 315] on span at bounding box center [697, 317] width 20 height 12
click at [687, 319] on input "checkbox" at bounding box center [687, 319] width 0 height 0
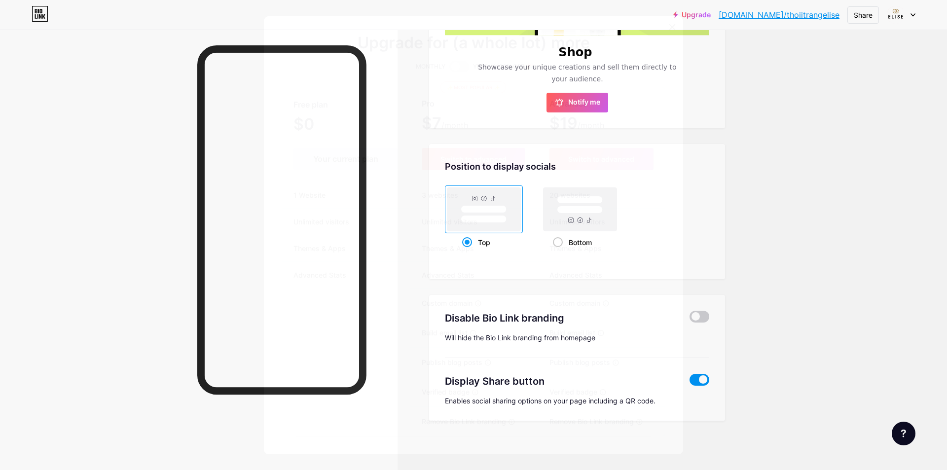
click at [367, 209] on li "Unlimited visitors" at bounding box center [346, 222] width 128 height 27
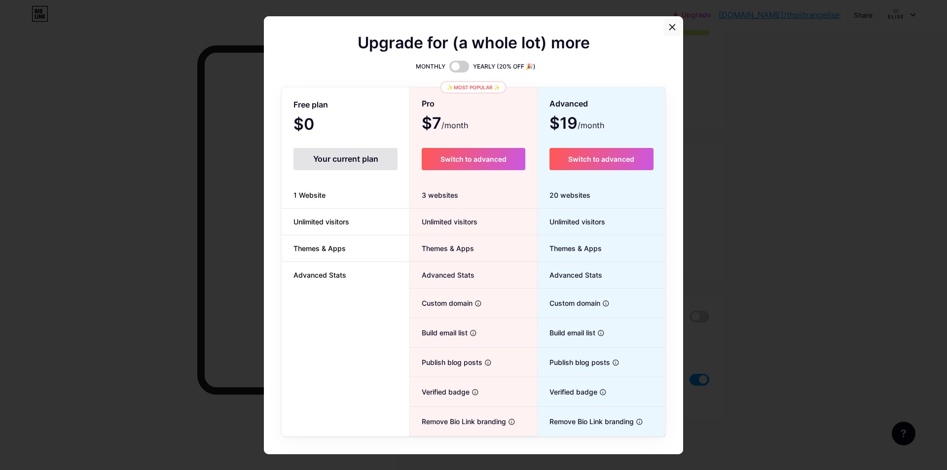
click at [670, 28] on icon at bounding box center [672, 26] width 5 height 5
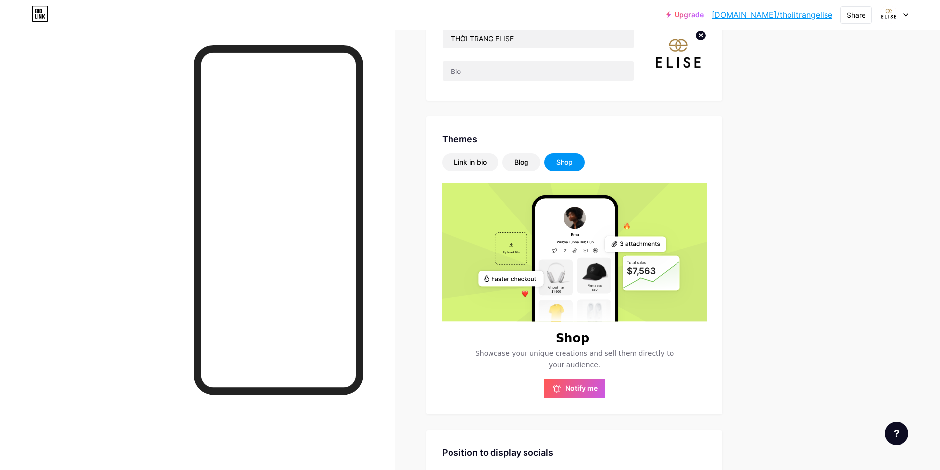
scroll to position [49, 0]
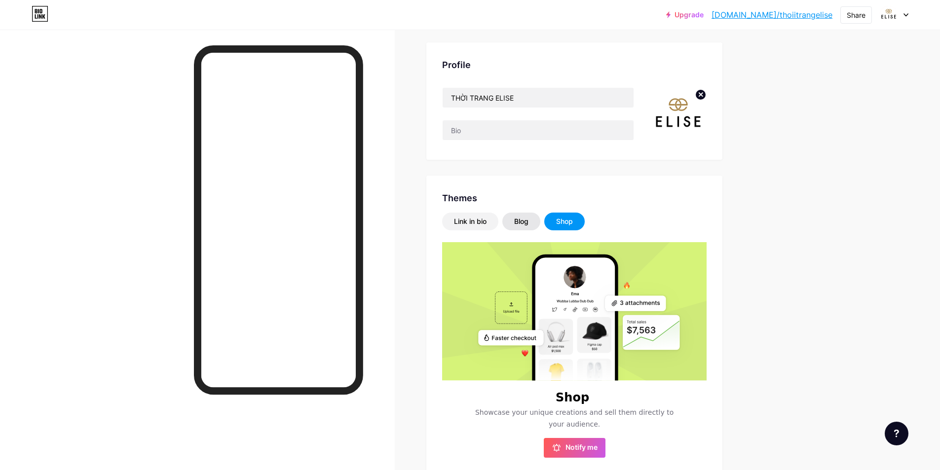
click at [528, 223] on div "Blog" at bounding box center [521, 222] width 14 height 10
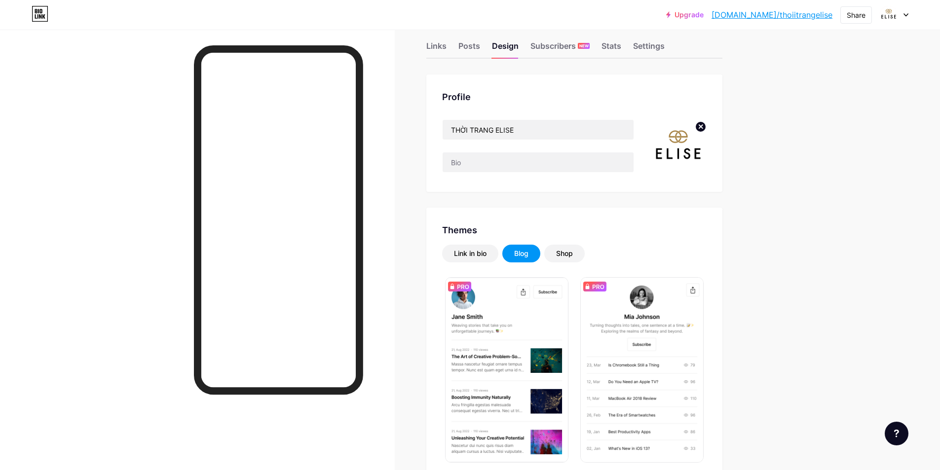
scroll to position [0, 0]
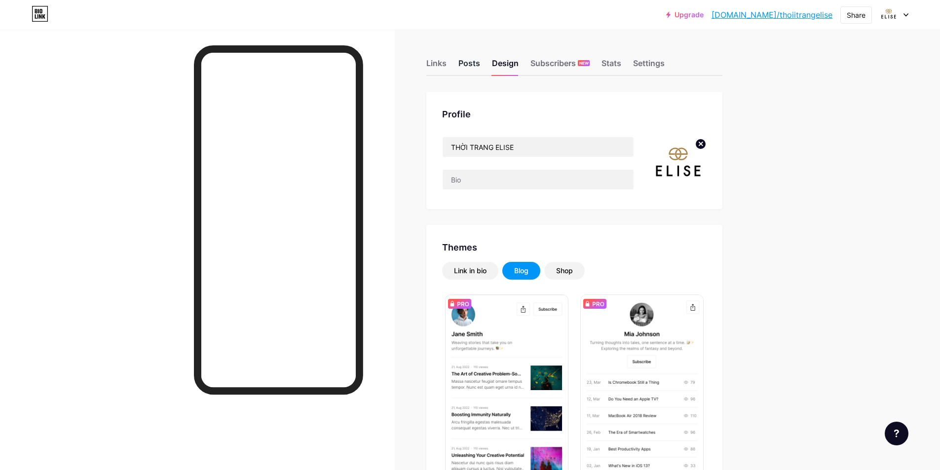
click at [472, 68] on div "Posts" at bounding box center [469, 66] width 22 height 18
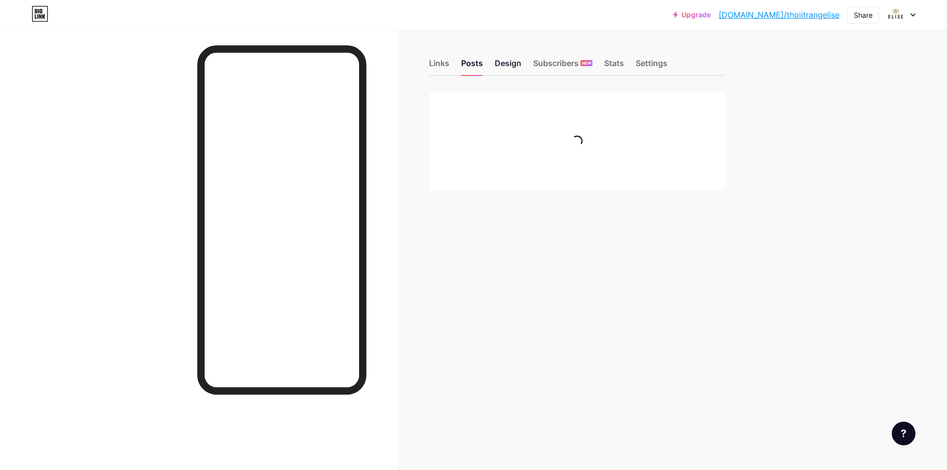
click at [501, 67] on div "Design" at bounding box center [508, 66] width 27 height 18
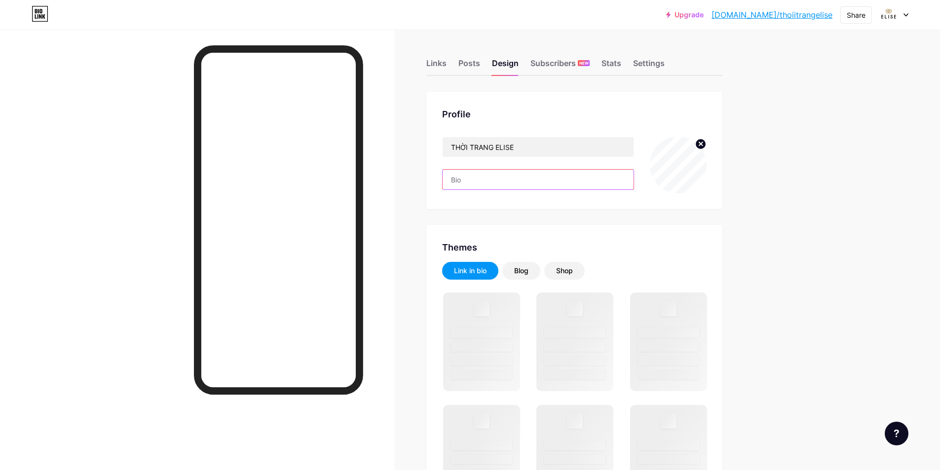
click at [487, 181] on input "text" at bounding box center [537, 180] width 191 height 20
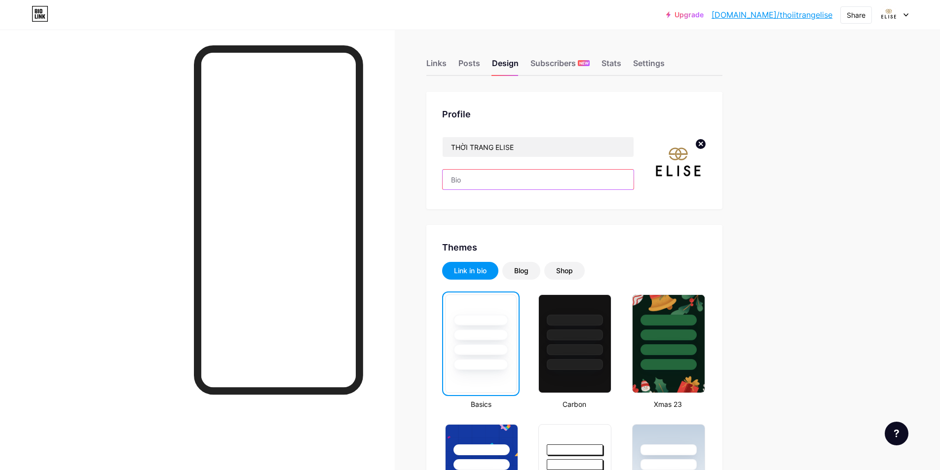
click at [472, 179] on input "text" at bounding box center [537, 180] width 191 height 20
paste input "ELISE - ĐỊNH HƯỚNG PHONG CÁCH THỜI TRANG"
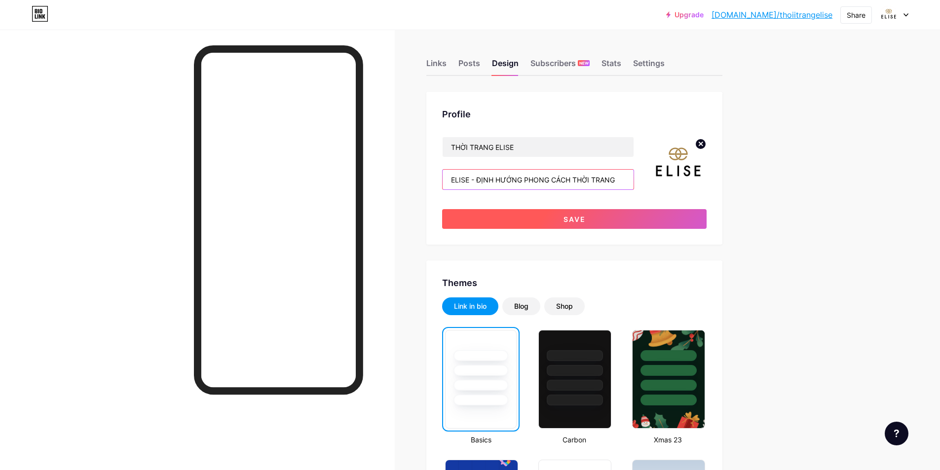
type input "ELISE - ĐỊNH HƯỚNG PHONG CÁCH THỜI TRANG"
click at [506, 214] on button "Save" at bounding box center [574, 219] width 264 height 20
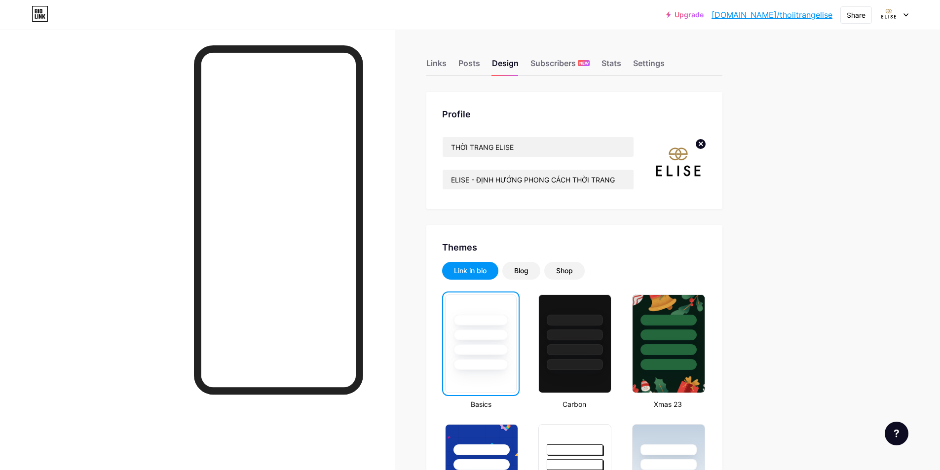
click at [500, 328] on div at bounding box center [480, 332] width 71 height 75
click at [565, 272] on div "Shop" at bounding box center [564, 271] width 17 height 10
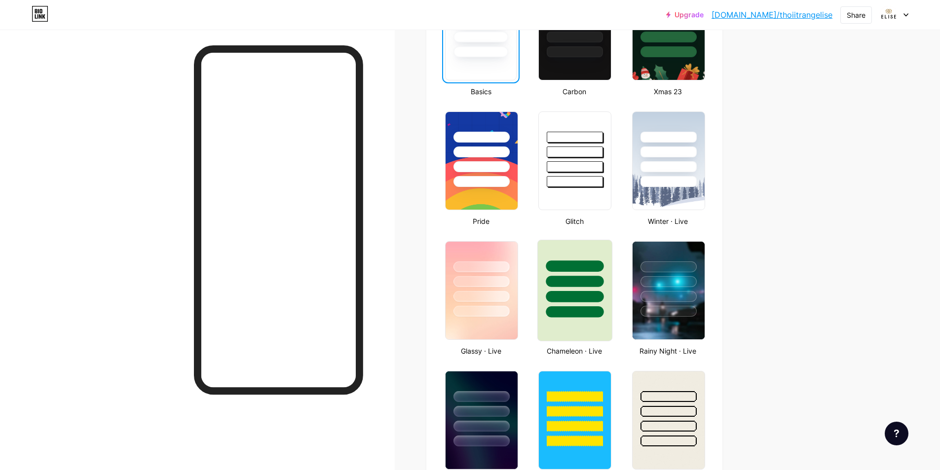
scroll to position [247, 0]
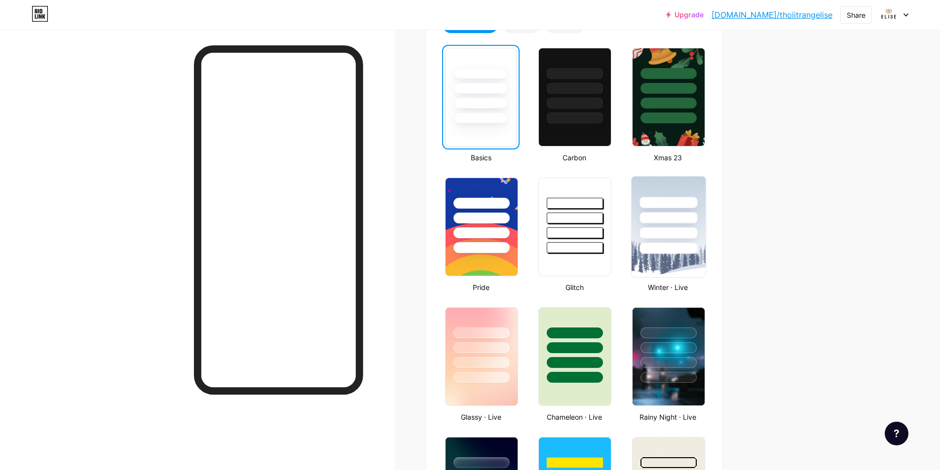
click at [656, 234] on div at bounding box center [668, 232] width 58 height 11
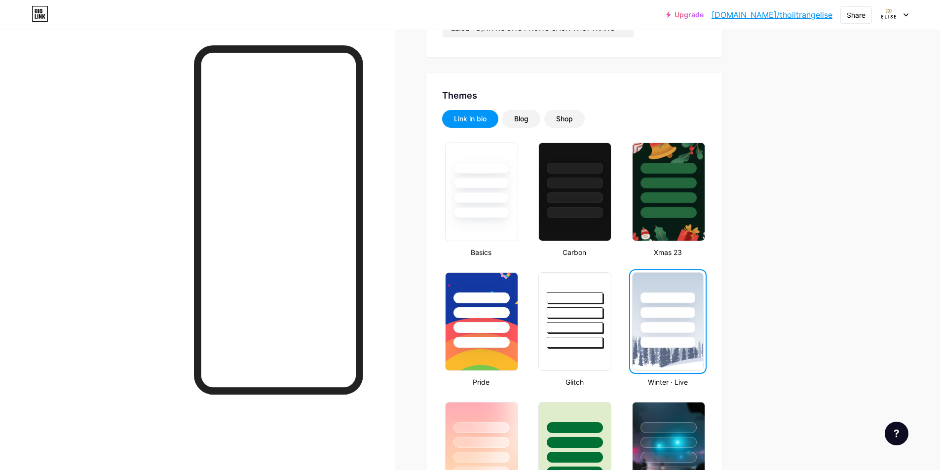
scroll to position [99, 0]
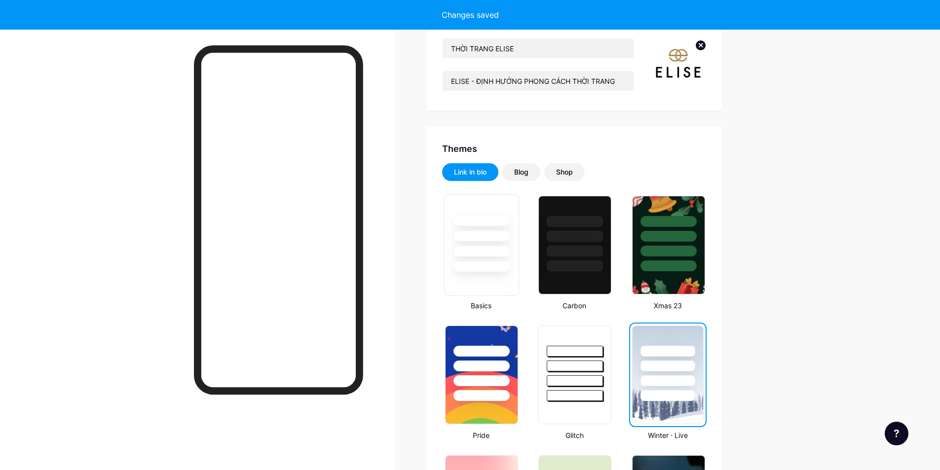
click at [494, 248] on div at bounding box center [481, 251] width 58 height 11
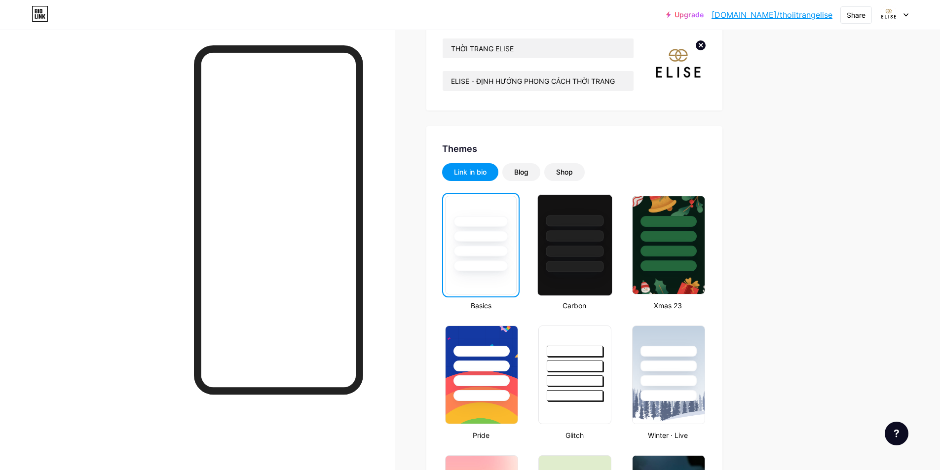
click at [567, 248] on div at bounding box center [575, 251] width 58 height 11
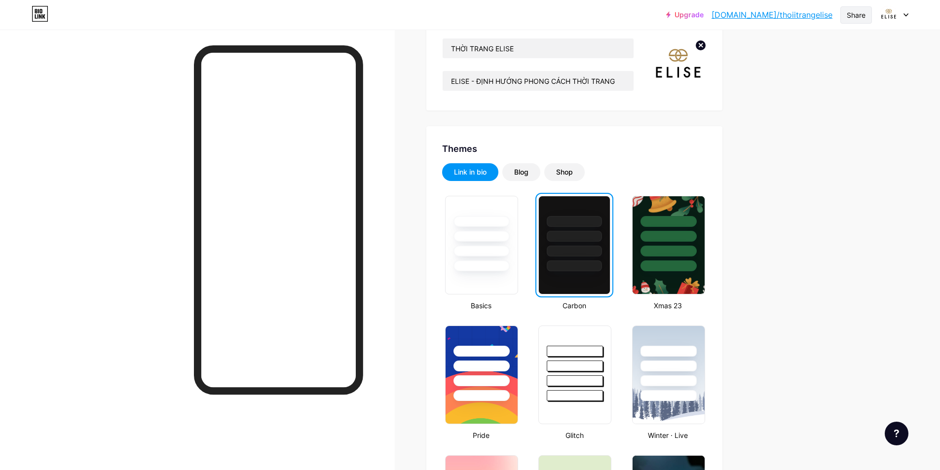
click at [843, 13] on div "Share" at bounding box center [856, 14] width 32 height 17
click at [808, 42] on div "Copy link" at bounding box center [797, 51] width 147 height 24
click at [806, 55] on div "Copy link" at bounding box center [797, 51] width 147 height 24
click at [891, 16] on img at bounding box center [888, 15] width 16 height 16
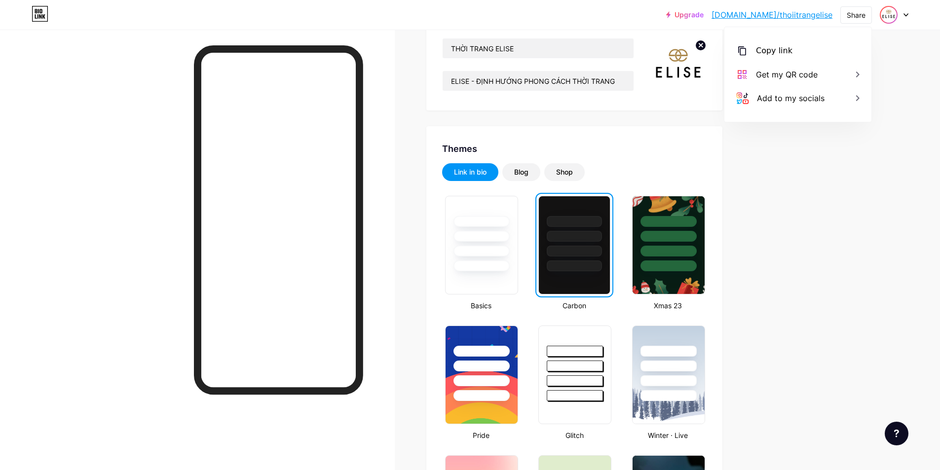
click at [891, 16] on img at bounding box center [888, 15] width 16 height 16
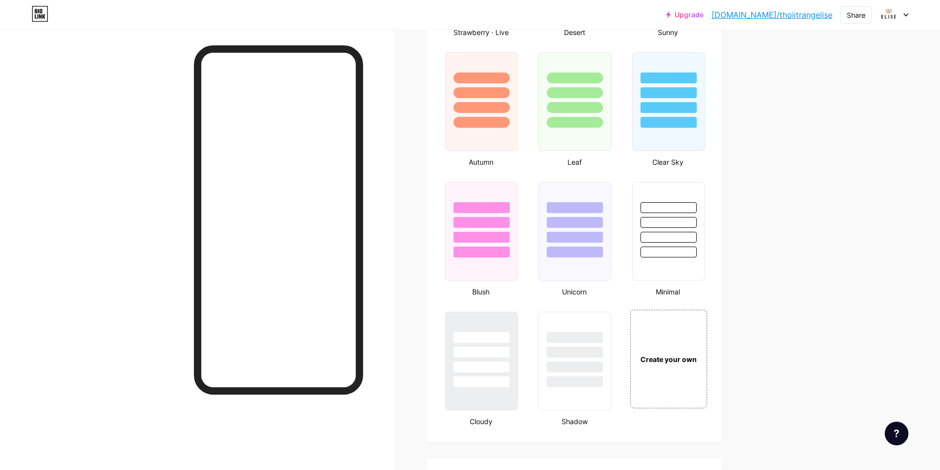
scroll to position [937, 0]
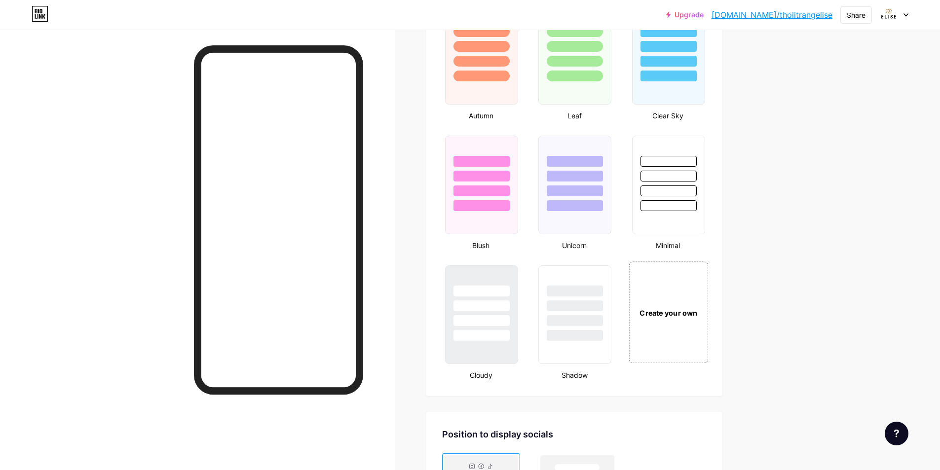
click at [669, 309] on div "Create your own" at bounding box center [668, 312] width 74 height 11
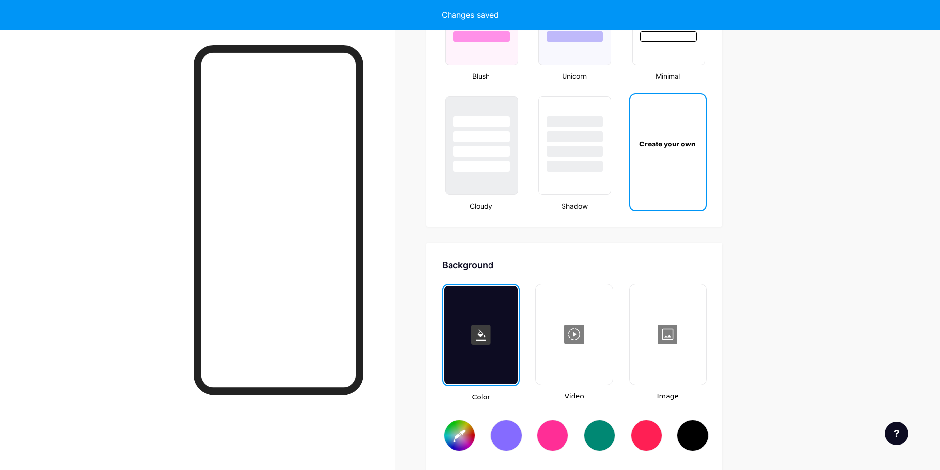
scroll to position [1310, 0]
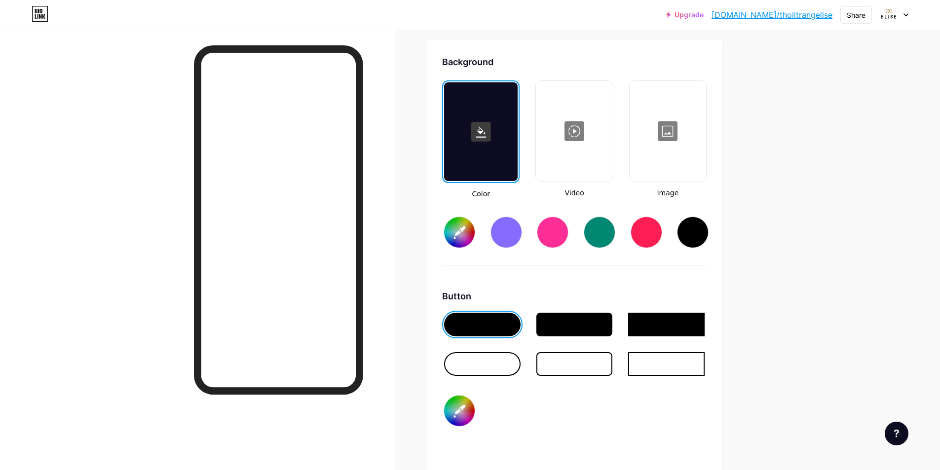
type input "#ffffff"
type input "#000000"
click at [655, 127] on div at bounding box center [667, 131] width 74 height 99
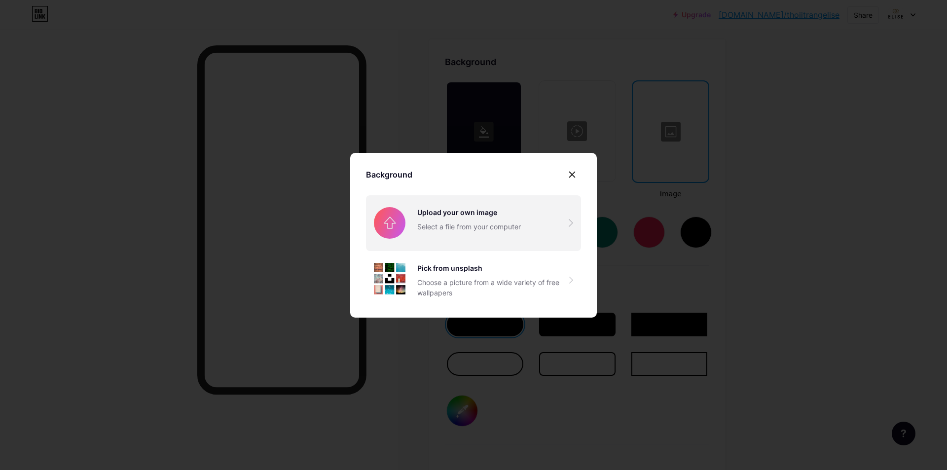
click at [453, 218] on input "file" at bounding box center [473, 222] width 215 height 55
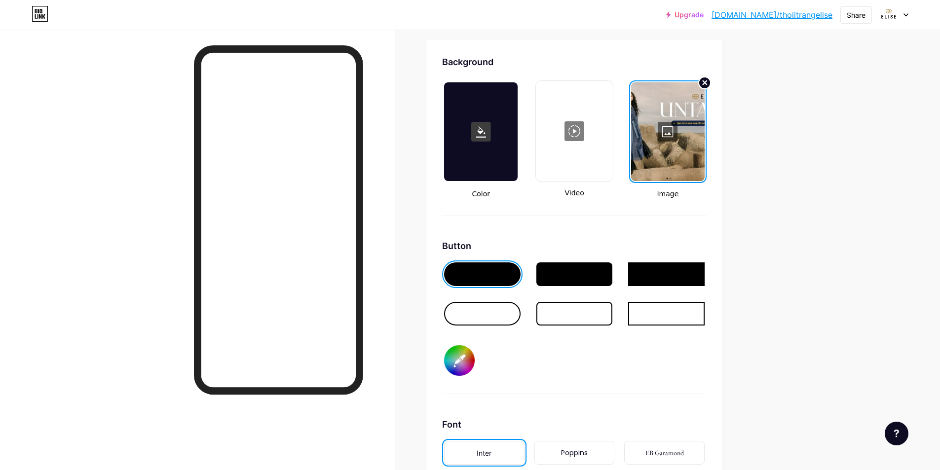
click at [709, 80] on circle at bounding box center [704, 83] width 12 height 12
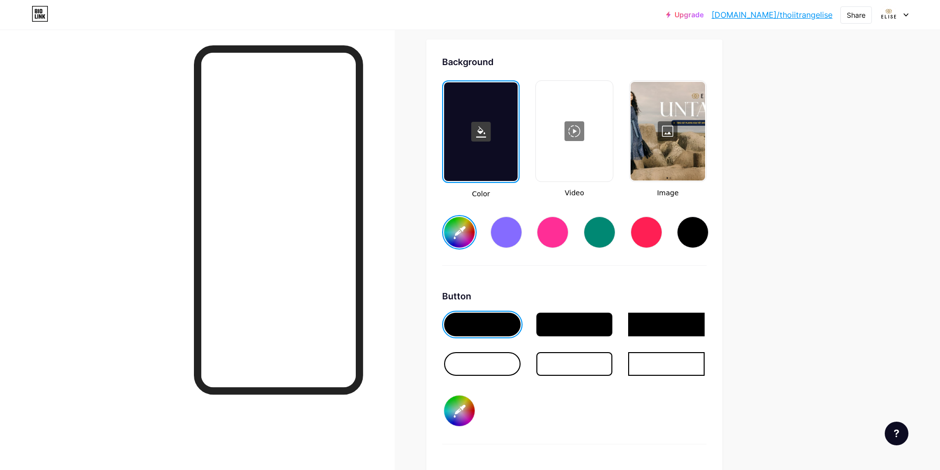
click at [676, 132] on div at bounding box center [667, 131] width 74 height 99
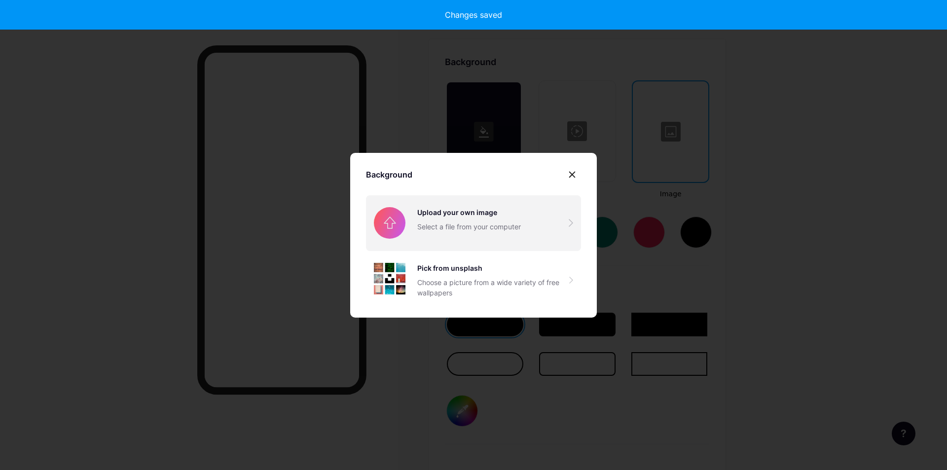
click at [493, 224] on input "file" at bounding box center [473, 222] width 215 height 55
type input "#ffffff"
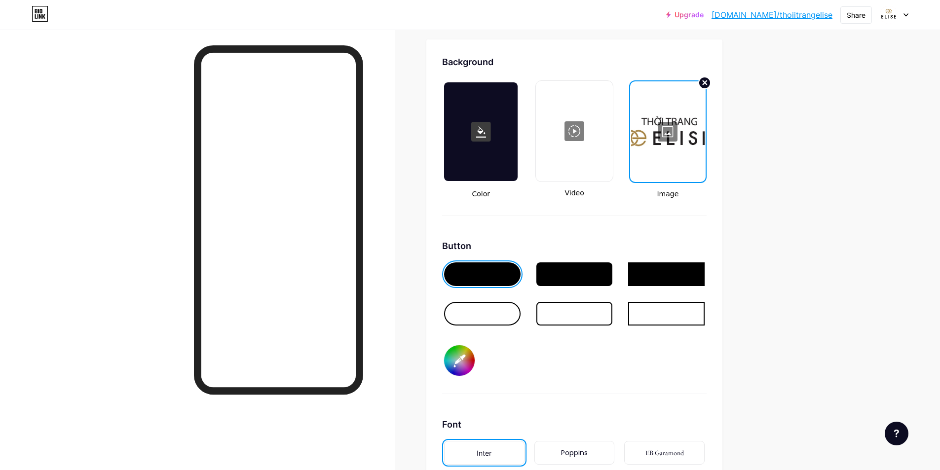
click at [705, 84] on circle at bounding box center [704, 83] width 12 height 12
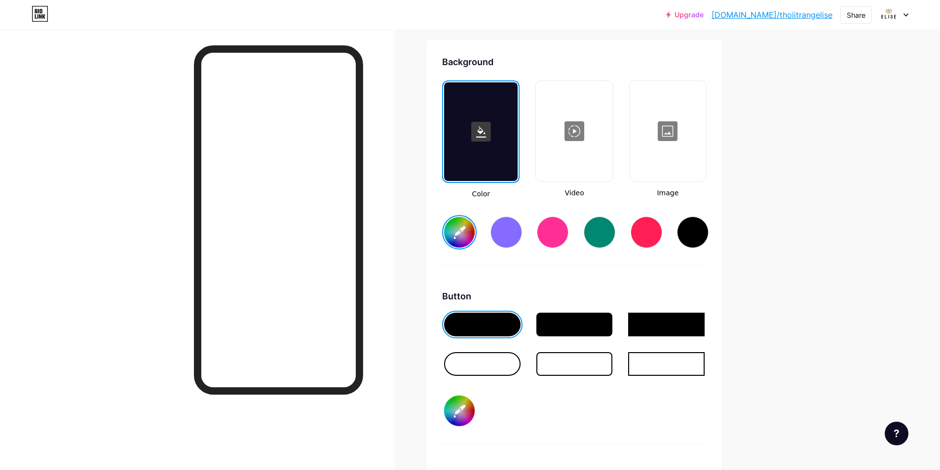
click at [663, 138] on div at bounding box center [667, 131] width 74 height 99
type input "#ffffff"
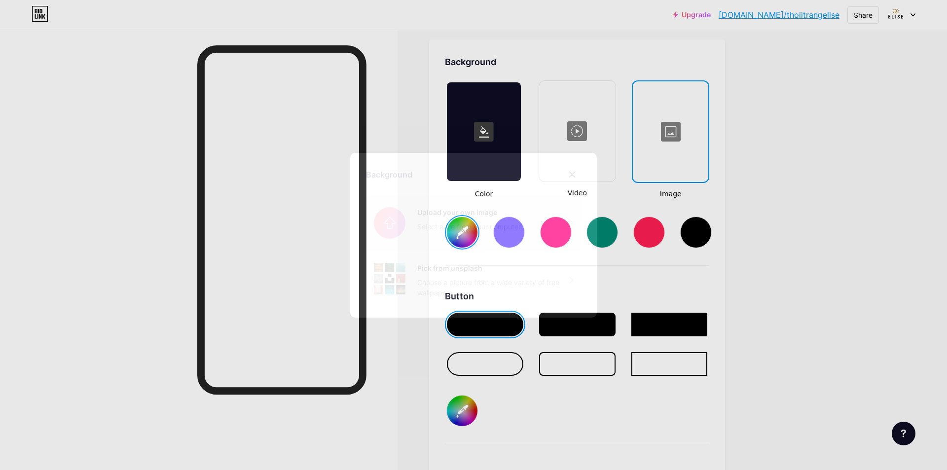
click at [477, 229] on input "file" at bounding box center [473, 222] width 215 height 55
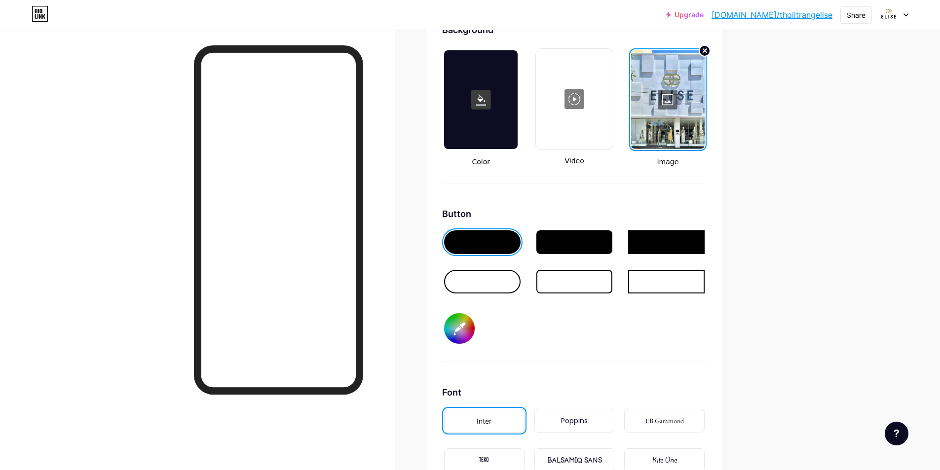
scroll to position [1359, 0]
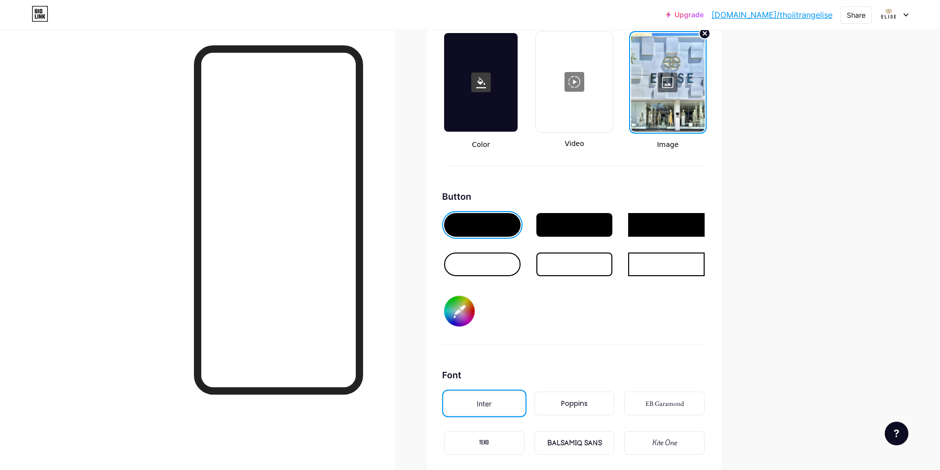
click at [566, 401] on div "Poppins" at bounding box center [574, 404] width 27 height 10
click at [653, 406] on div "EB Garamond" at bounding box center [664, 404] width 38 height 10
click at [506, 439] on div "TEKO" at bounding box center [484, 443] width 80 height 24
click at [479, 408] on div "Inter" at bounding box center [484, 404] width 80 height 24
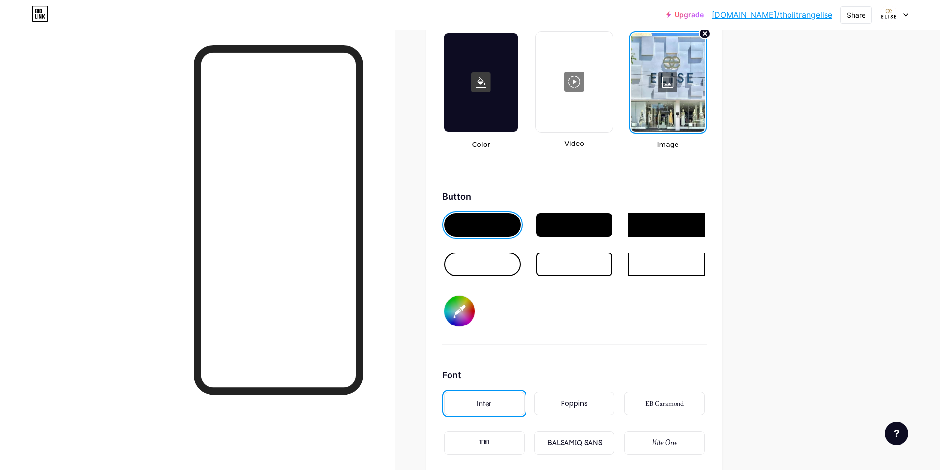
click at [583, 94] on div at bounding box center [574, 82] width 74 height 99
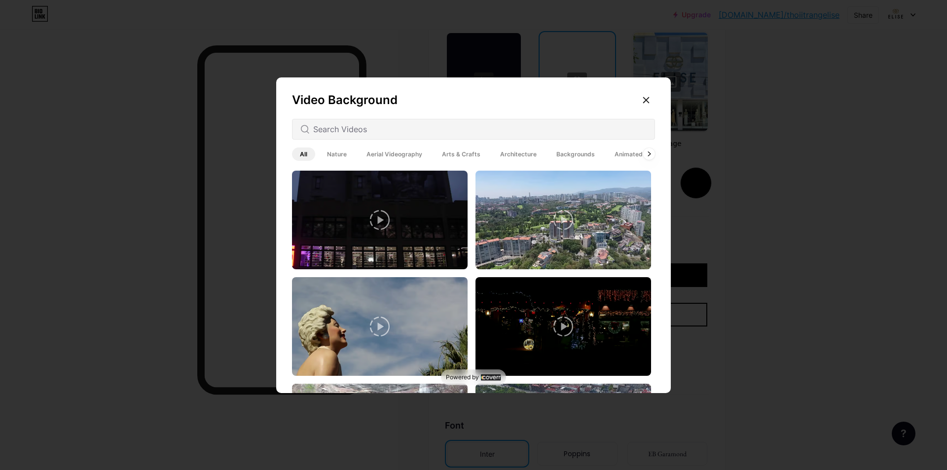
click at [330, 154] on span "Nature" at bounding box center [337, 153] width 36 height 13
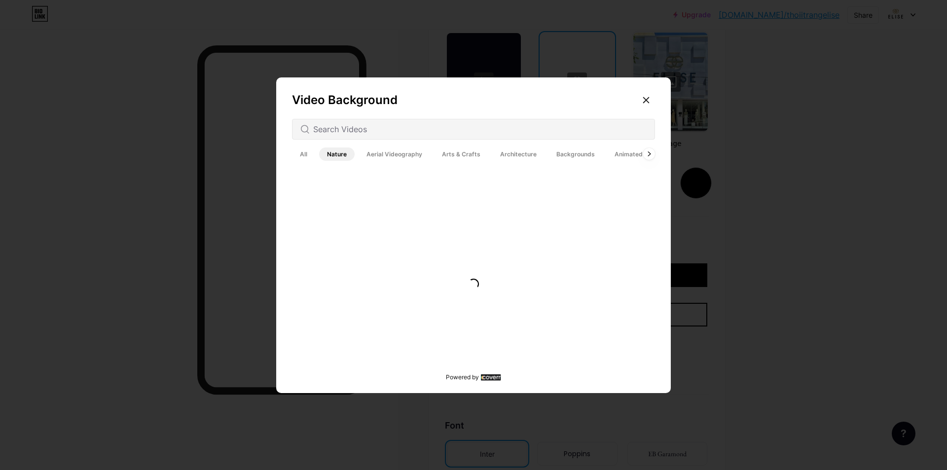
click at [367, 154] on span "Aerial Videography" at bounding box center [395, 153] width 72 height 13
click at [607, 154] on span "Animated" at bounding box center [629, 153] width 44 height 13
click at [648, 154] on icon at bounding box center [649, 153] width 2 height 4
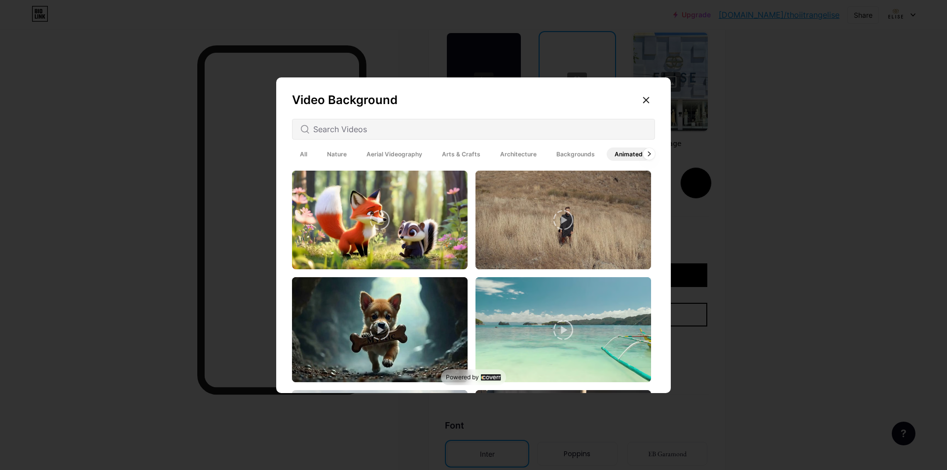
click at [573, 151] on span "Backgrounds" at bounding box center [575, 153] width 54 height 13
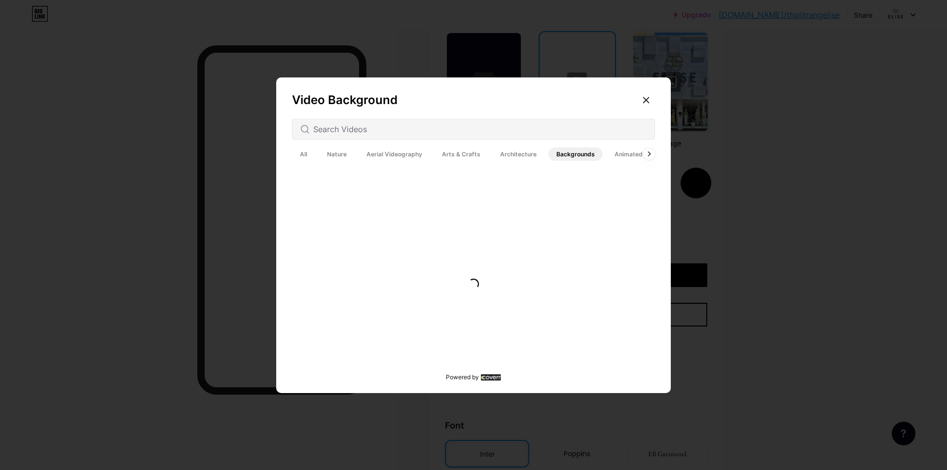
click at [500, 155] on span "Architecture" at bounding box center [518, 153] width 52 height 13
click at [644, 99] on icon at bounding box center [646, 99] width 5 height 5
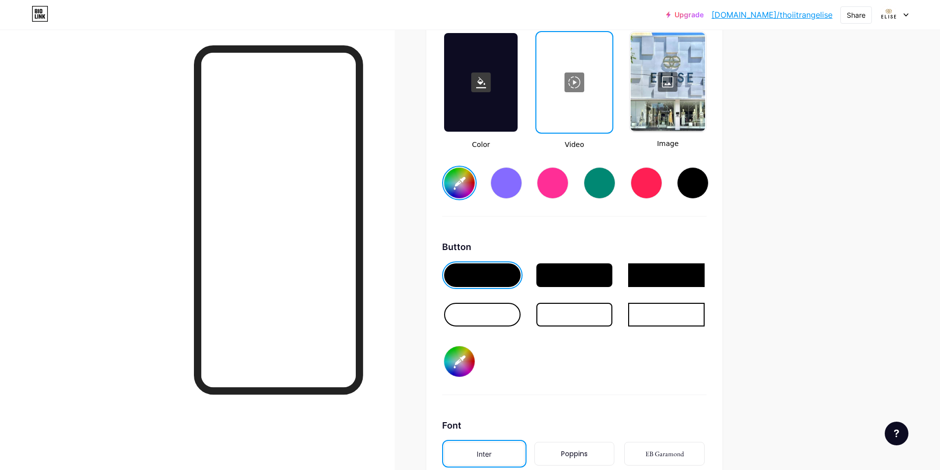
click at [482, 77] on rect at bounding box center [481, 83] width 20 height 20
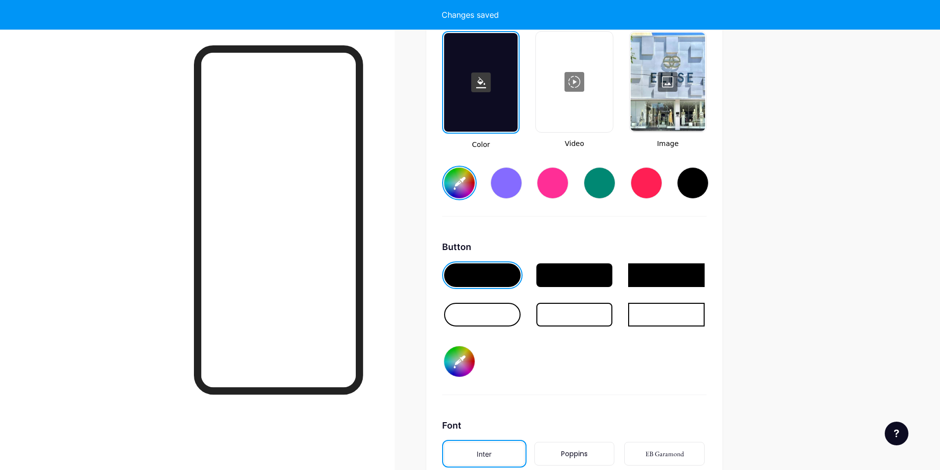
type input "#ffffff"
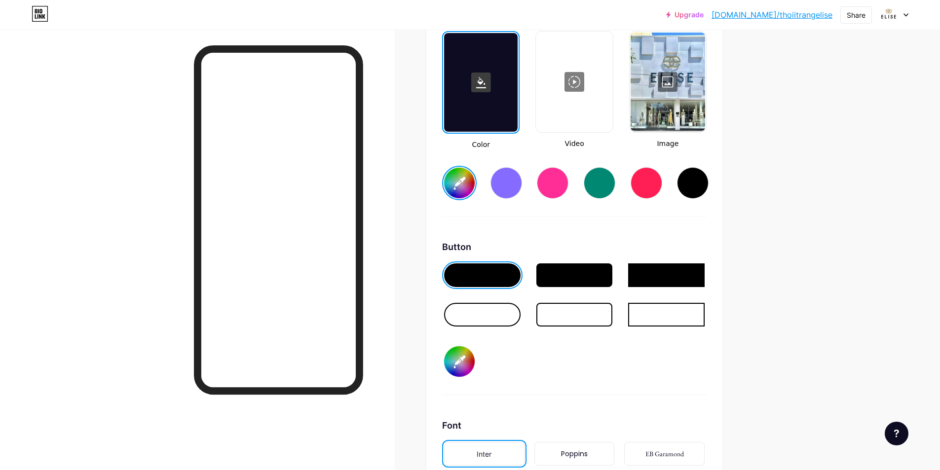
click at [482, 86] on rect at bounding box center [481, 83] width 20 height 20
click at [585, 83] on div at bounding box center [574, 82] width 74 height 99
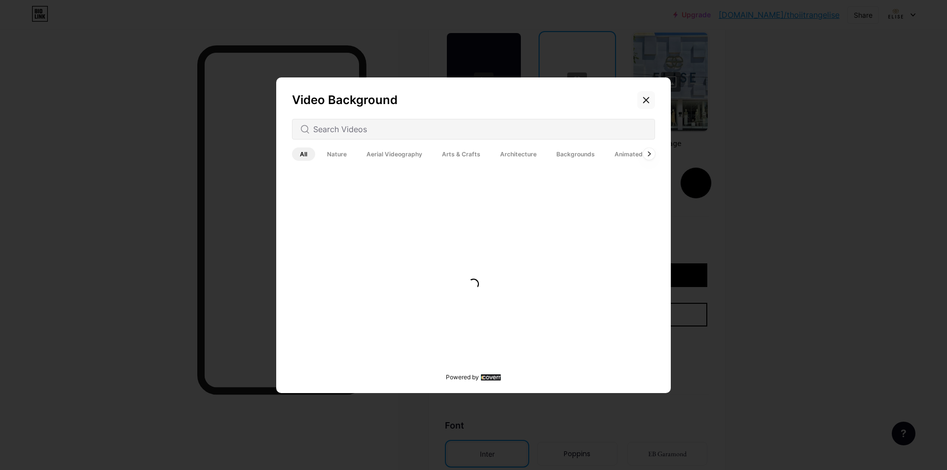
click at [644, 101] on icon at bounding box center [646, 99] width 5 height 5
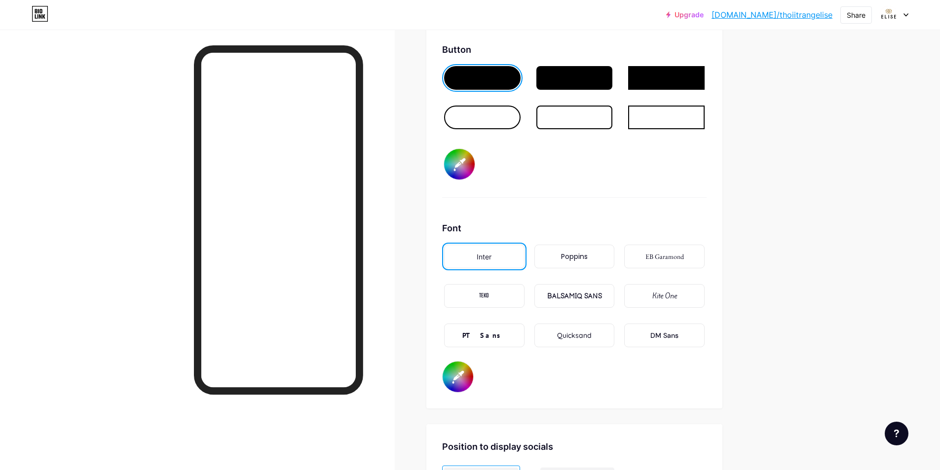
scroll to position [1837, 0]
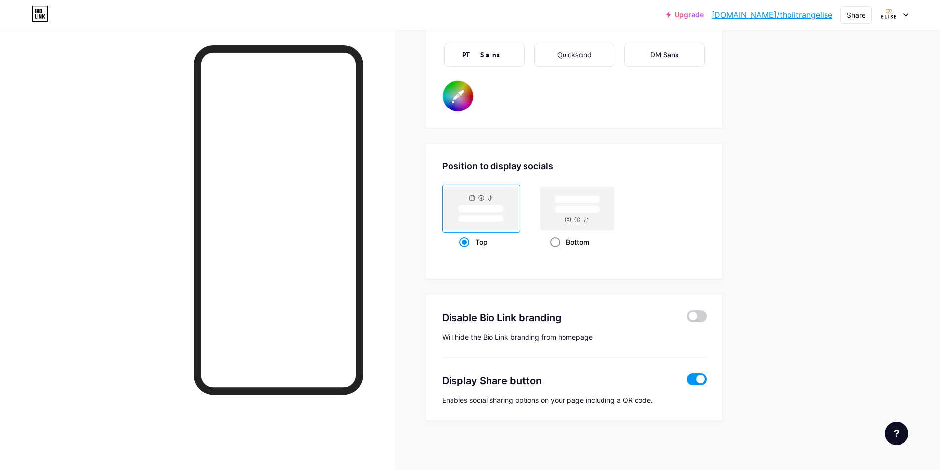
click at [563, 225] on rect at bounding box center [577, 208] width 73 height 43
click at [556, 251] on input "Bottom" at bounding box center [553, 254] width 6 height 6
radio input "true"
click at [696, 317] on span at bounding box center [697, 316] width 20 height 12
click at [687, 319] on input "checkbox" at bounding box center [687, 319] width 0 height 0
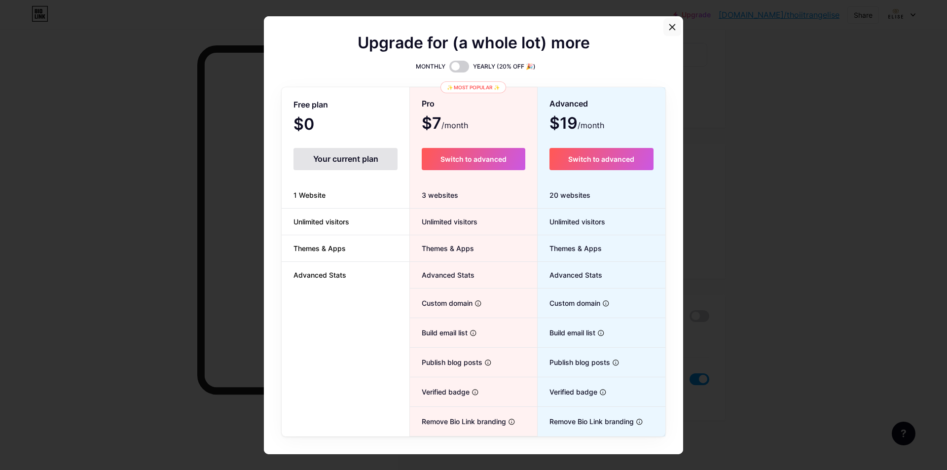
click at [668, 32] on div at bounding box center [672, 27] width 18 height 18
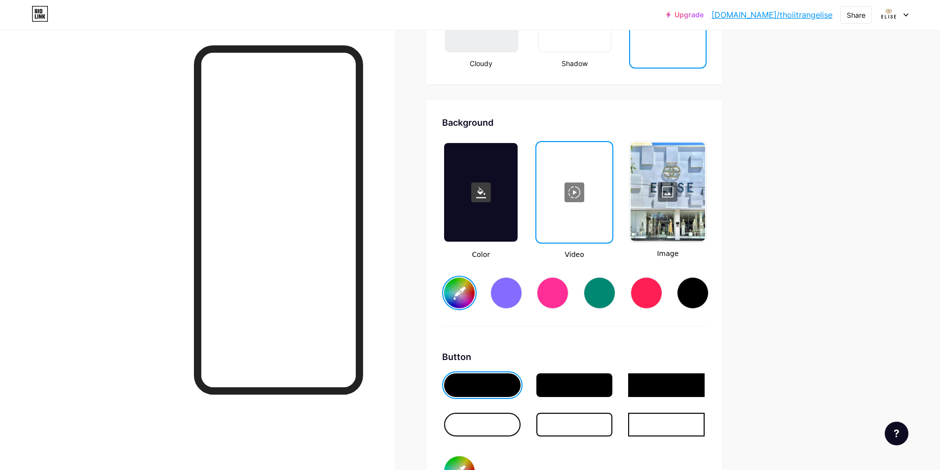
scroll to position [1245, 0]
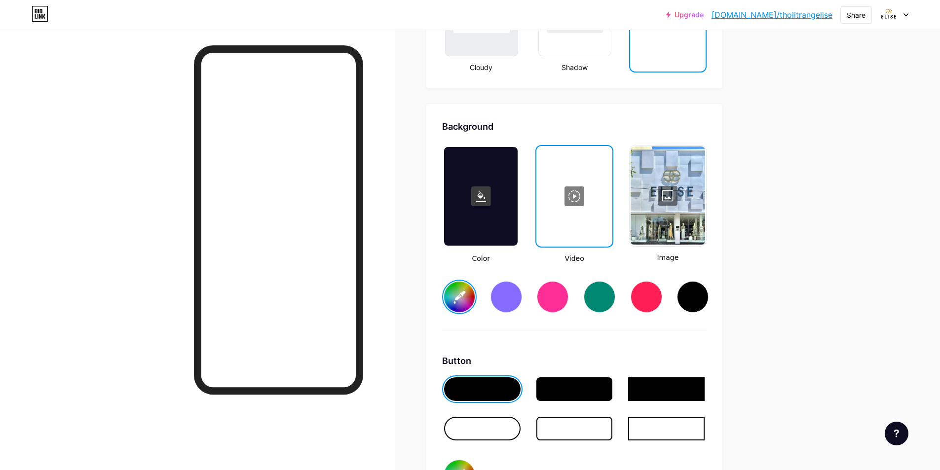
click at [573, 388] on div at bounding box center [574, 389] width 76 height 24
click at [491, 387] on div at bounding box center [482, 389] width 76 height 24
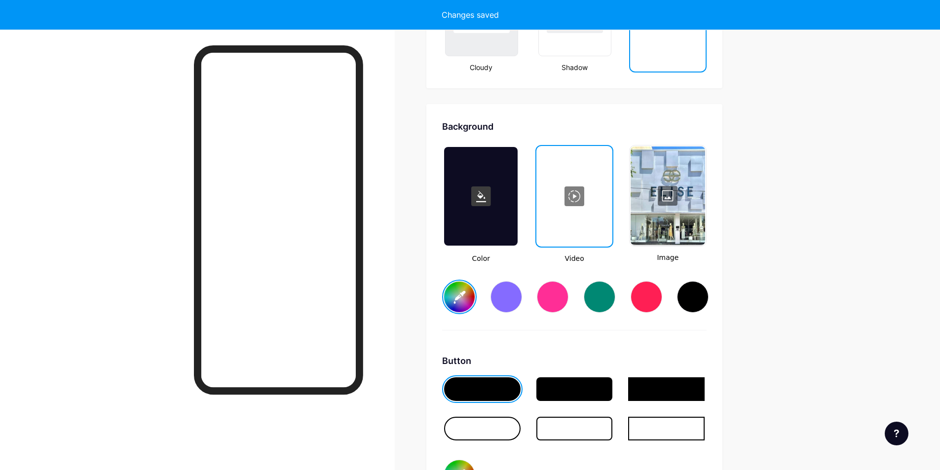
type input "#ffffff"
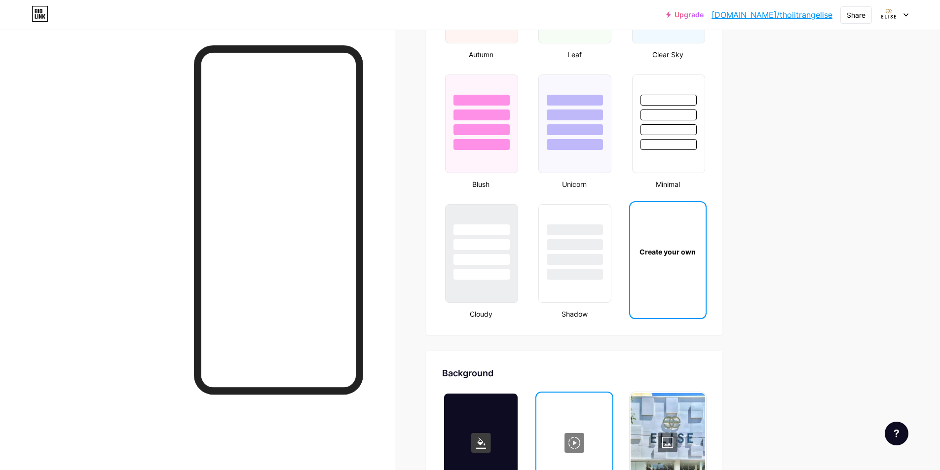
scroll to position [1146, 0]
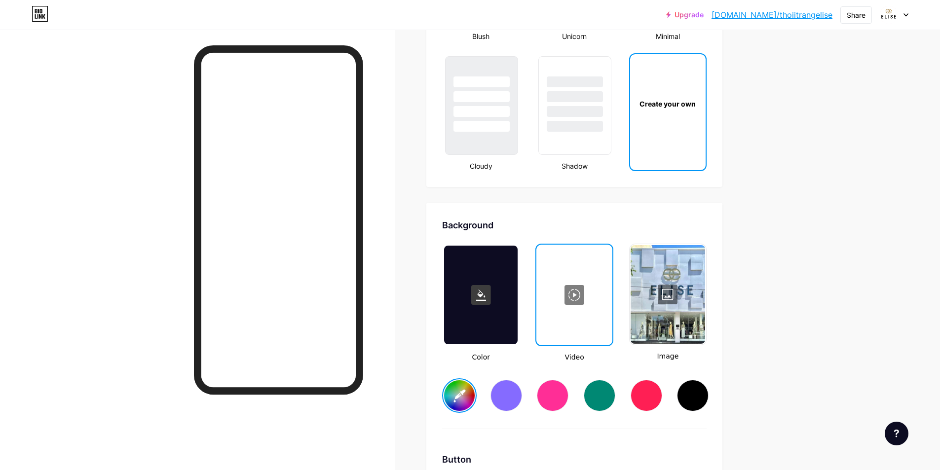
click at [583, 297] on div at bounding box center [573, 295] width 73 height 99
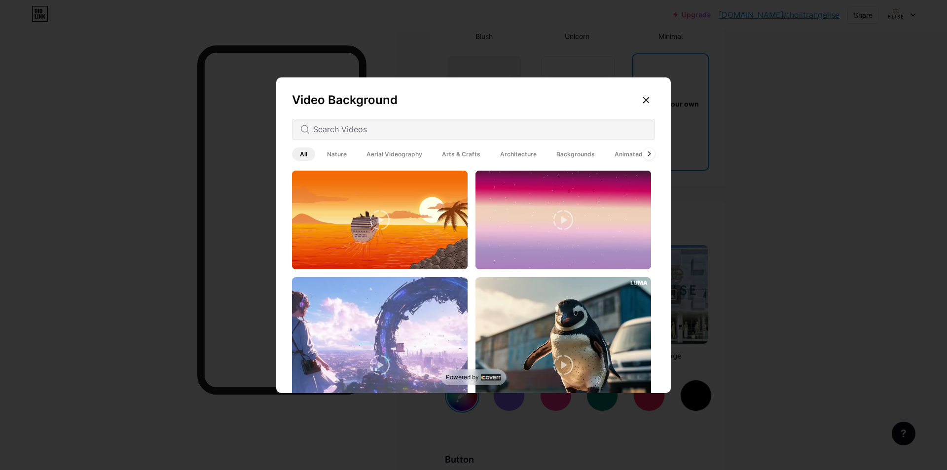
click at [327, 153] on span "Nature" at bounding box center [337, 153] width 36 height 13
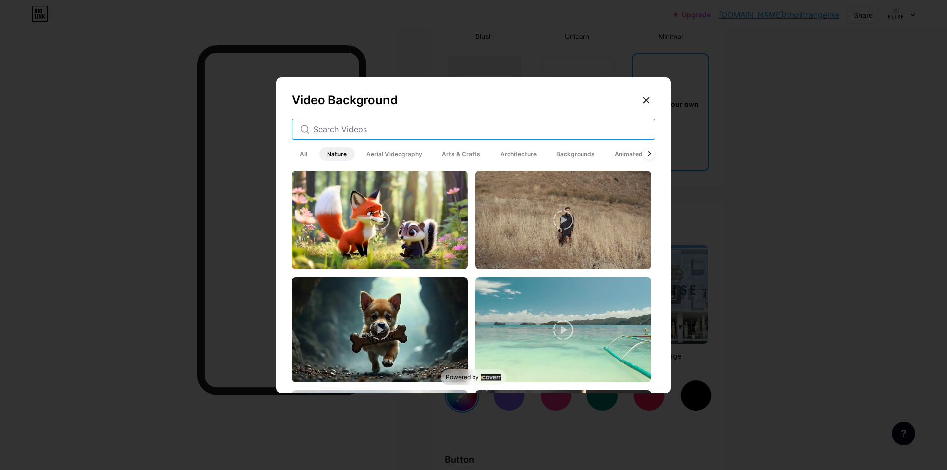
click at [335, 130] on input "text" at bounding box center [479, 129] width 333 height 12
click at [378, 144] on div "Video Background All Nature Aerial Videography Arts & Crafts Architecture Backg…" at bounding box center [473, 237] width 395 height 320
click at [378, 147] on span "Aerial Videography" at bounding box center [395, 153] width 72 height 13
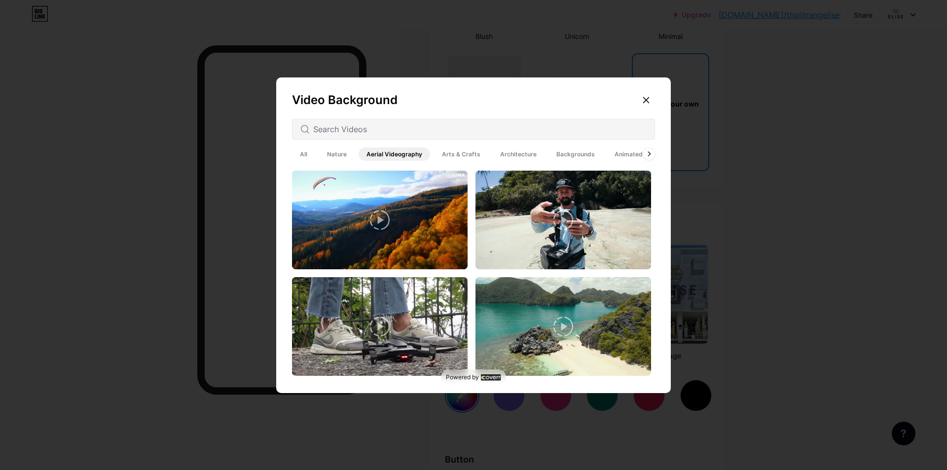
click at [449, 152] on span "Arts & Crafts" at bounding box center [461, 153] width 54 height 13
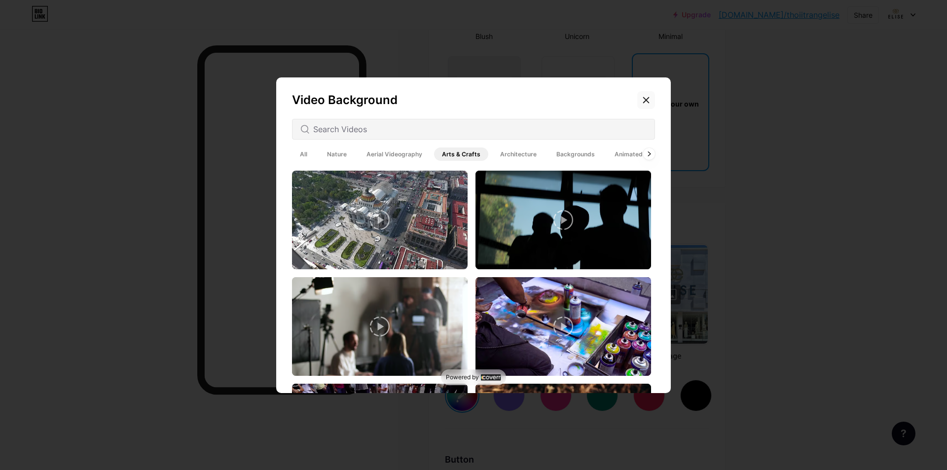
click at [648, 99] on div at bounding box center [646, 100] width 18 height 18
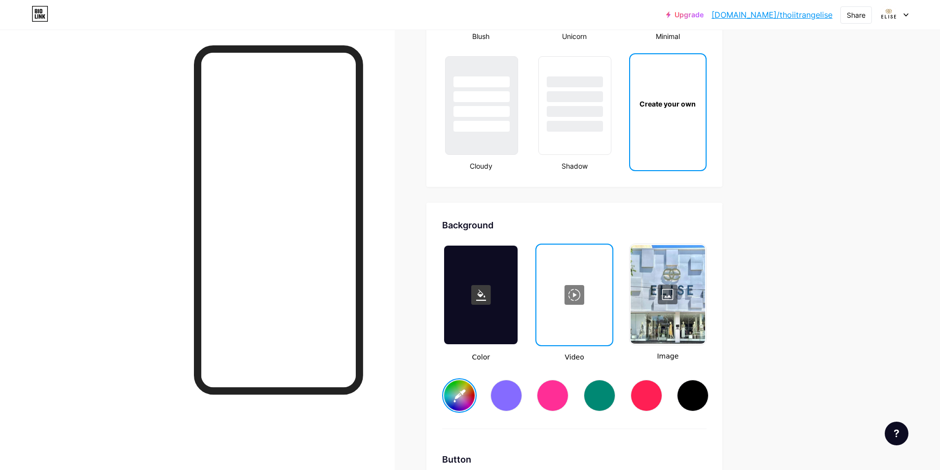
click at [676, 274] on div at bounding box center [667, 294] width 74 height 99
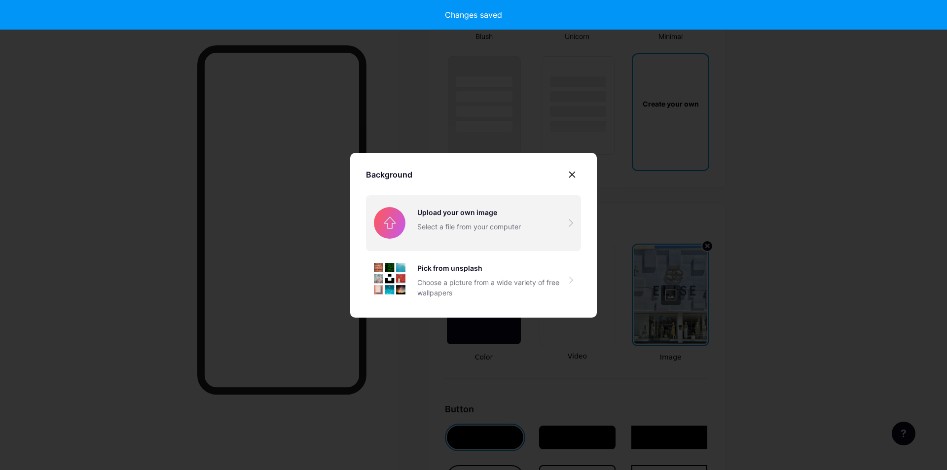
click at [474, 232] on input "file" at bounding box center [473, 222] width 215 height 55
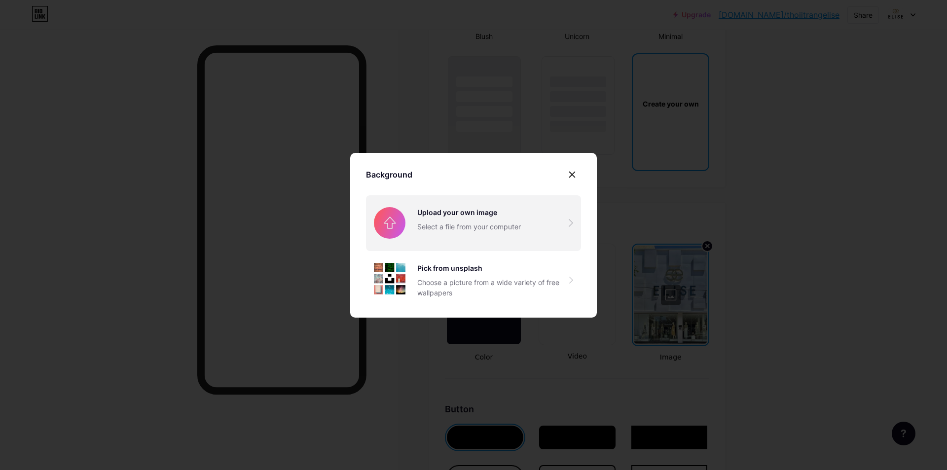
click at [484, 219] on input "file" at bounding box center [473, 222] width 215 height 55
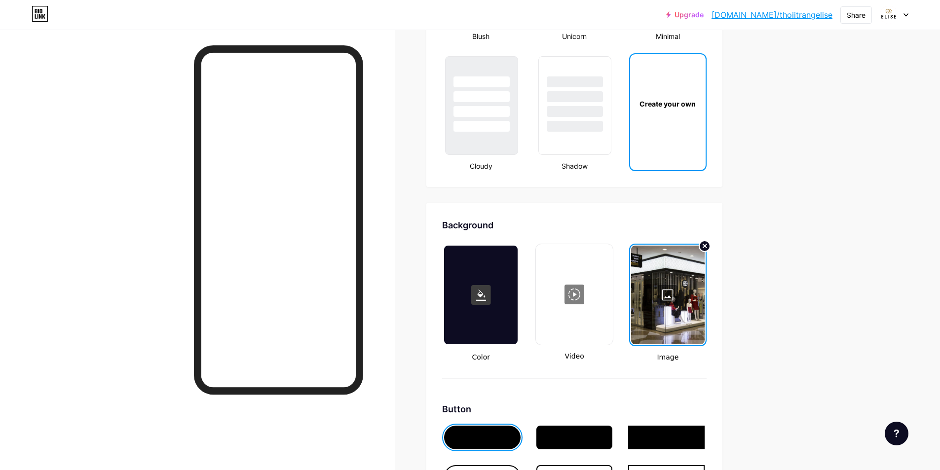
click at [660, 301] on div at bounding box center [667, 295] width 73 height 99
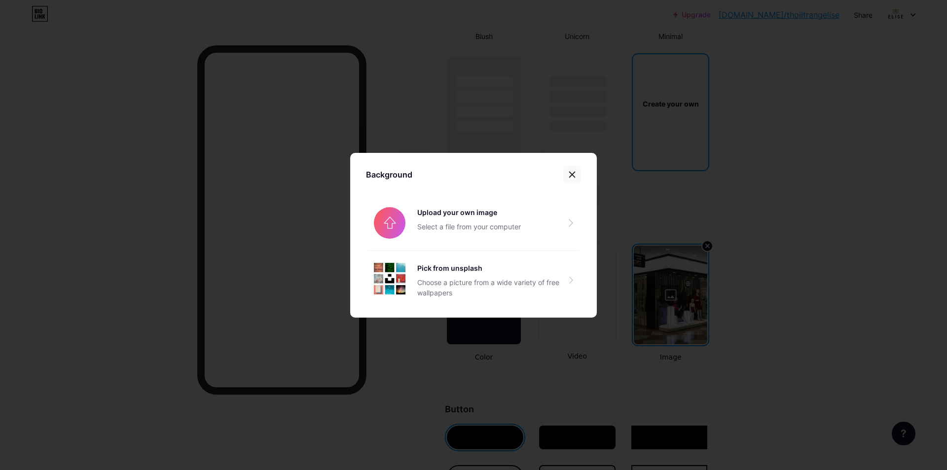
click at [572, 173] on icon at bounding box center [572, 175] width 8 height 8
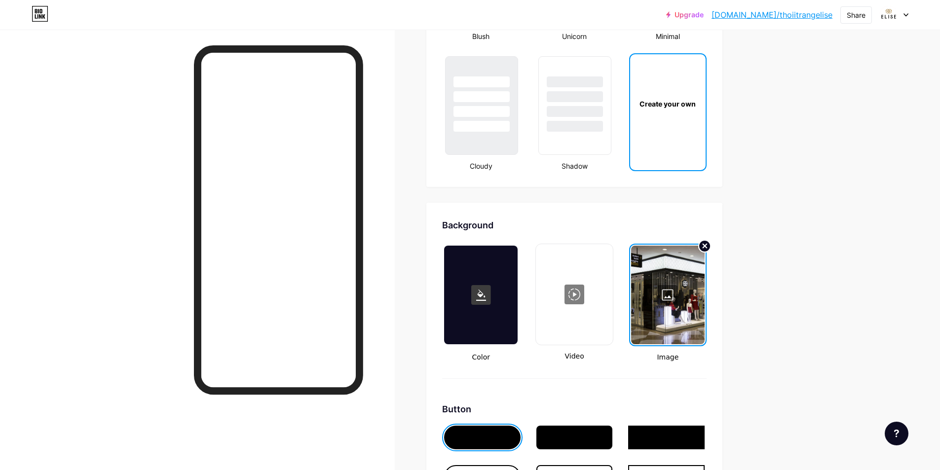
click at [708, 242] on circle at bounding box center [704, 246] width 12 height 12
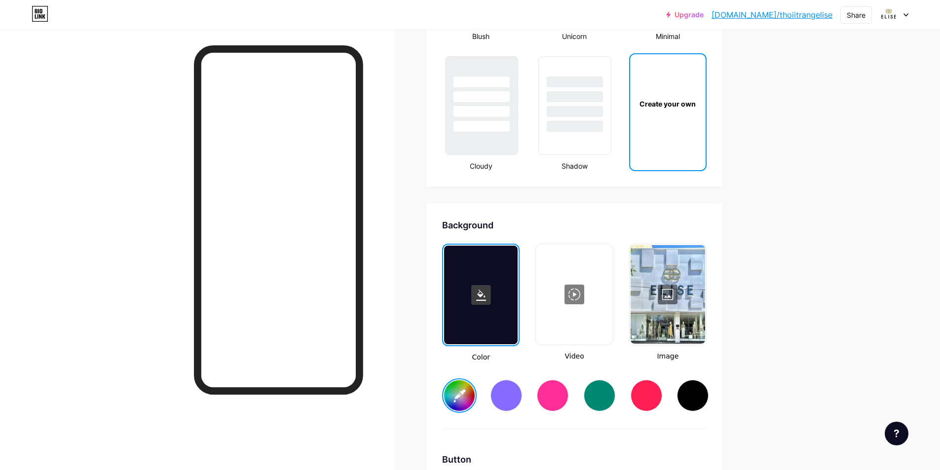
click at [689, 270] on div at bounding box center [667, 294] width 74 height 99
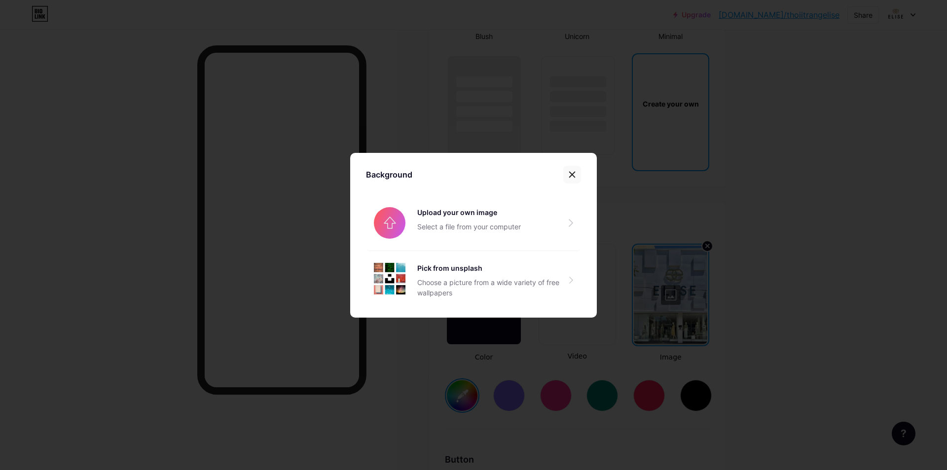
click at [571, 169] on div at bounding box center [572, 175] width 18 height 18
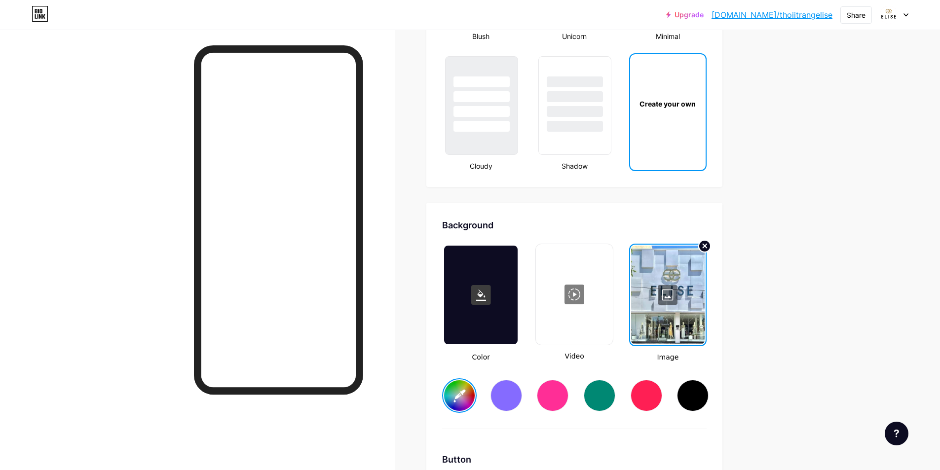
click at [706, 245] on icon at bounding box center [705, 246] width 4 height 4
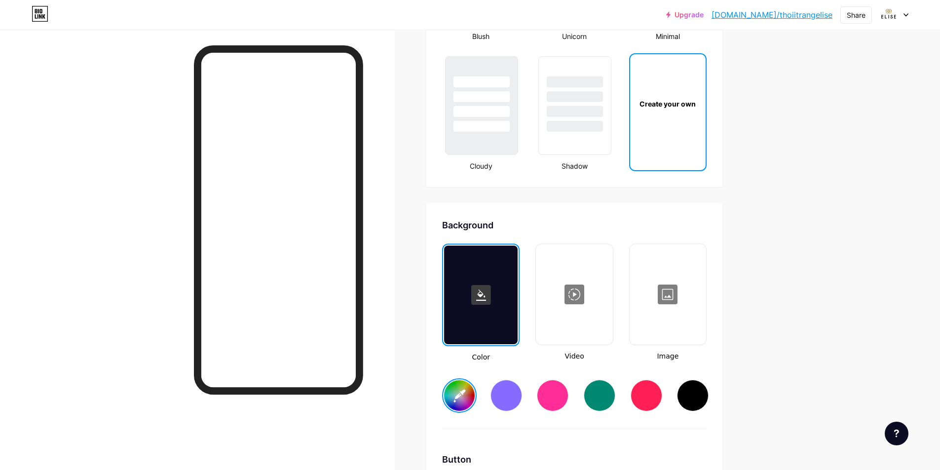
click at [670, 299] on div at bounding box center [667, 294] width 74 height 99
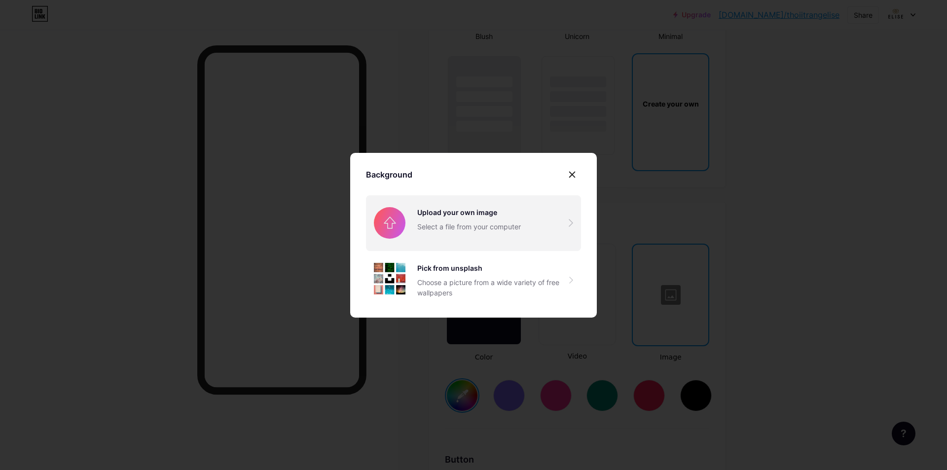
click at [468, 222] on input "file" at bounding box center [473, 222] width 215 height 55
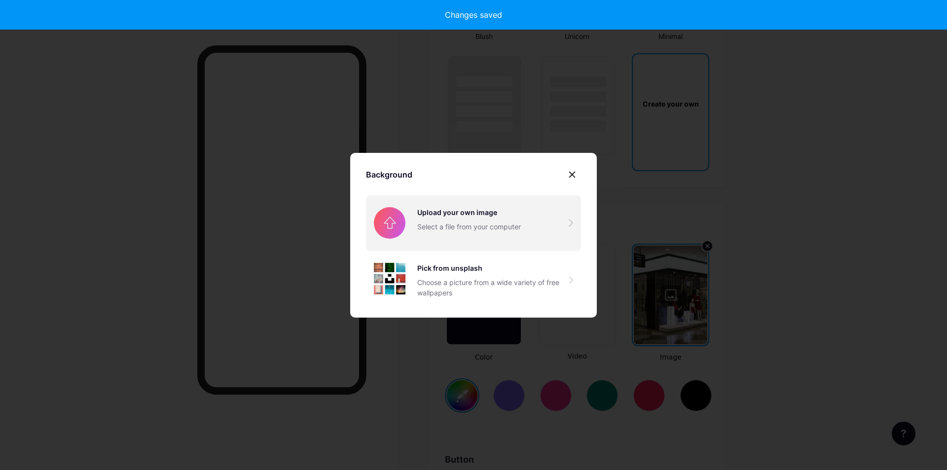
type input "#ffffff"
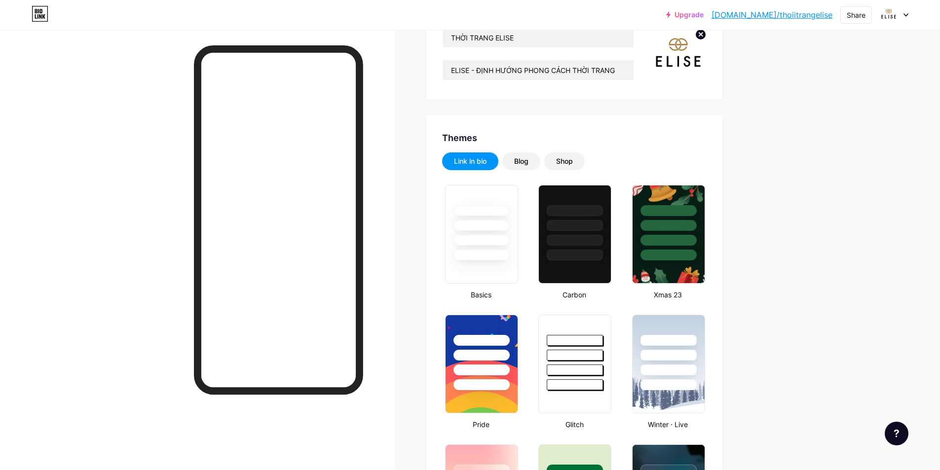
scroll to position [0, 0]
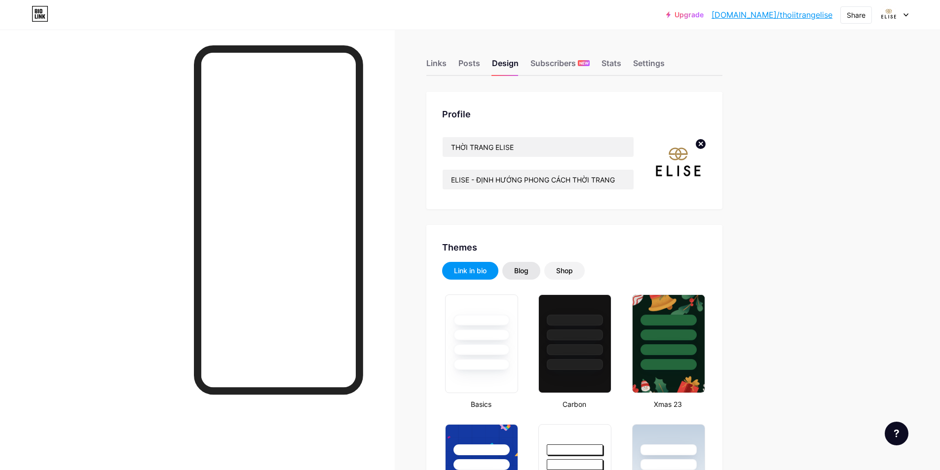
click at [525, 268] on div "Blog" at bounding box center [521, 271] width 14 height 10
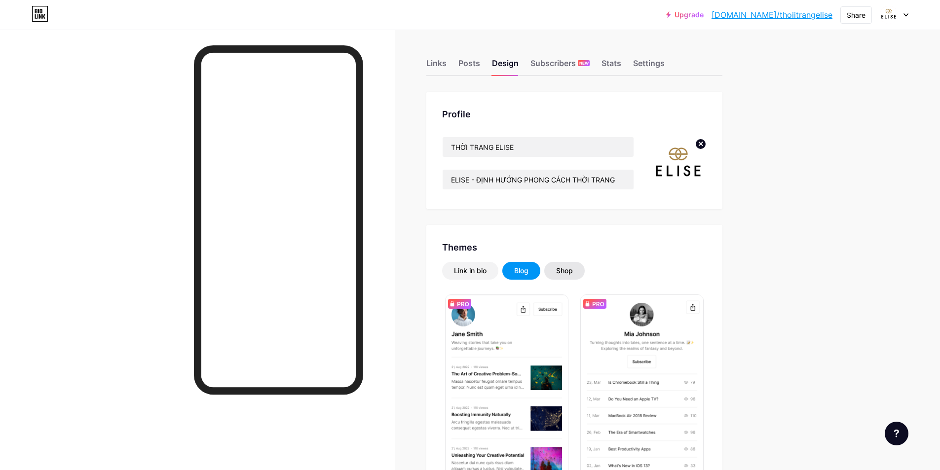
click at [561, 268] on div "Shop" at bounding box center [564, 271] width 17 height 10
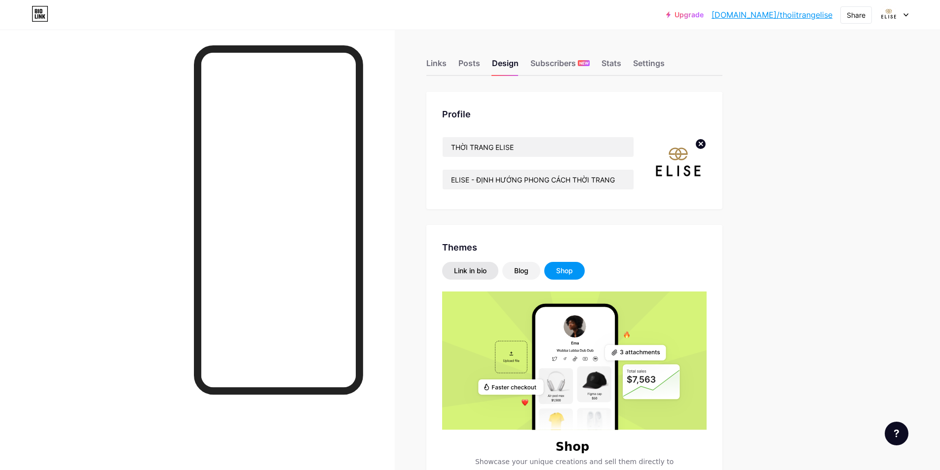
click at [483, 268] on div "Link in bio" at bounding box center [470, 271] width 33 height 10
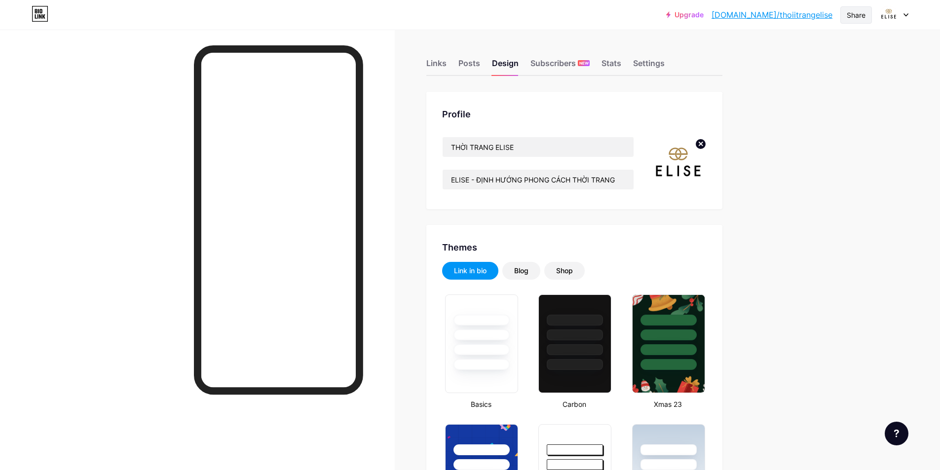
click at [849, 14] on div "Share" at bounding box center [855, 15] width 19 height 10
click at [786, 56] on div "Copy link" at bounding box center [774, 51] width 37 height 12
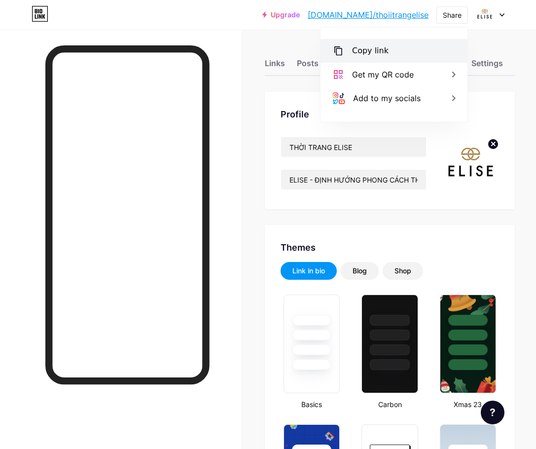
click at [363, 46] on div "Copy link" at bounding box center [370, 51] width 37 height 12
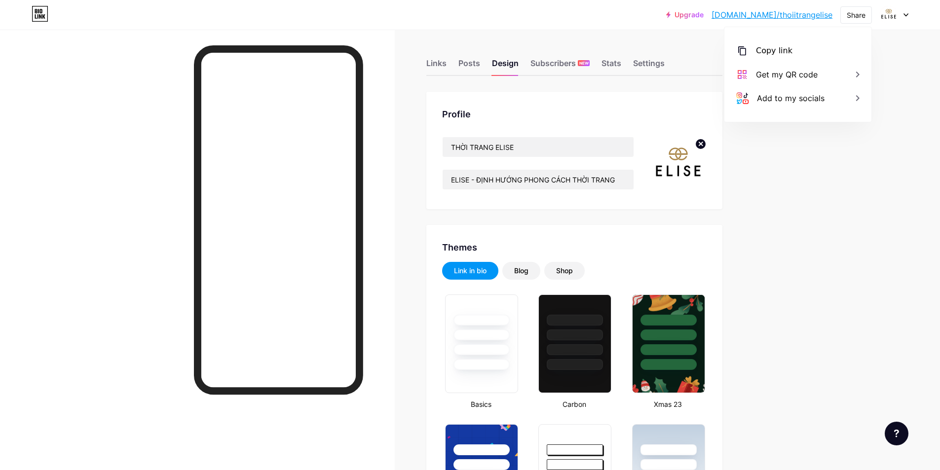
click at [440, 64] on div "Links" at bounding box center [436, 66] width 20 height 18
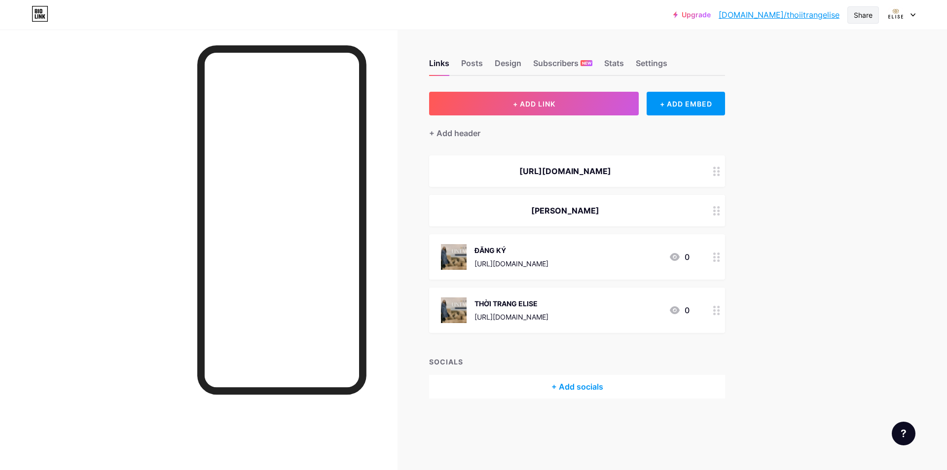
click at [857, 15] on div "Share" at bounding box center [863, 15] width 19 height 10
click at [751, 57] on div "Copy link" at bounding box center [804, 51] width 147 height 24
click at [471, 62] on div "Posts" at bounding box center [472, 66] width 22 height 18
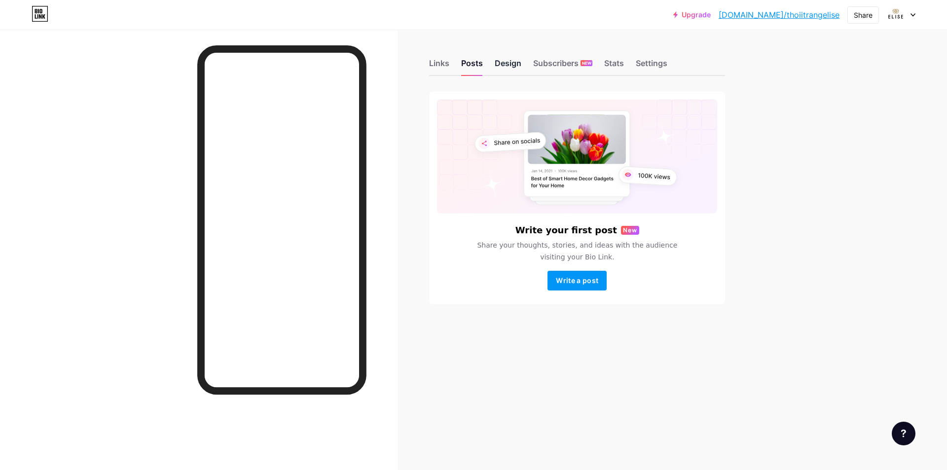
click at [504, 65] on div "Design" at bounding box center [508, 66] width 27 height 18
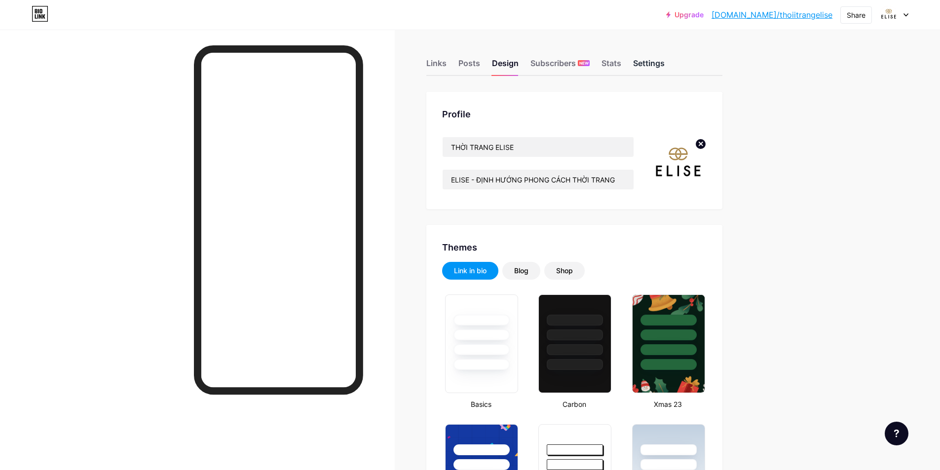
click at [658, 68] on div "Settings" at bounding box center [649, 66] width 32 height 18
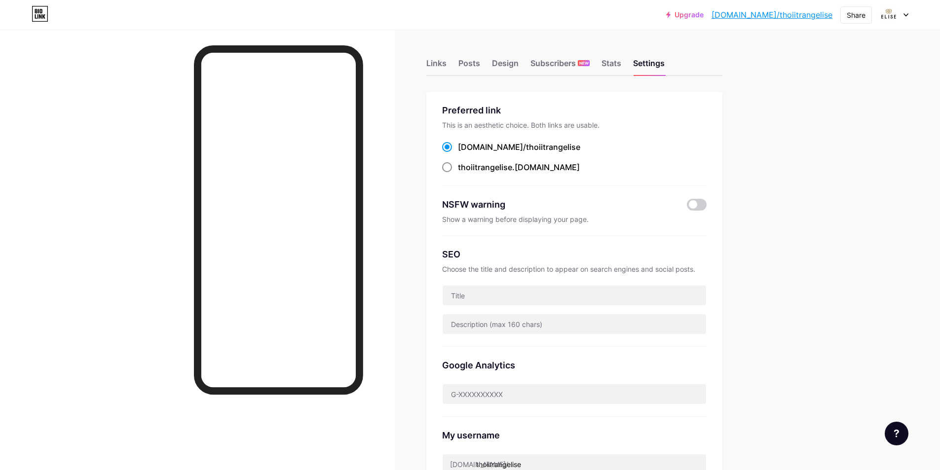
click at [488, 169] on span "thoiitrangelise" at bounding box center [485, 167] width 54 height 10
click at [464, 173] on input "thoiitrangelise .[DOMAIN_NAME]" at bounding box center [461, 176] width 6 height 6
radio input "true"
click at [448, 148] on span at bounding box center [447, 147] width 10 height 10
click at [458, 153] on input "[DOMAIN_NAME]/ thoiitrangelise" at bounding box center [461, 156] width 6 height 6
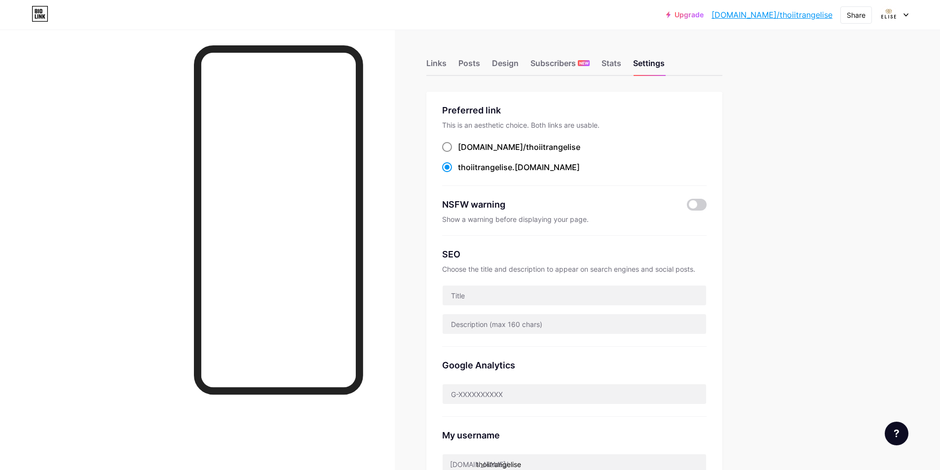
radio input "true"
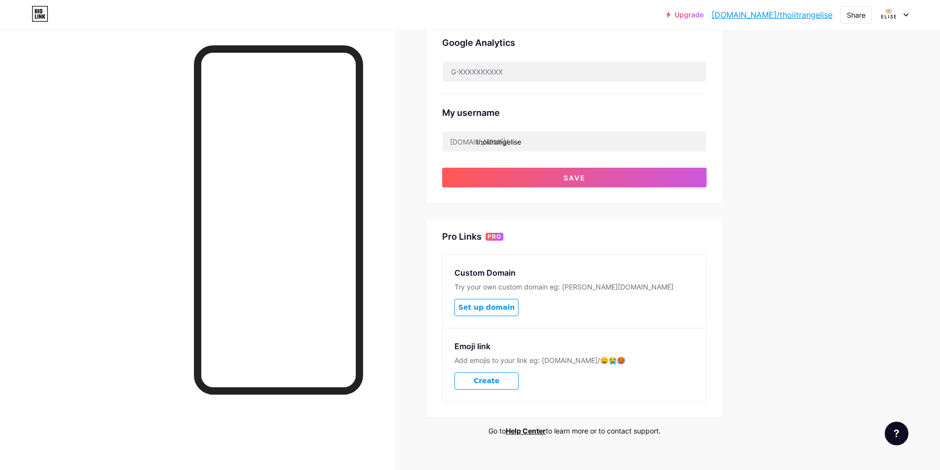
scroll to position [337, 0]
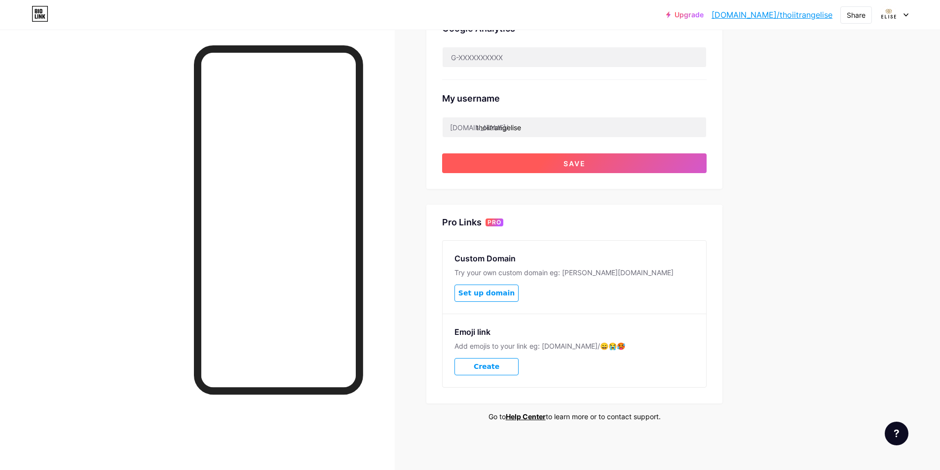
click at [523, 170] on button "Save" at bounding box center [574, 163] width 264 height 20
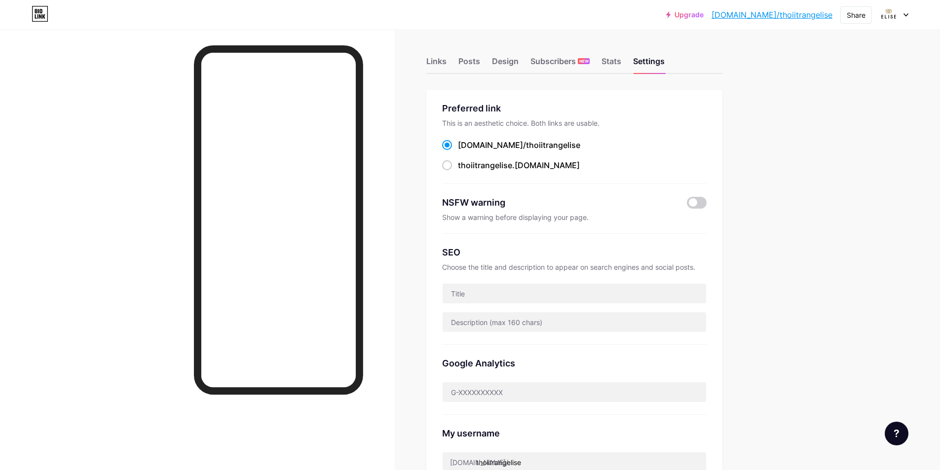
scroll to position [0, 0]
click at [855, 18] on div "Share" at bounding box center [855, 15] width 19 height 10
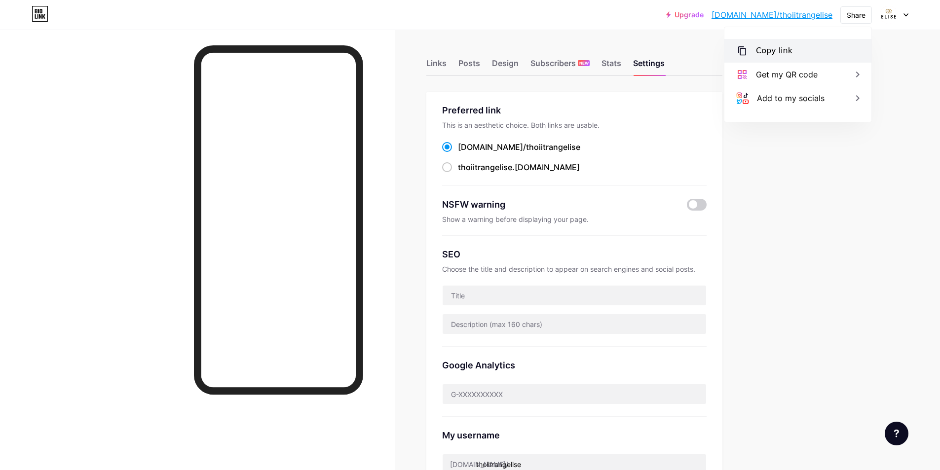
click at [792, 49] on div "Copy link" at bounding box center [797, 51] width 147 height 24
